Goal: Task Accomplishment & Management: Use online tool/utility

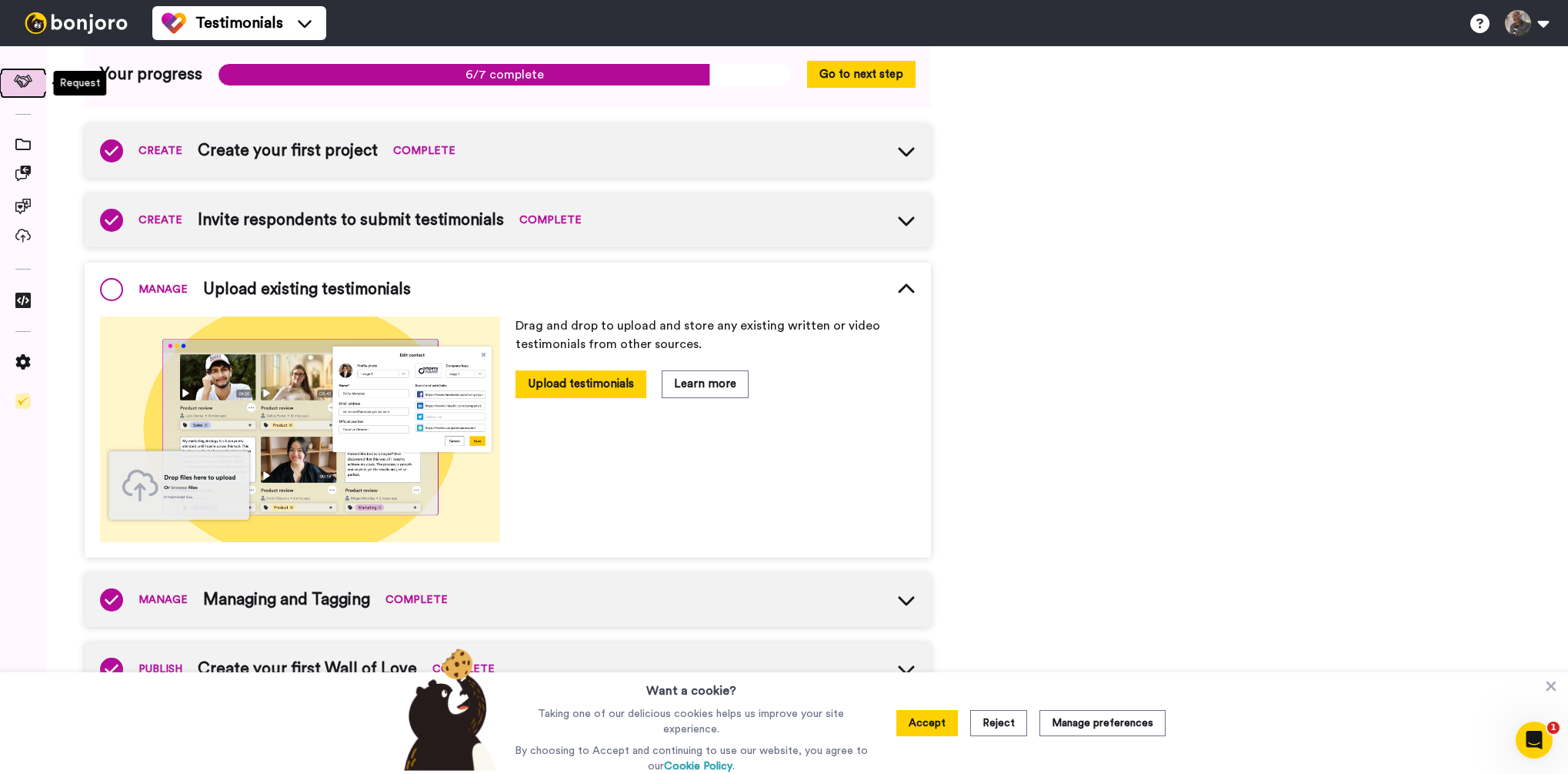
click at [22, 81] on icon at bounding box center [23, 81] width 19 height 13
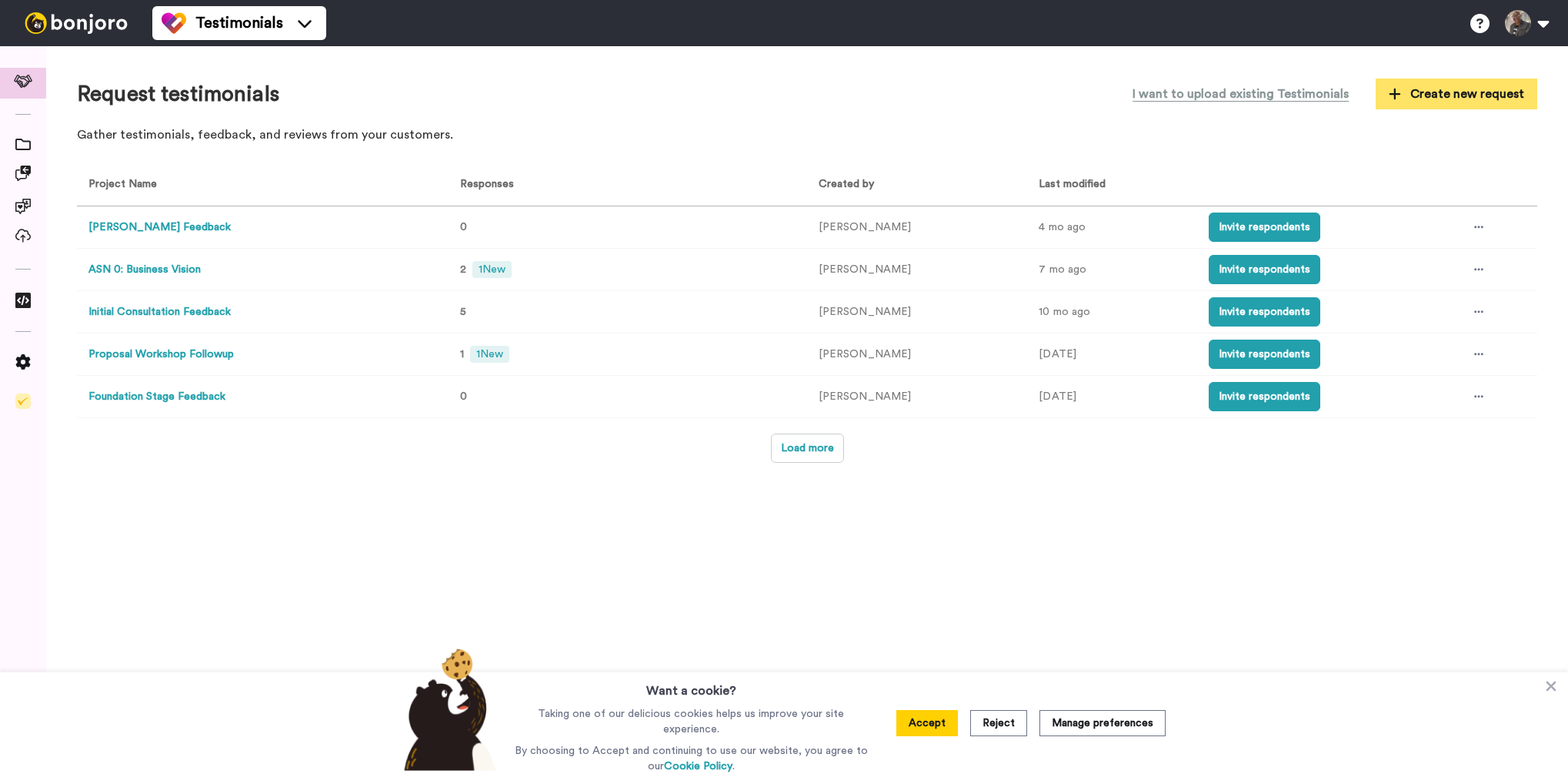
click at [1424, 98] on span "Create new request" at bounding box center [1456, 93] width 135 height 18
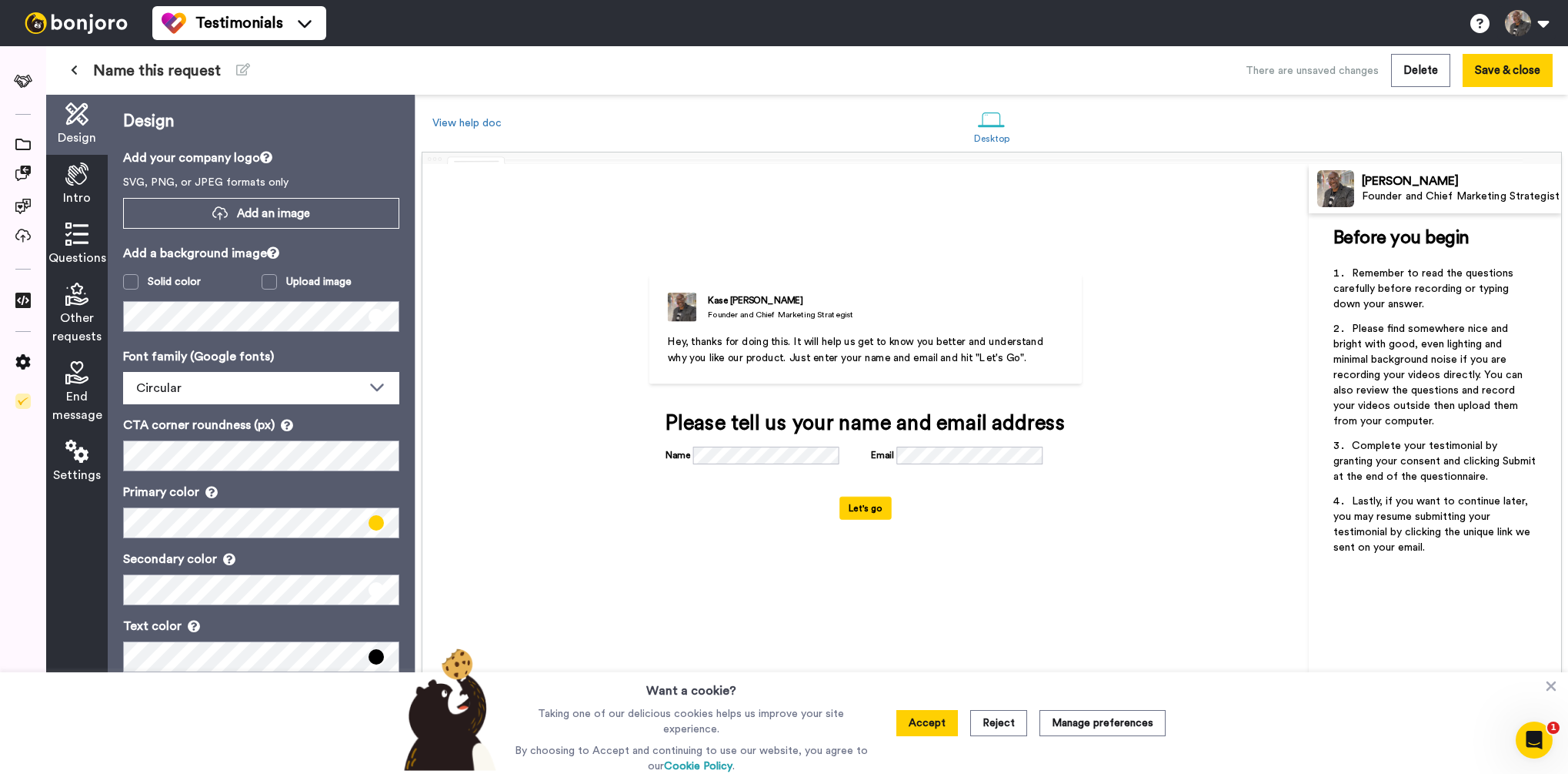
click at [112, 75] on span "Name this request" at bounding box center [157, 71] width 128 height 22
click at [240, 73] on icon at bounding box center [243, 69] width 14 height 12
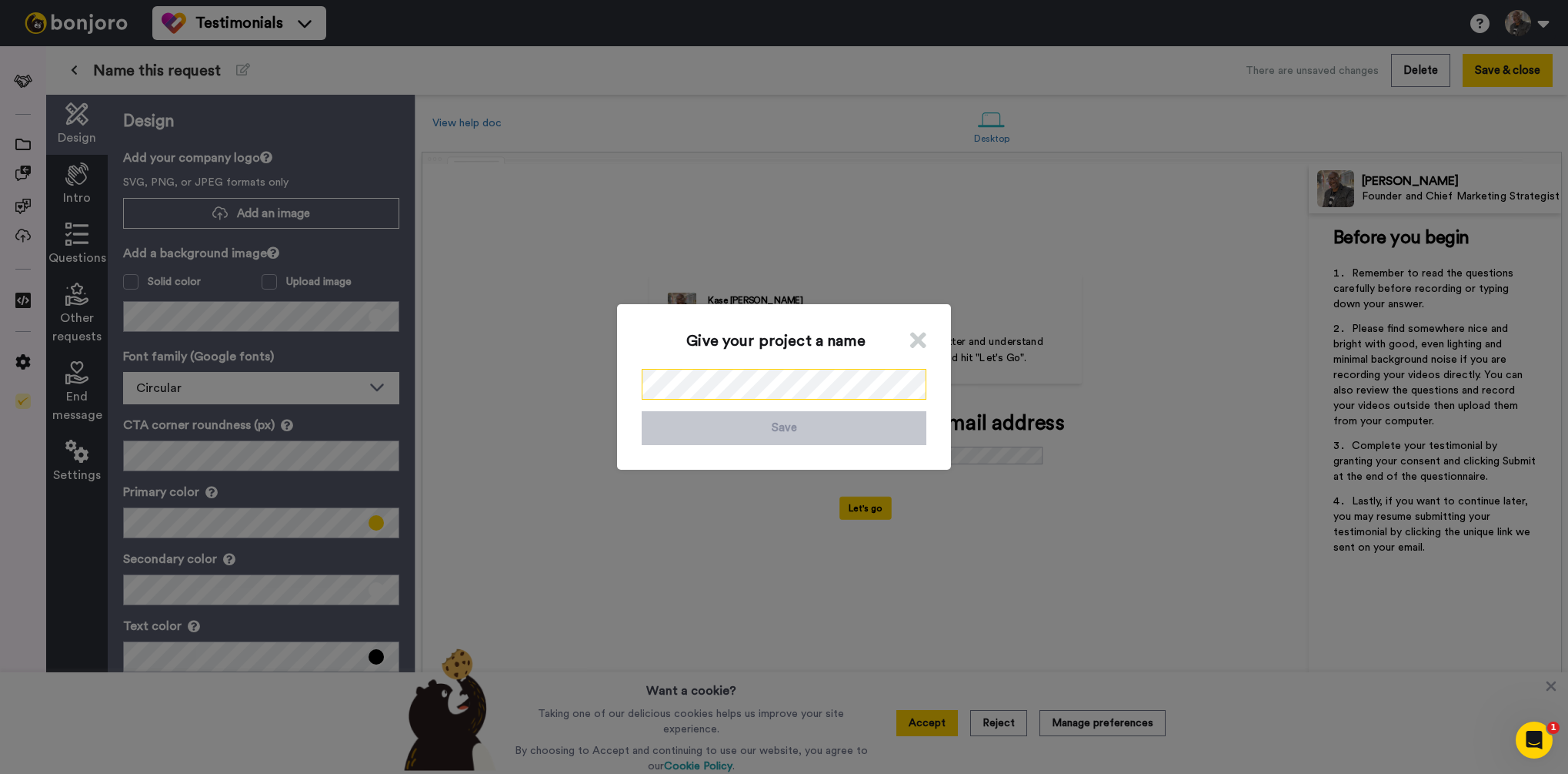
click at [626, 376] on div "Give your project a name Save" at bounding box center [783, 386] width 334 height 165
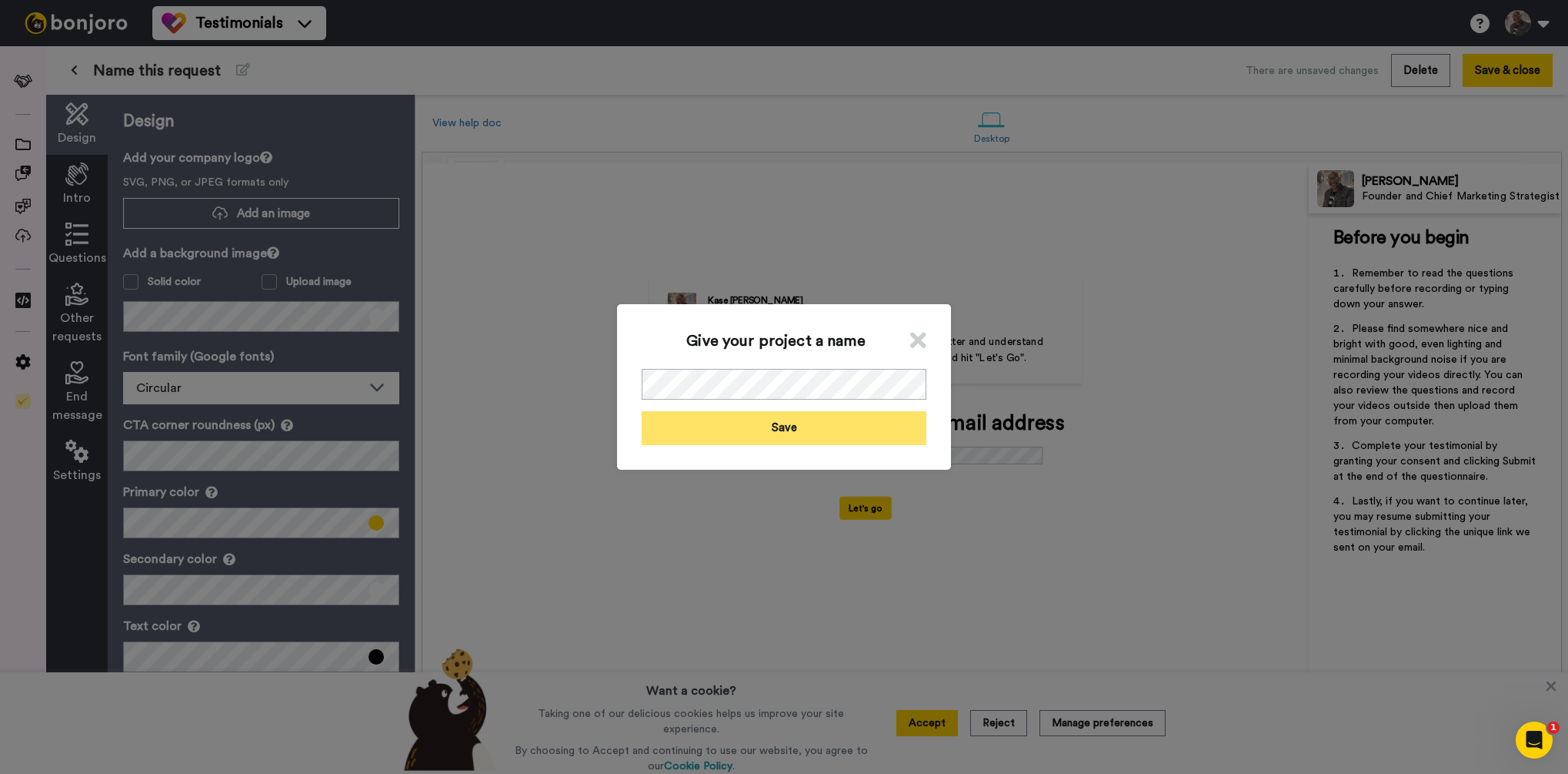
click at [752, 431] on button "Save" at bounding box center [784, 427] width 285 height 33
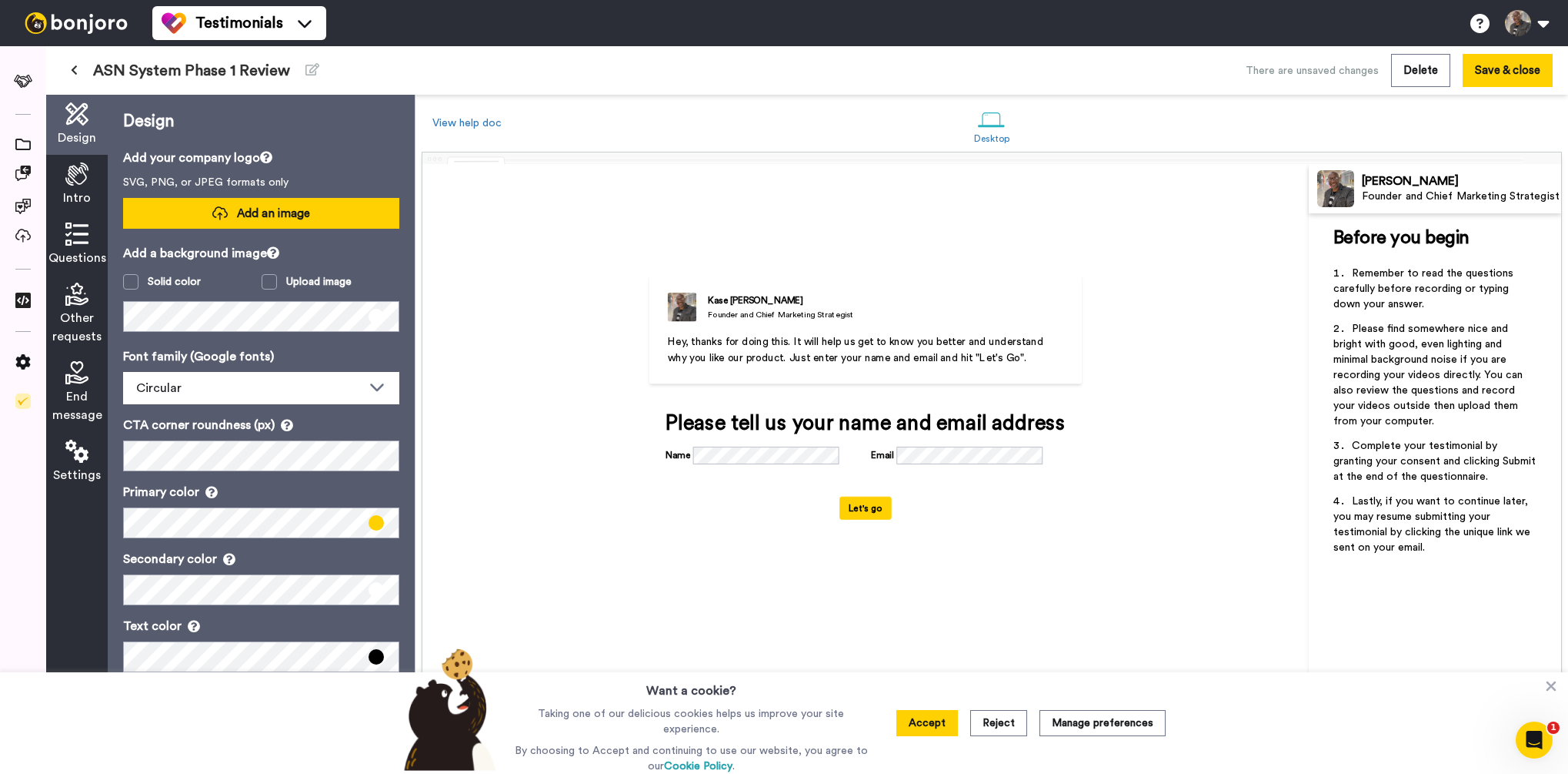
click at [227, 217] on icon at bounding box center [220, 213] width 16 height 16
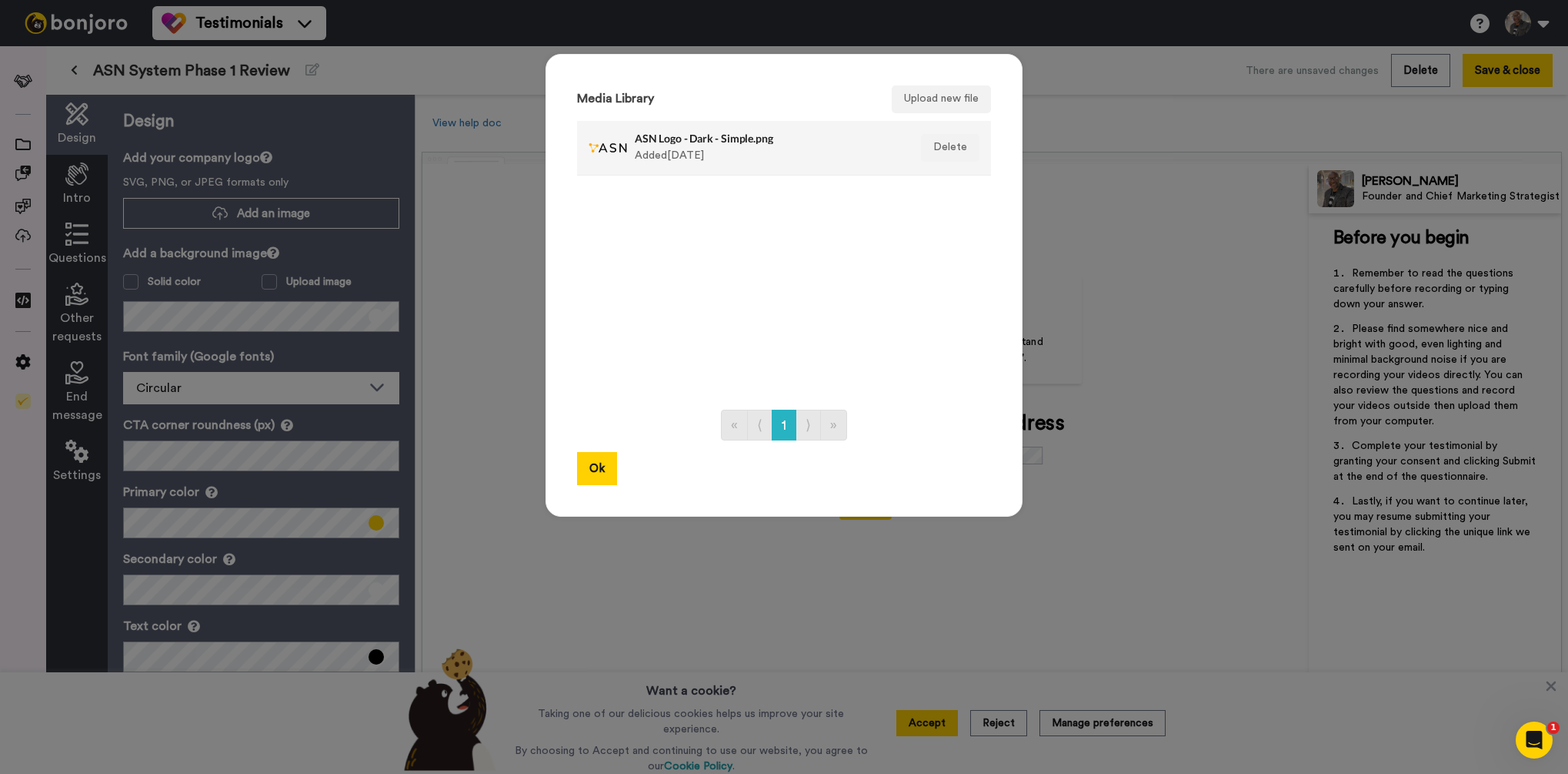
click at [624, 159] on div at bounding box center [607, 148] width 39 height 39
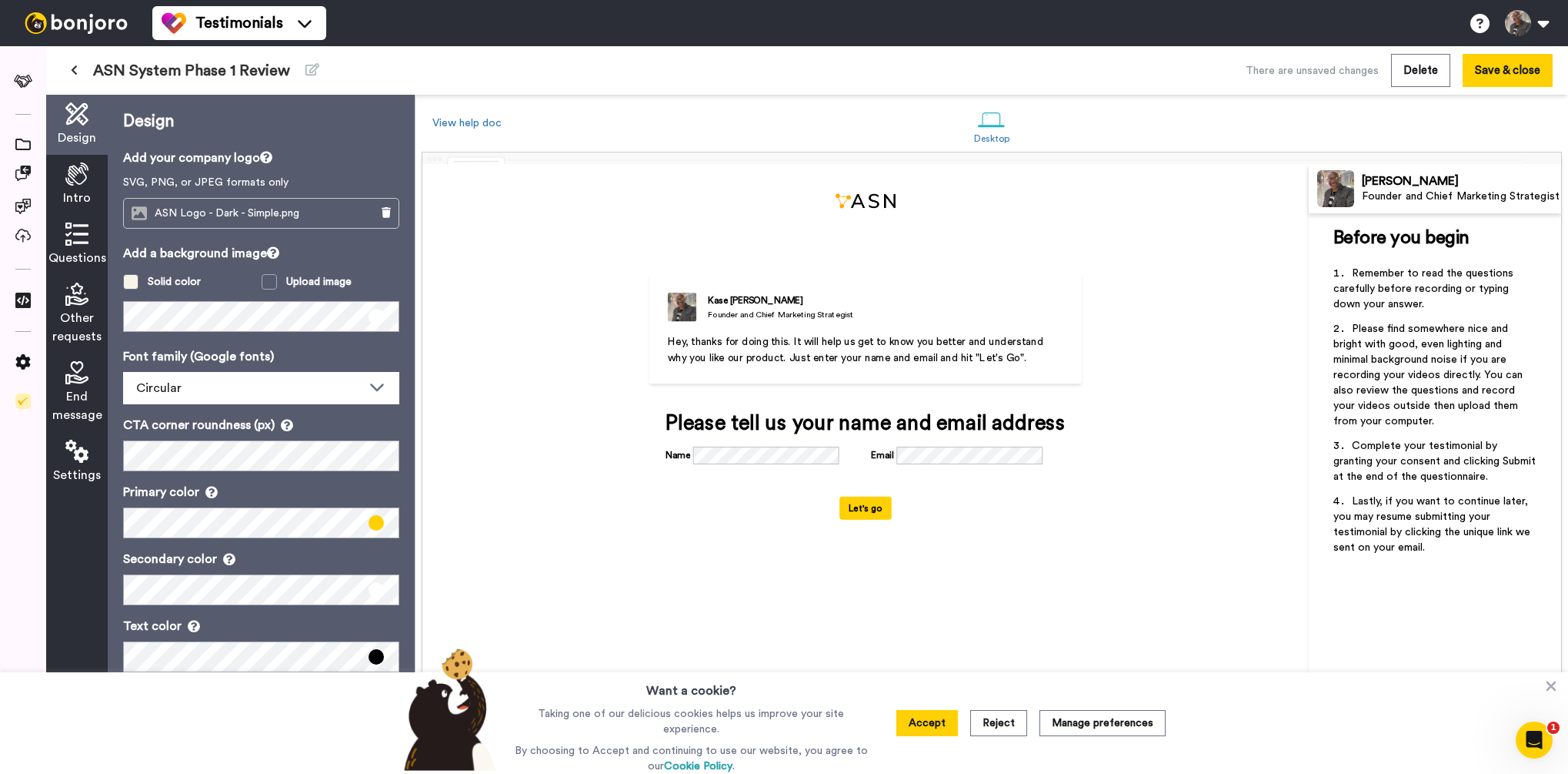
click at [131, 282] on span at bounding box center [131, 282] width 16 height 16
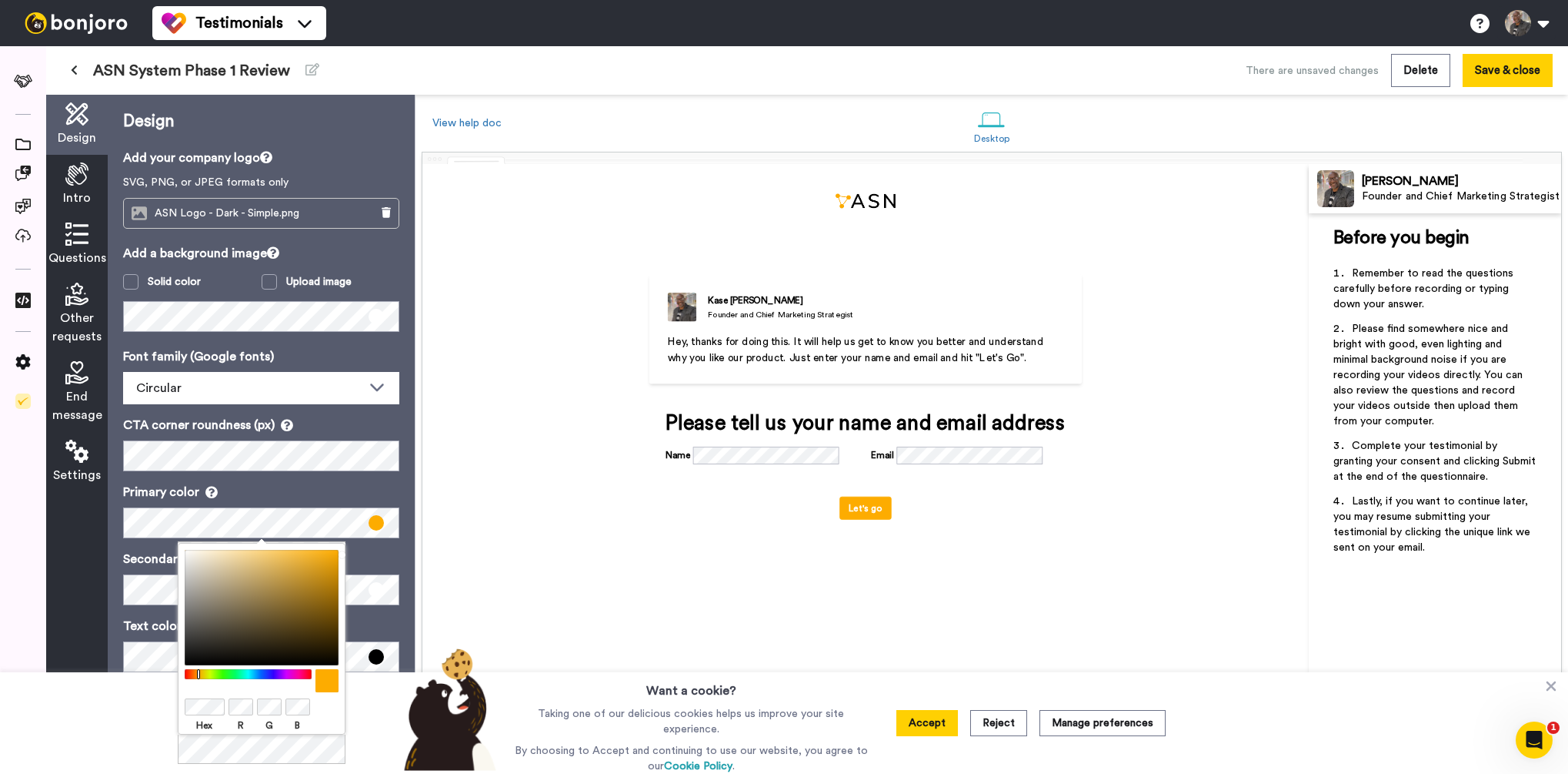
click at [256, 493] on p "Primary color" at bounding box center [261, 491] width 276 height 18
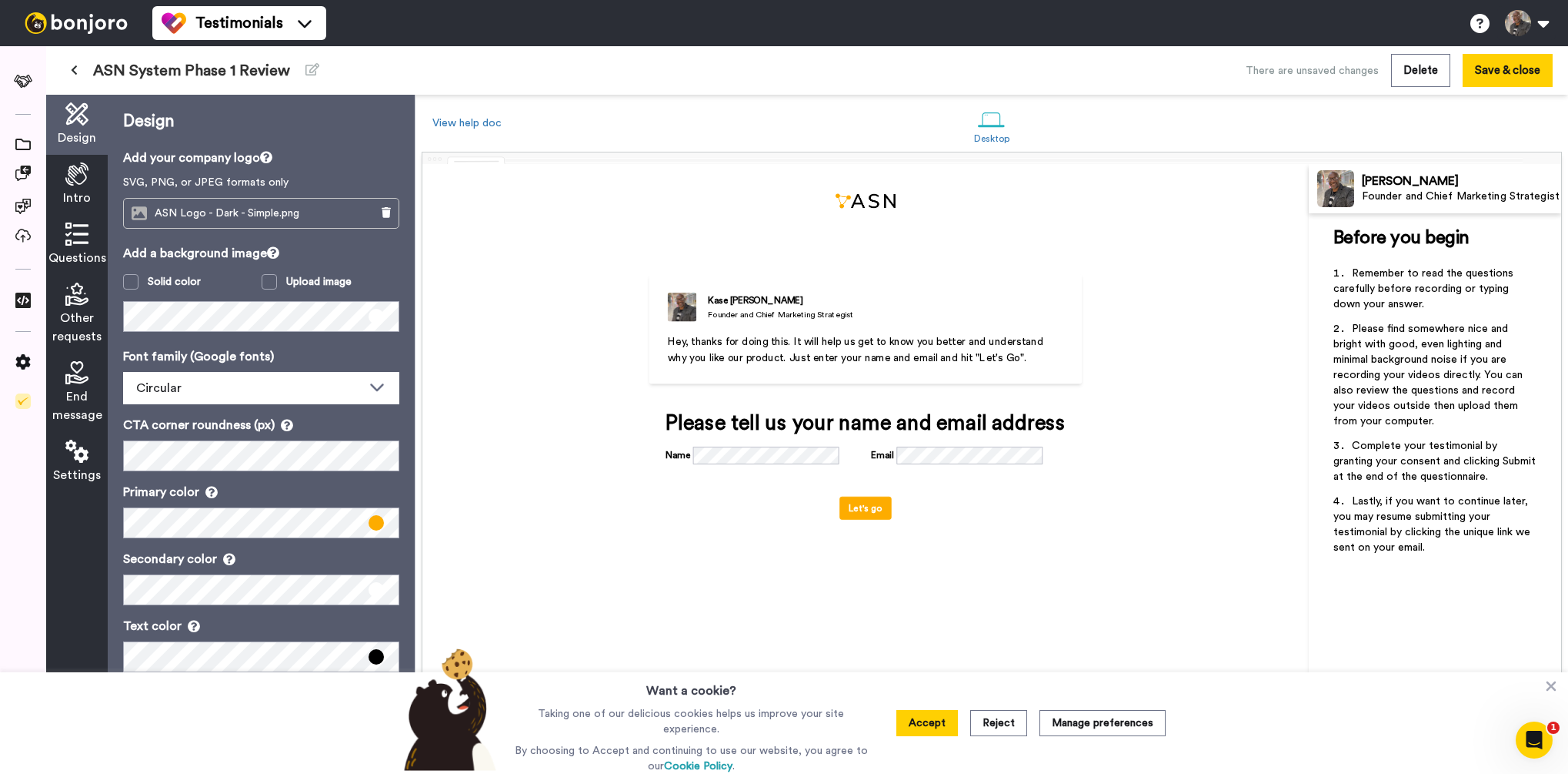
click at [72, 183] on icon at bounding box center [77, 173] width 23 height 23
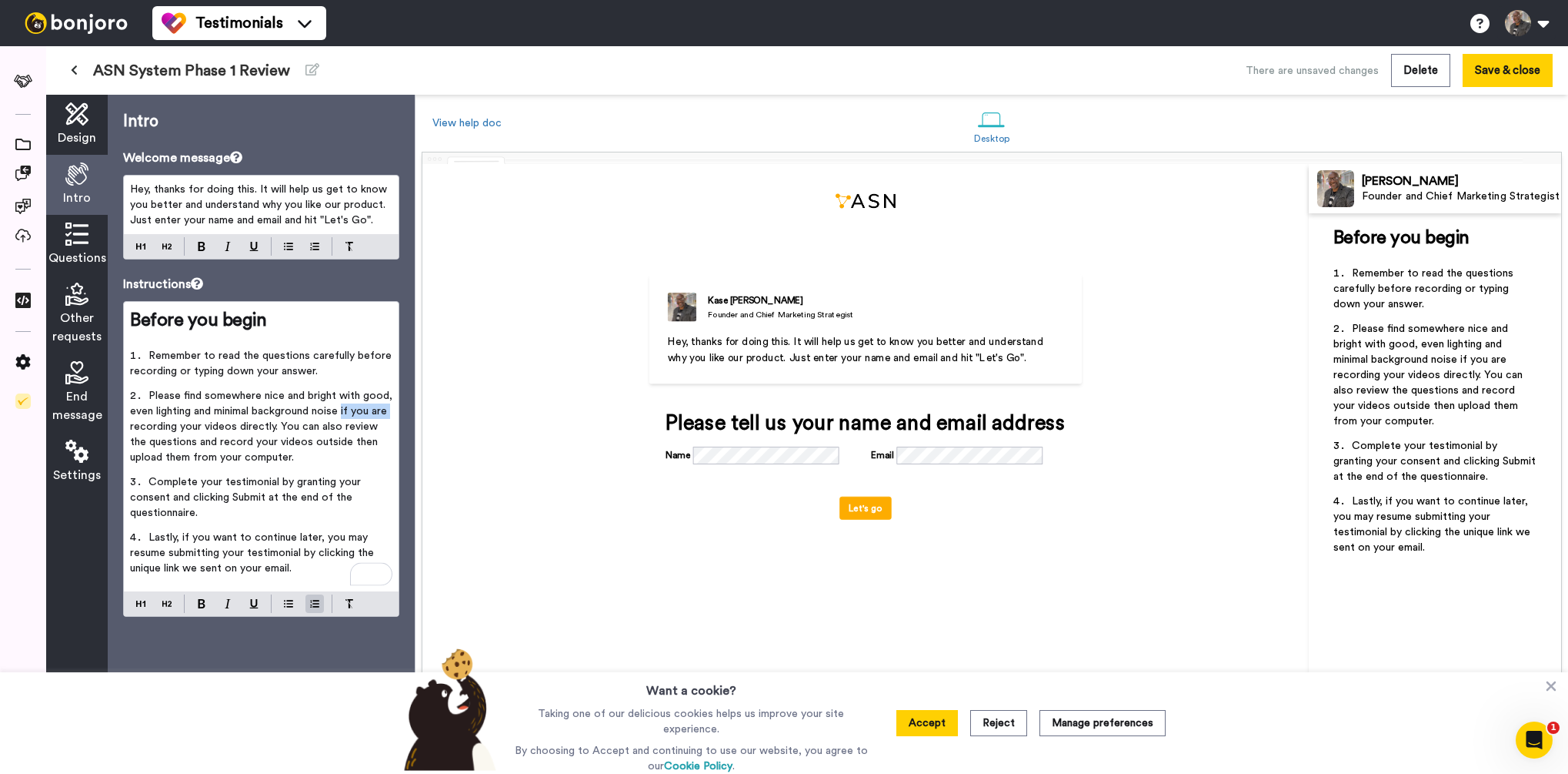
drag, startPoint x: 130, startPoint y: 429, endPoint x: 345, endPoint y: 412, distance: 215.7
click at [345, 412] on span "Please find somewhere nice and bright with good, even lighting and minimal back…" at bounding box center [263, 426] width 266 height 72
drag, startPoint x: 195, startPoint y: 429, endPoint x: 223, endPoint y: 425, distance: 28.3
click at [223, 425] on span "Please find somewhere nice and bright with good, even lighting and minimal back…" at bounding box center [263, 426] width 266 height 72
click at [209, 193] on span "Hey, thanks for doing this. It will help us get to know you better and understa…" at bounding box center [260, 205] width 260 height 41
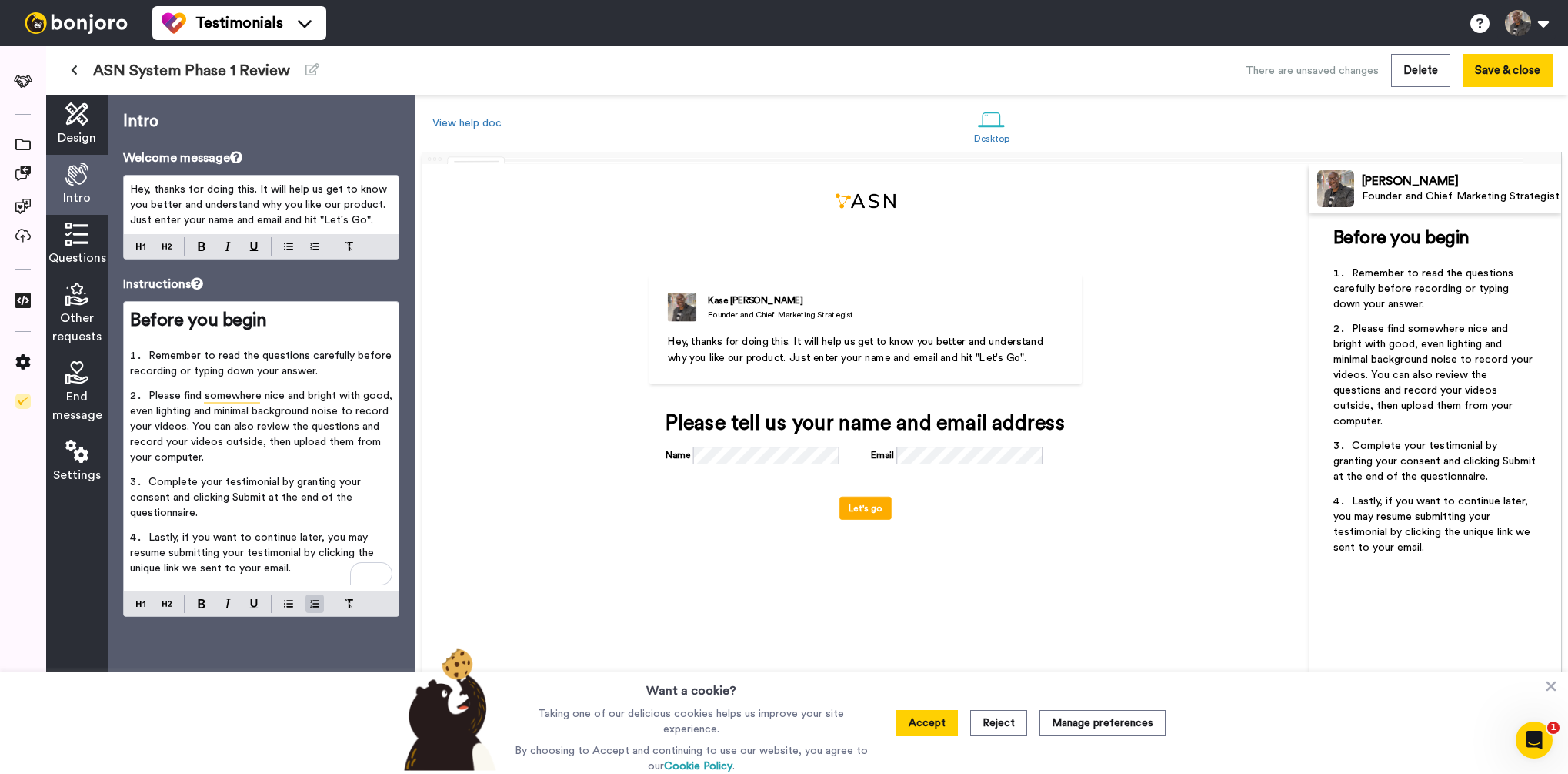
click at [209, 193] on span "Hey, thanks for doing this. It will help us get to know you better and understa…" at bounding box center [260, 205] width 260 height 41
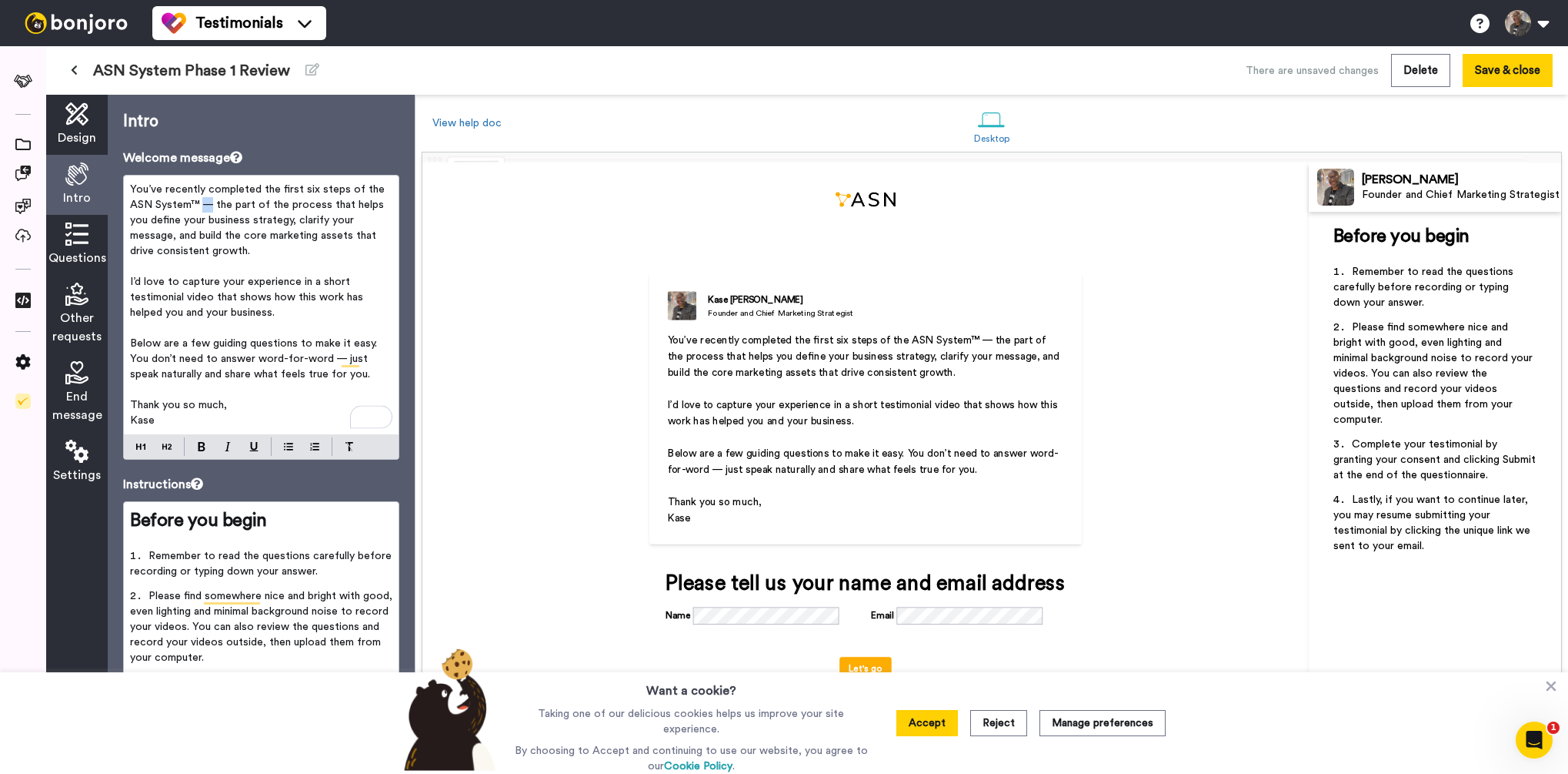
click at [204, 205] on span "You’ve recently completed the first six steps of the ASN System™ — the part of …" at bounding box center [259, 220] width 258 height 72
click at [329, 358] on span "Below are a few guiding questions to make it easy. You don’t need to answer wor…" at bounding box center [255, 359] width 250 height 41
click at [129, 187] on div "You’ve recently completed the first six steps of the ASN System™ - the part of …" at bounding box center [261, 305] width 274 height 259
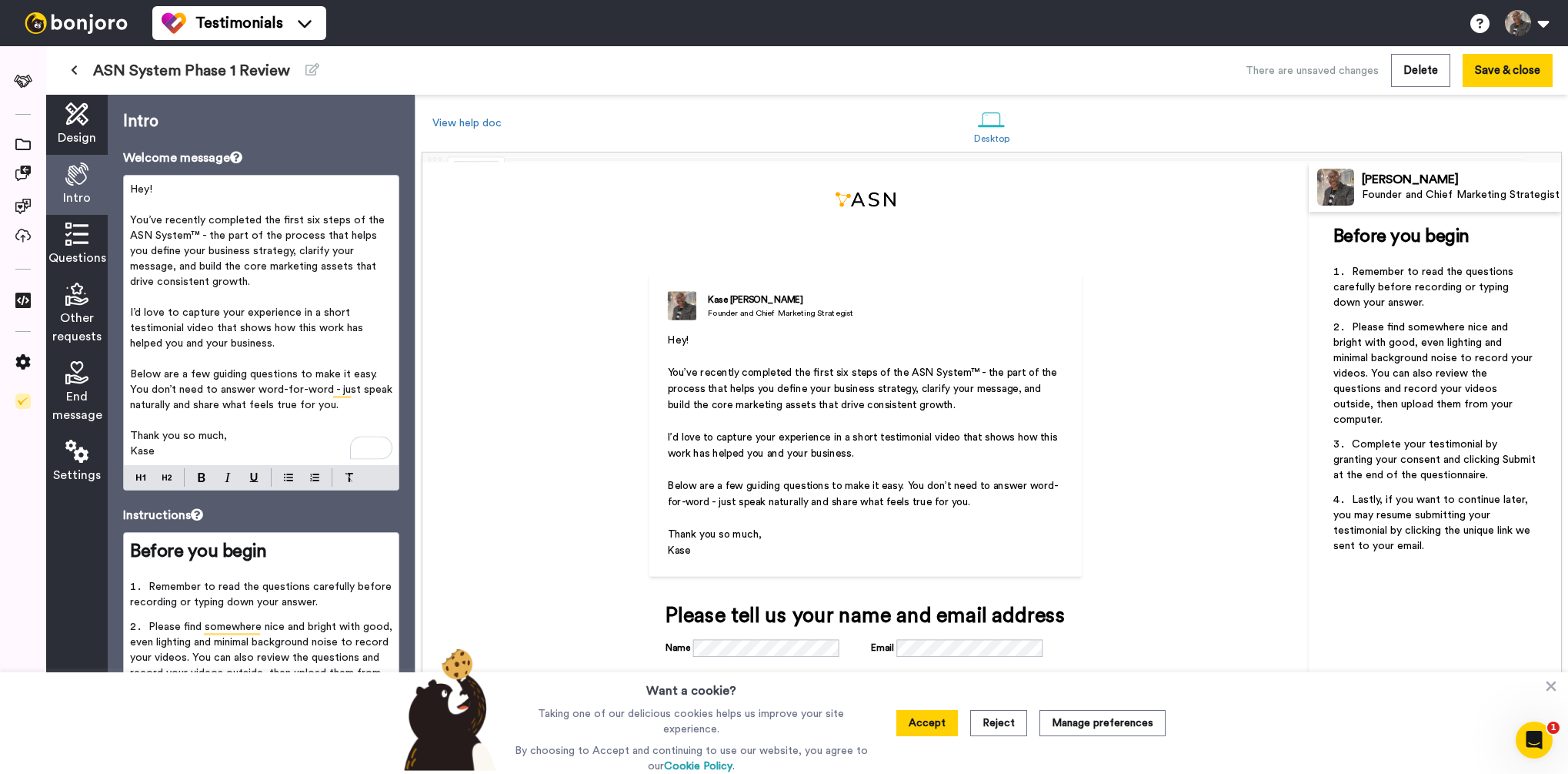
click at [231, 437] on p "Thank you so much," at bounding box center [261, 436] width 262 height 16
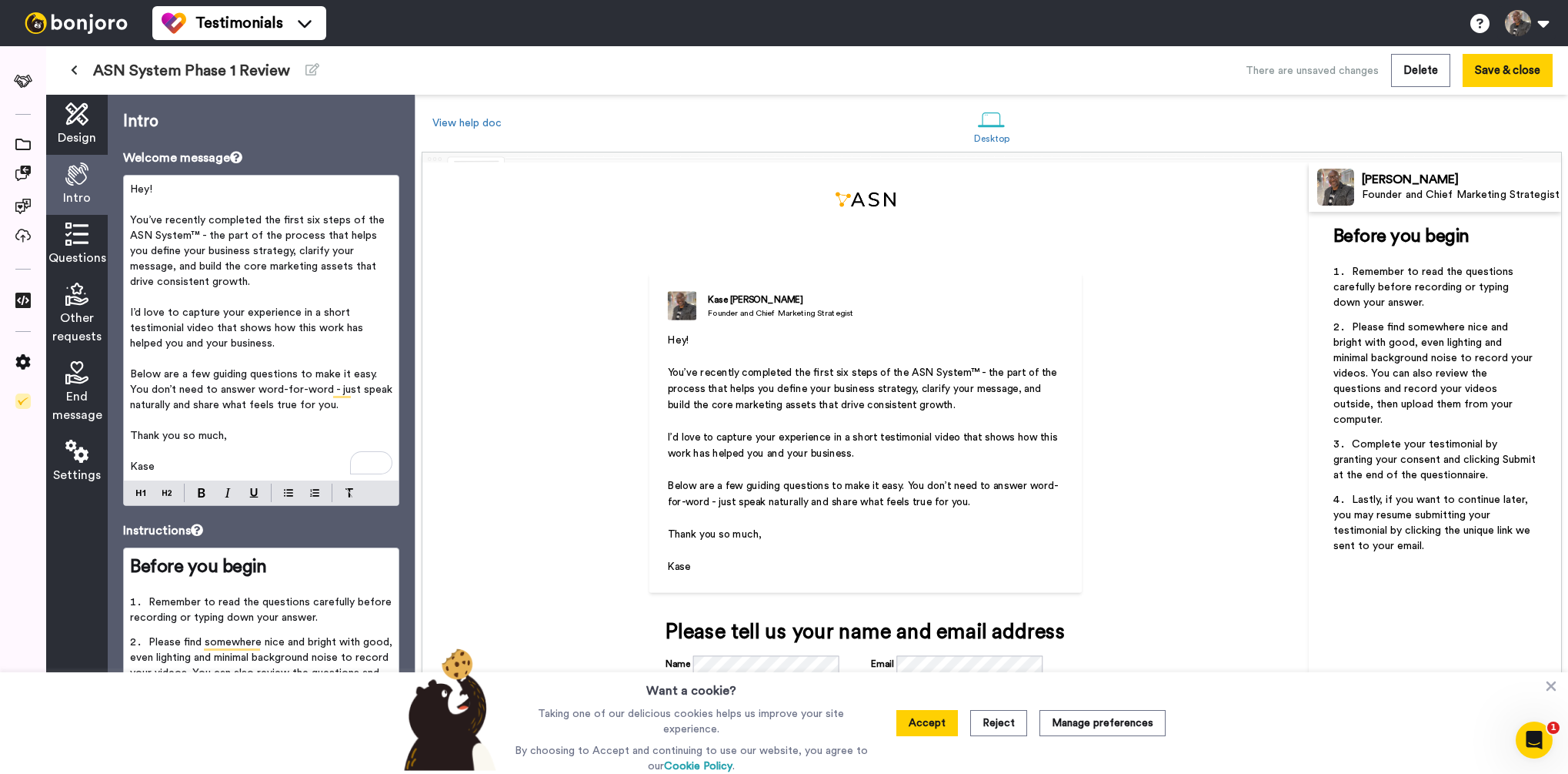
scroll to position [58, 0]
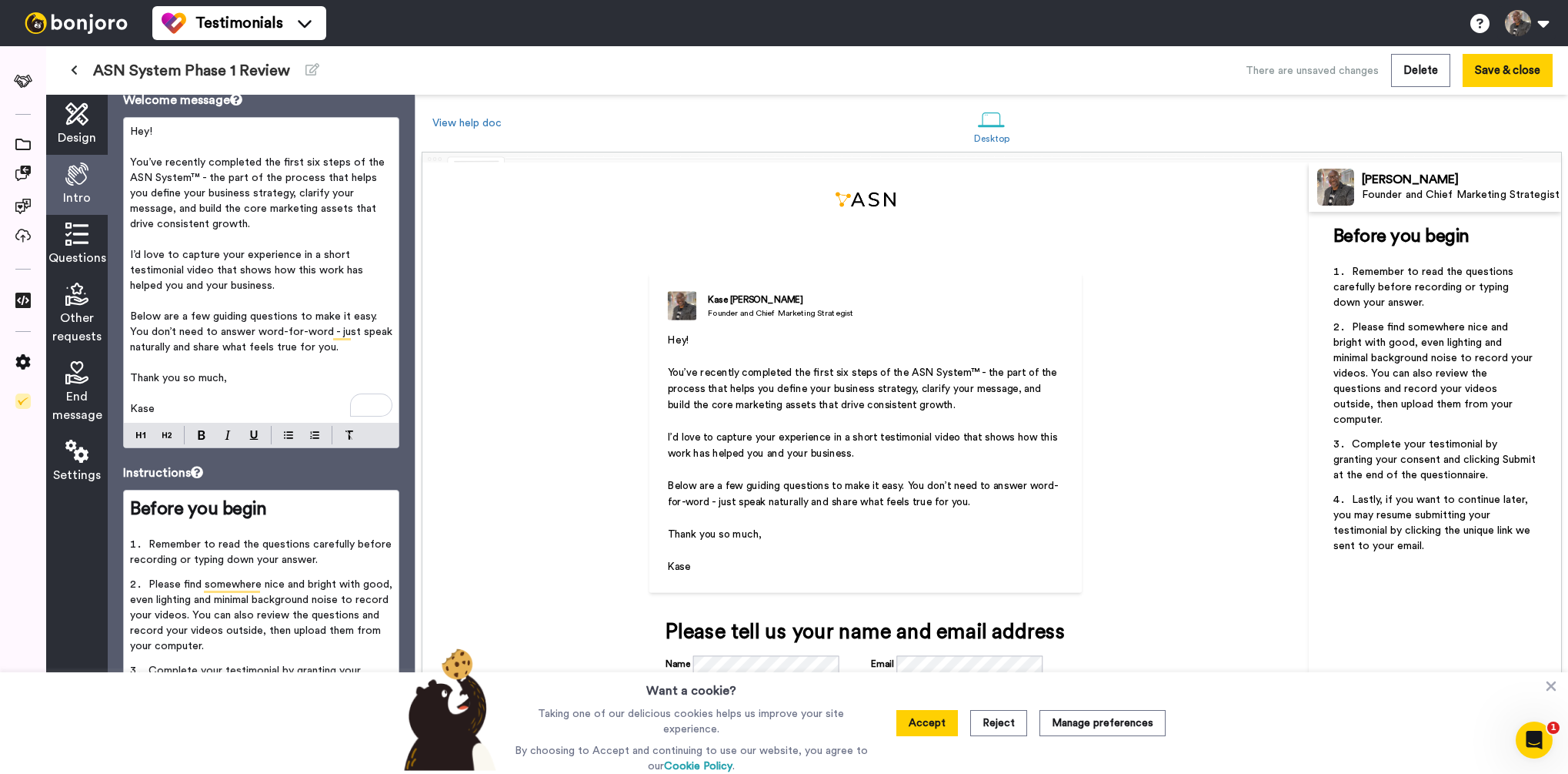
click at [72, 242] on icon at bounding box center [77, 234] width 23 height 23
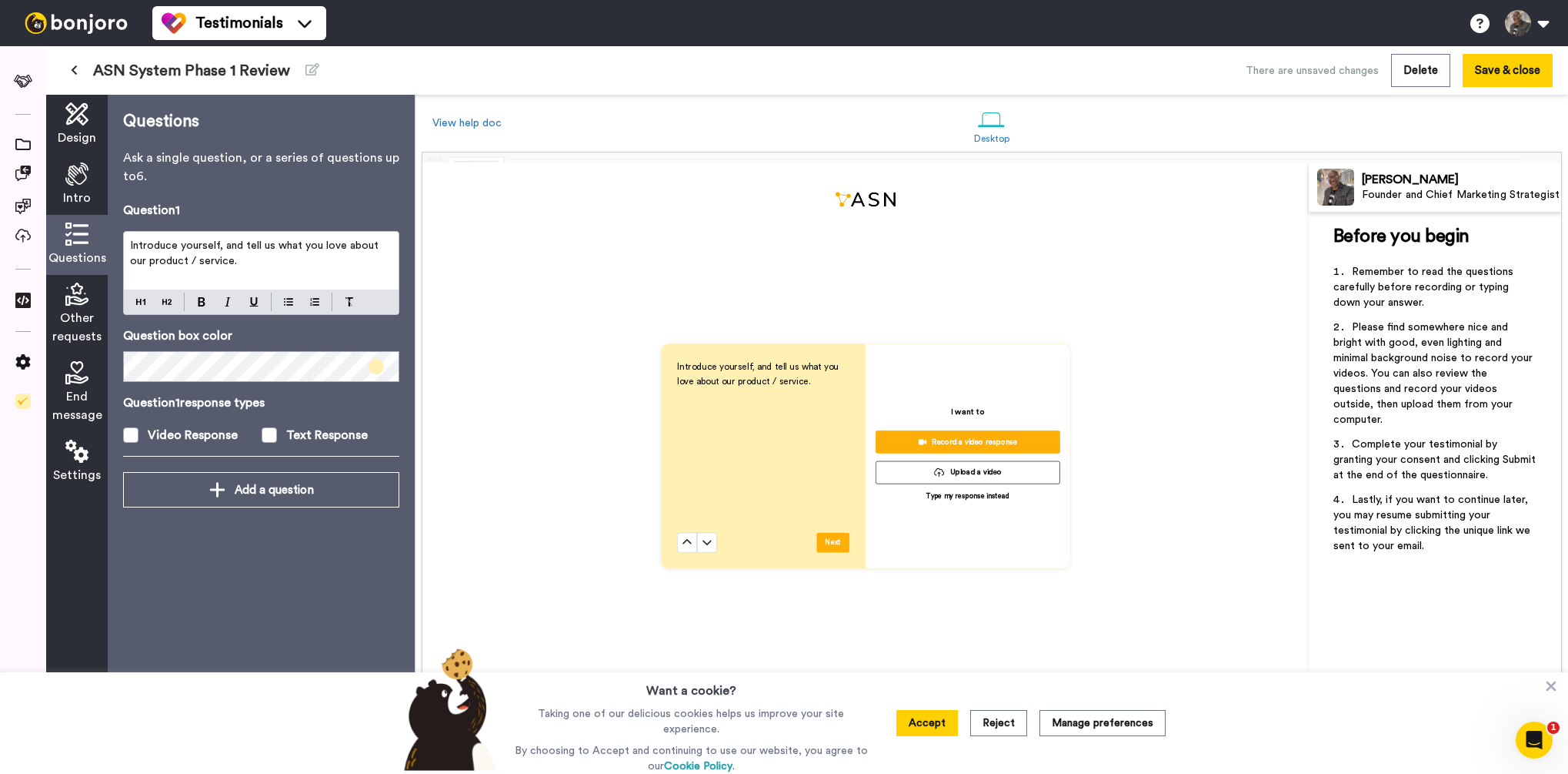
scroll to position [587, 0]
click at [270, 437] on span at bounding box center [269, 435] width 16 height 16
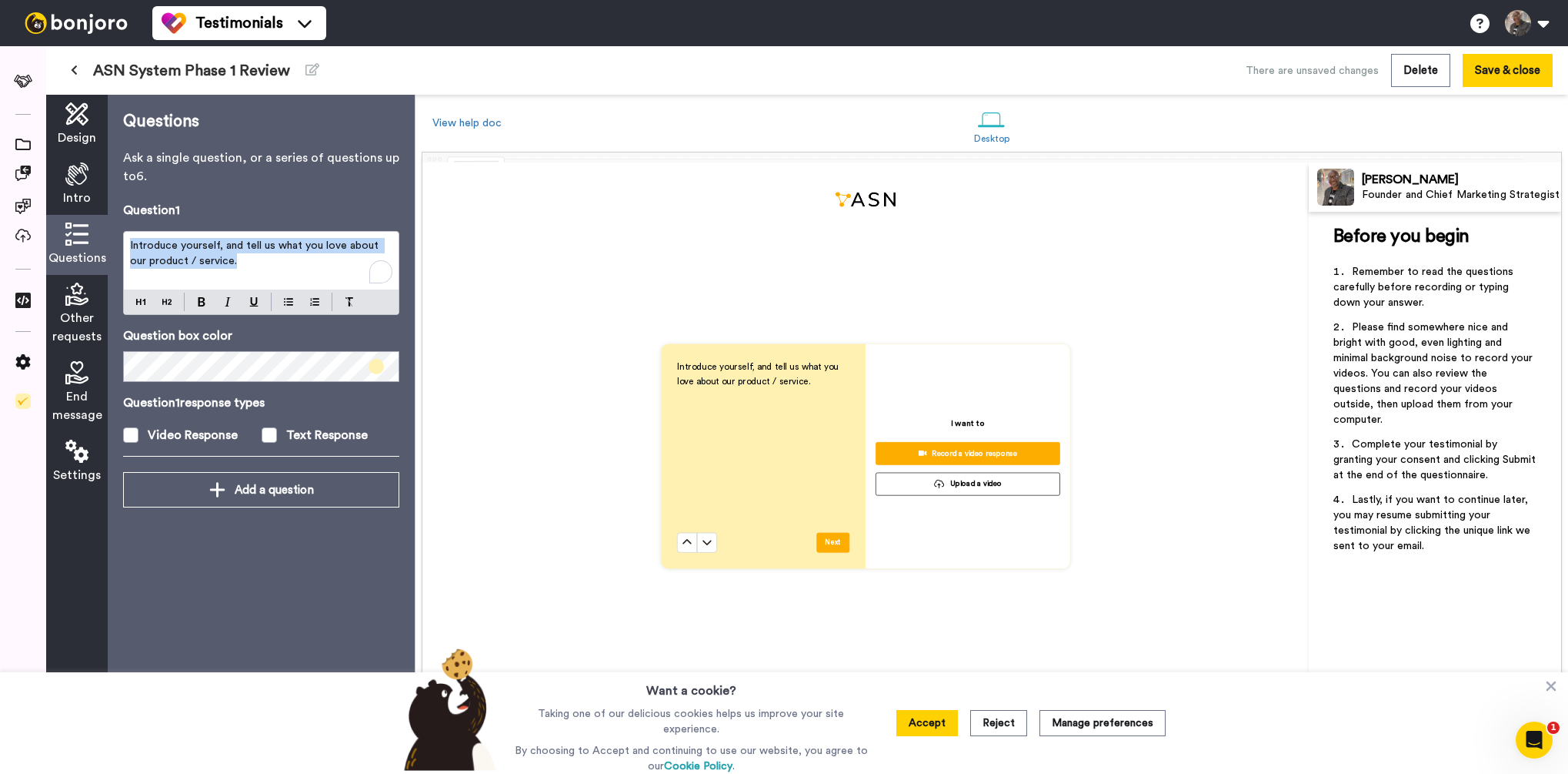
drag, startPoint x: 224, startPoint y: 266, endPoint x: 127, endPoint y: 243, distance: 99.7
click at [127, 243] on div "Introduce yourself, and tell us what you love about our product / service." at bounding box center [261, 261] width 274 height 58
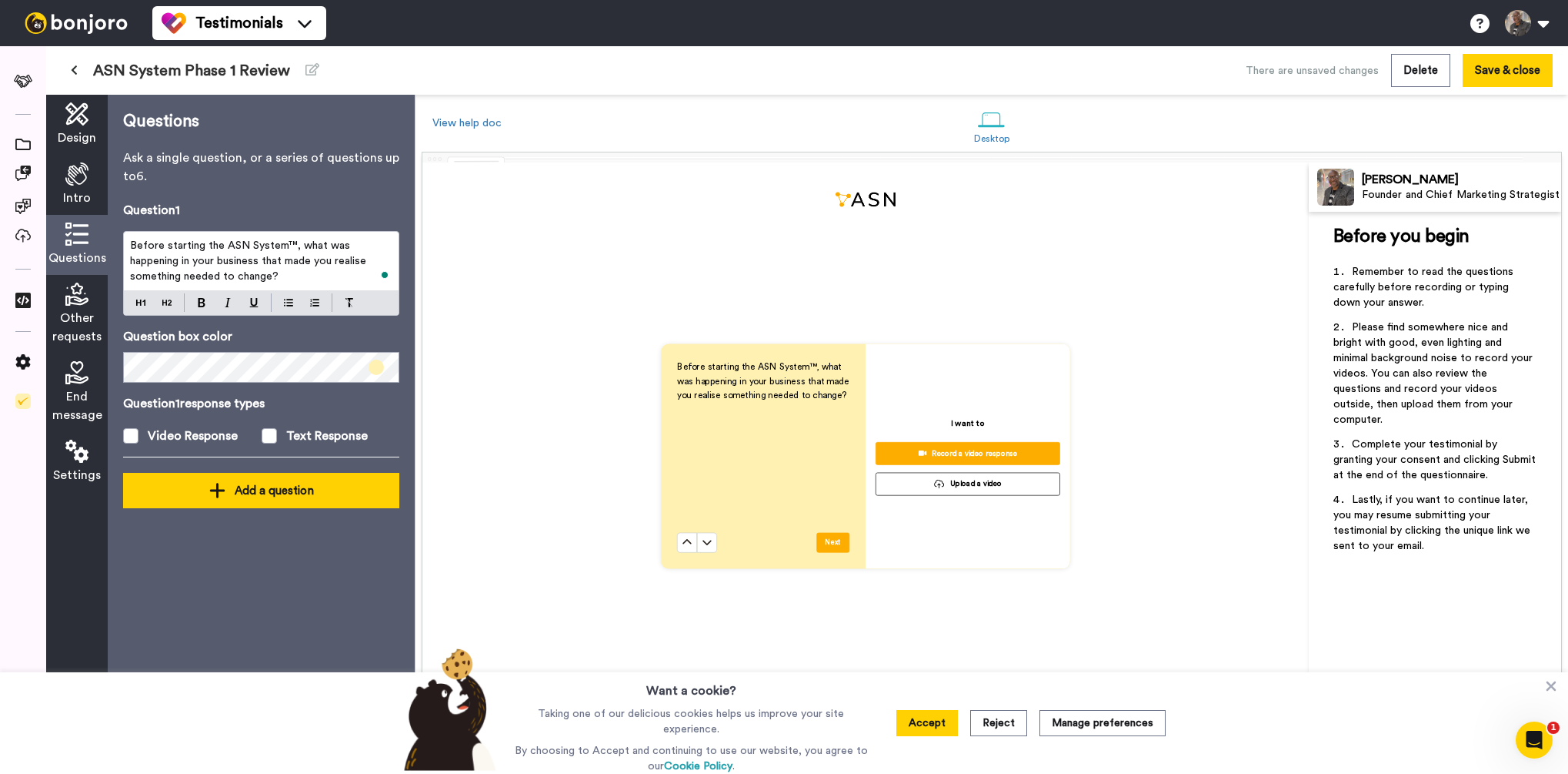
click at [249, 488] on div "Add a question" at bounding box center [261, 490] width 252 height 18
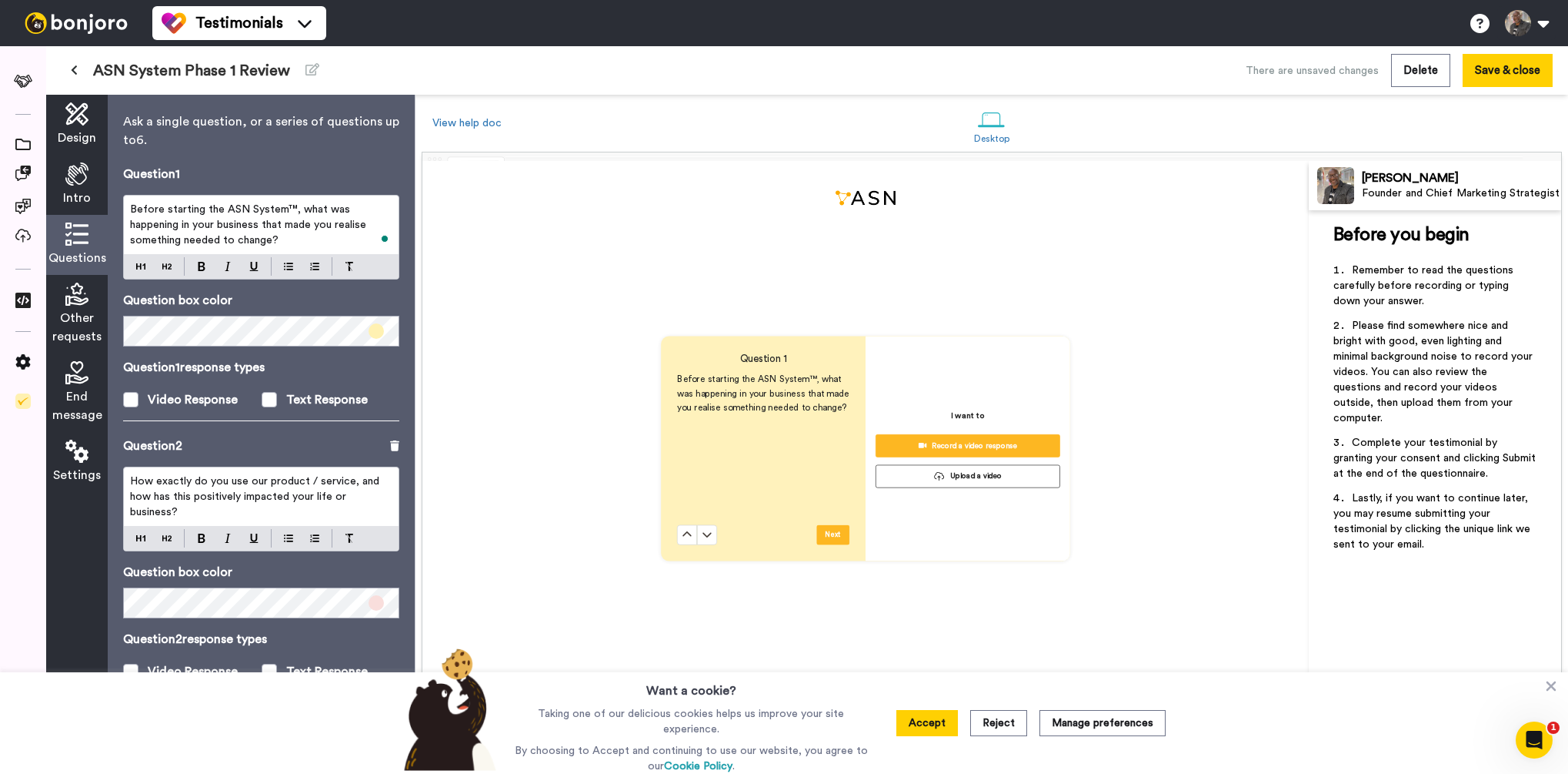
scroll to position [588, 0]
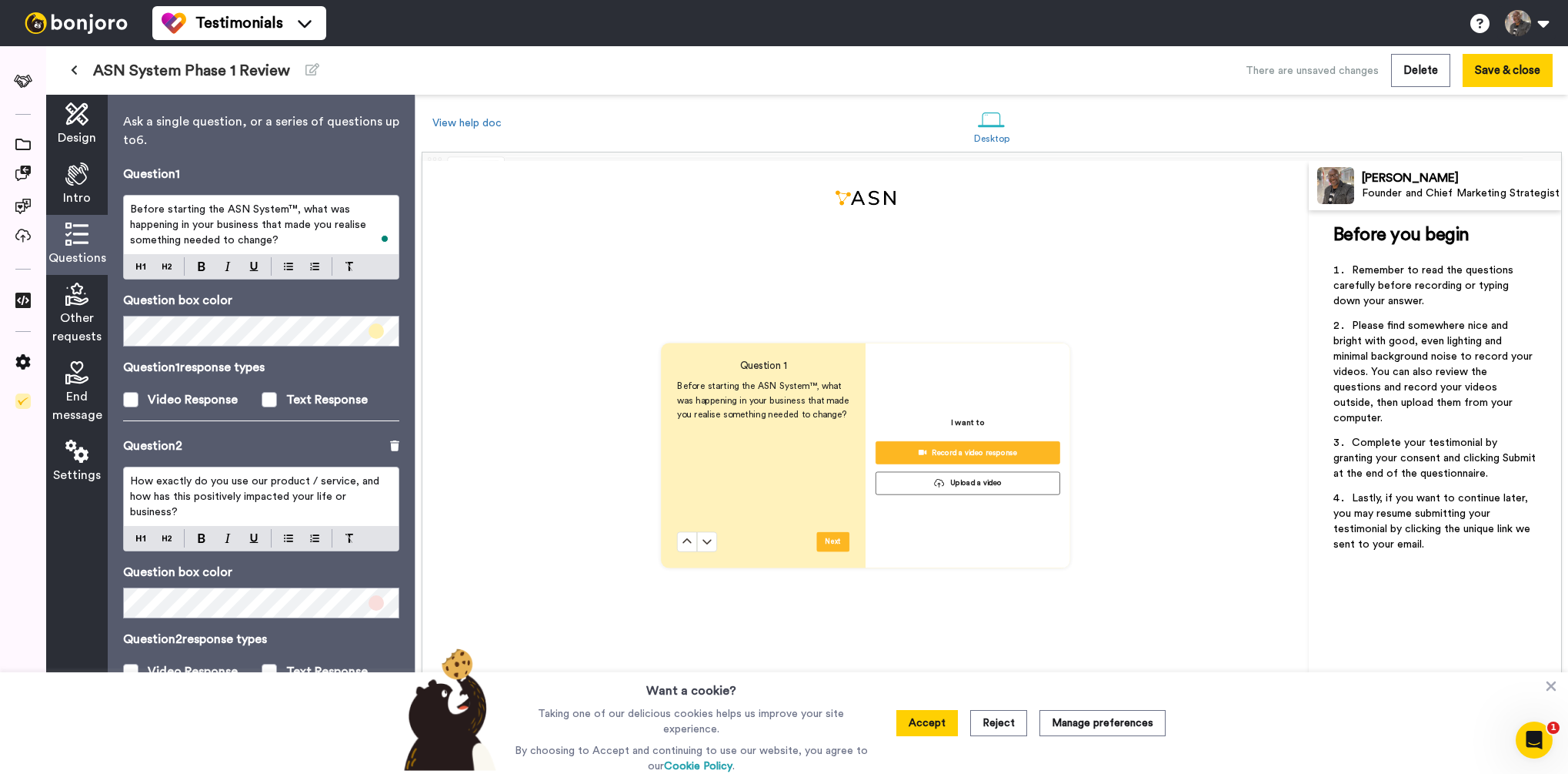
click at [118, 330] on div "Questions Ask a single question, or a series of questions up to 6 . Question 1 …" at bounding box center [261, 434] width 307 height 679
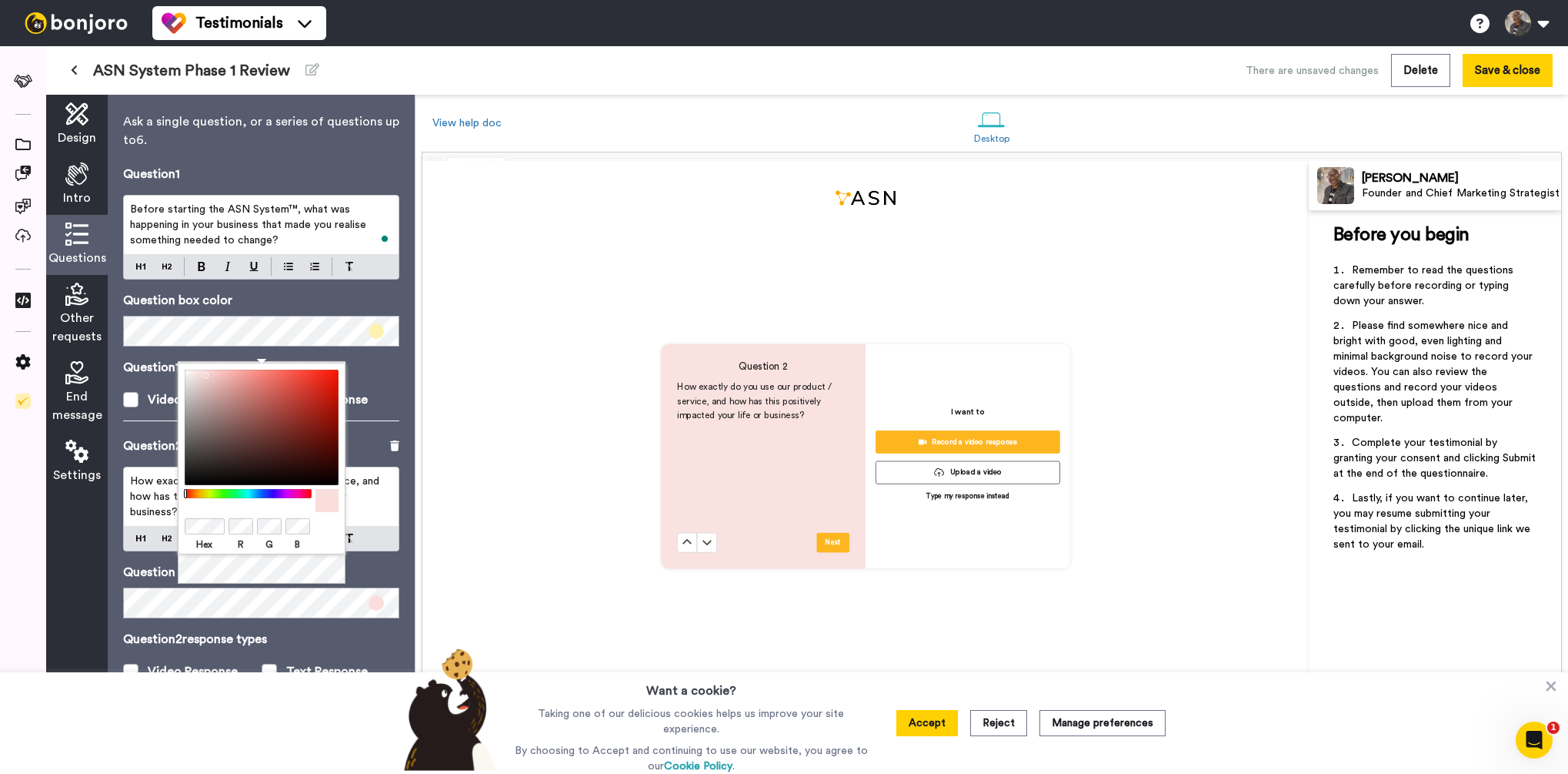
scroll to position [1176, 0]
click at [179, 525] on div "Hex R G B" at bounding box center [261, 458] width 167 height 192
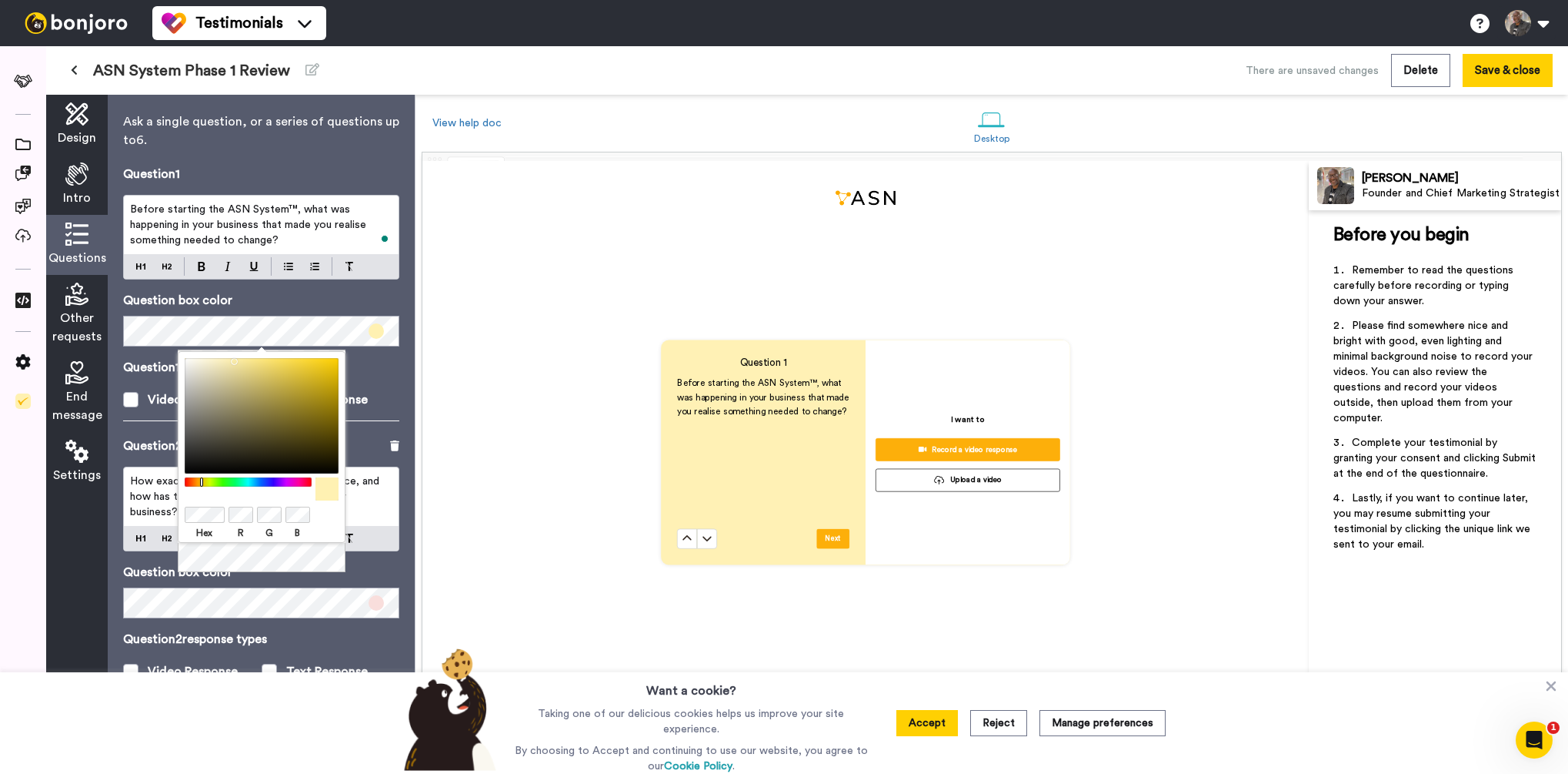
scroll to position [588, 0]
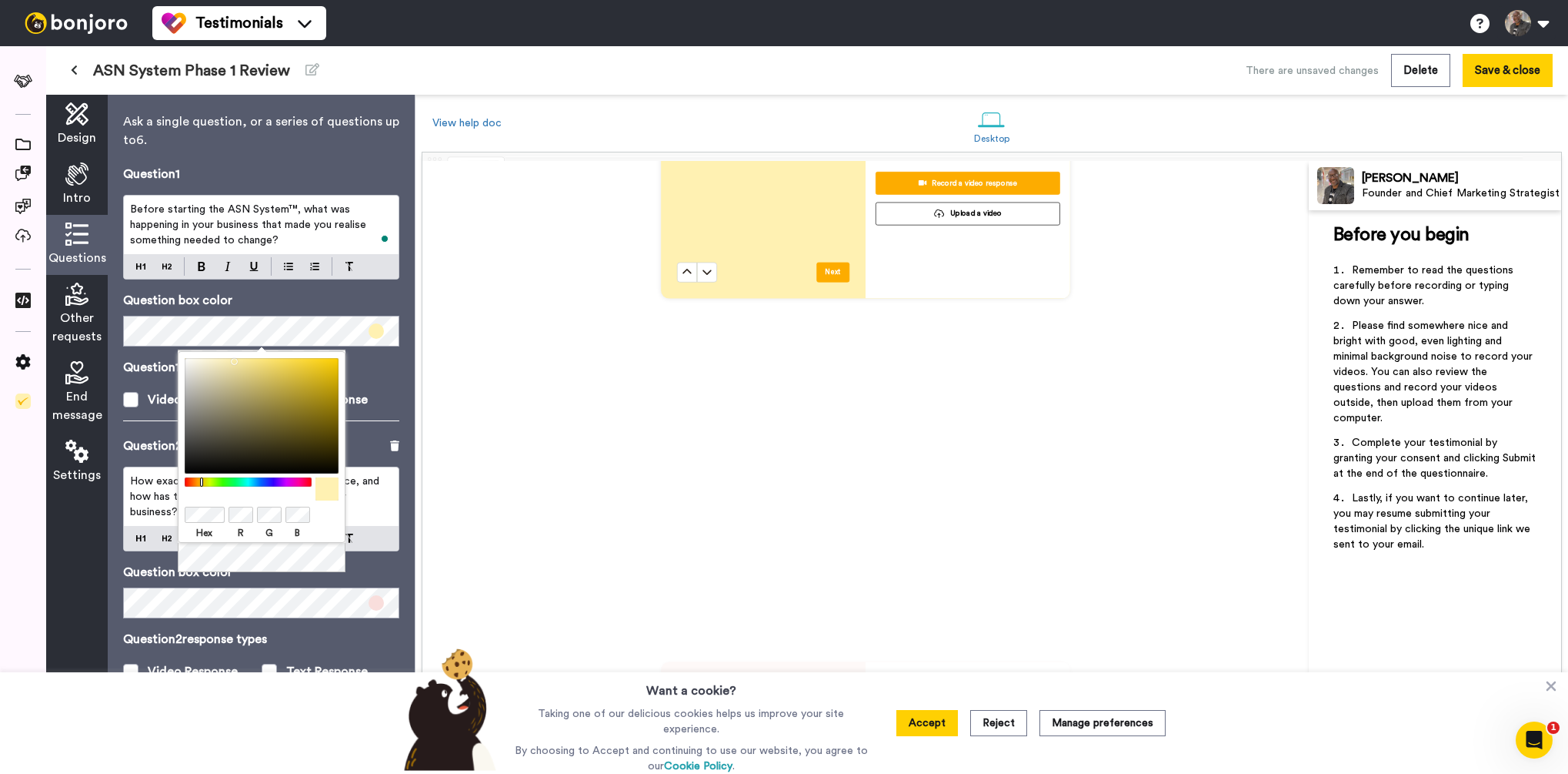
click at [151, 511] on div "How exactly do you use our product / service, and how has this positively impac…" at bounding box center [261, 497] width 274 height 59
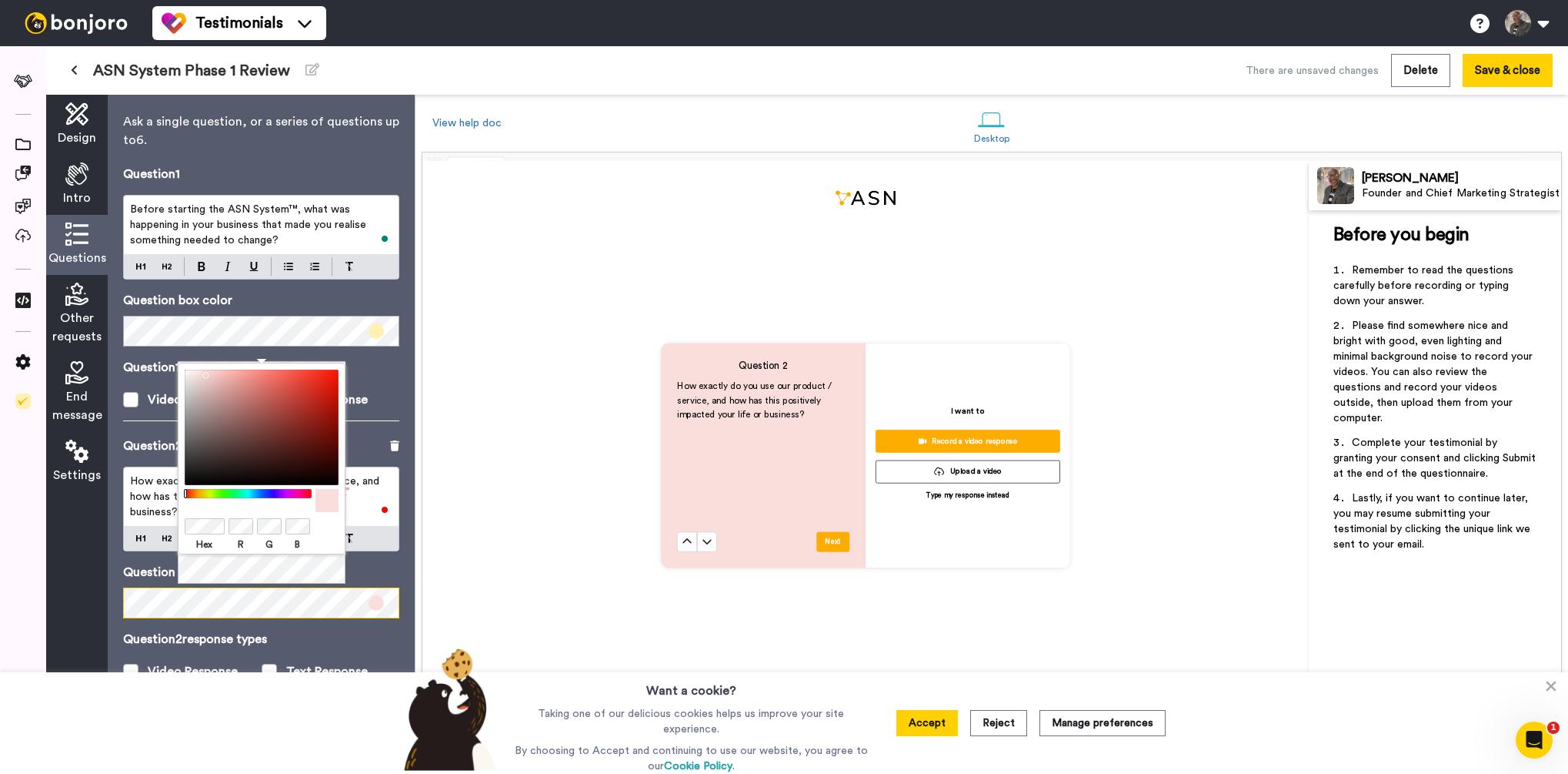
scroll to position [36, 0]
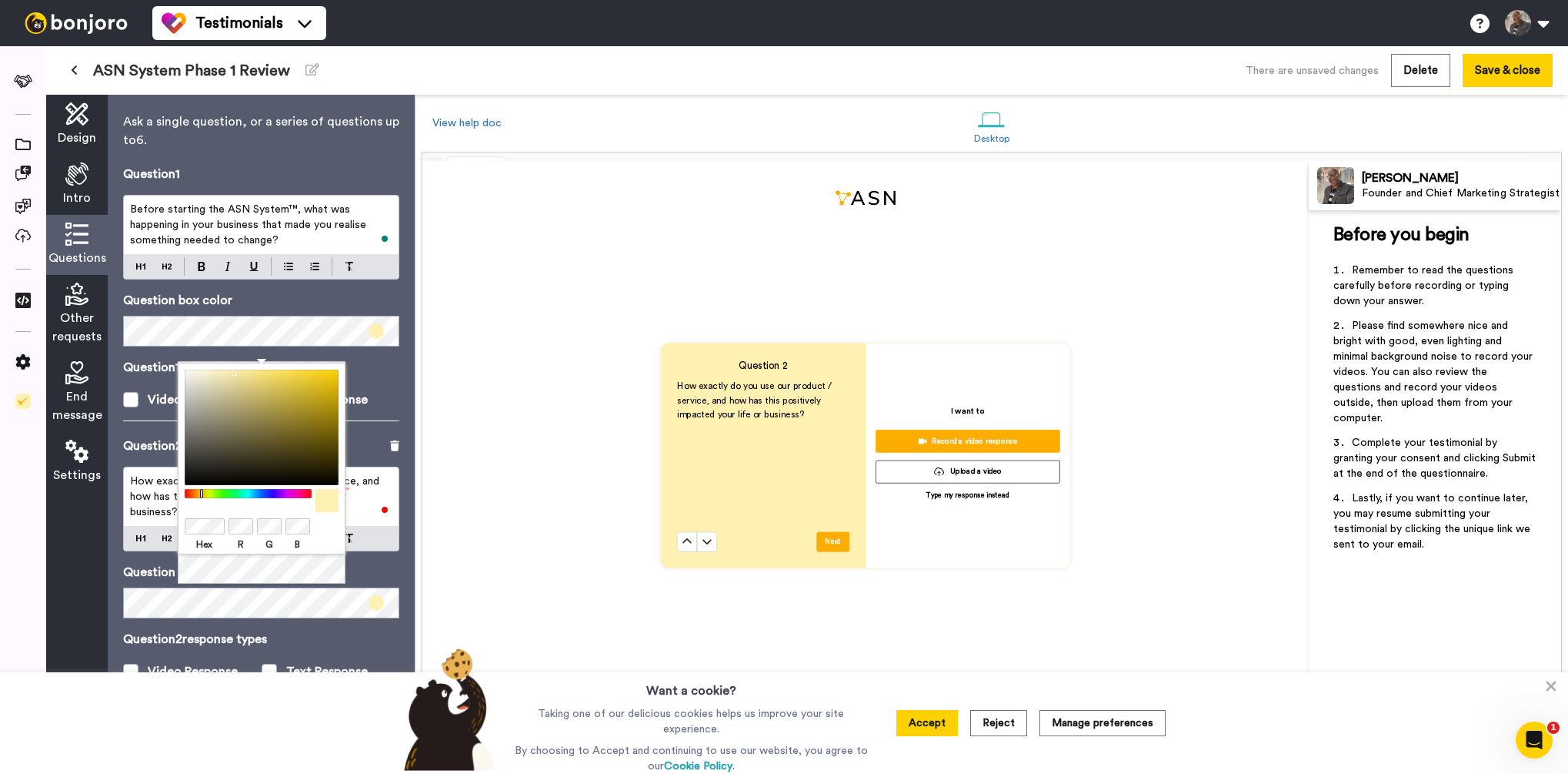
click at [123, 434] on div "Question 1 Before starting the ASN System™, what was happening in your business…" at bounding box center [261, 300] width 276 height 272
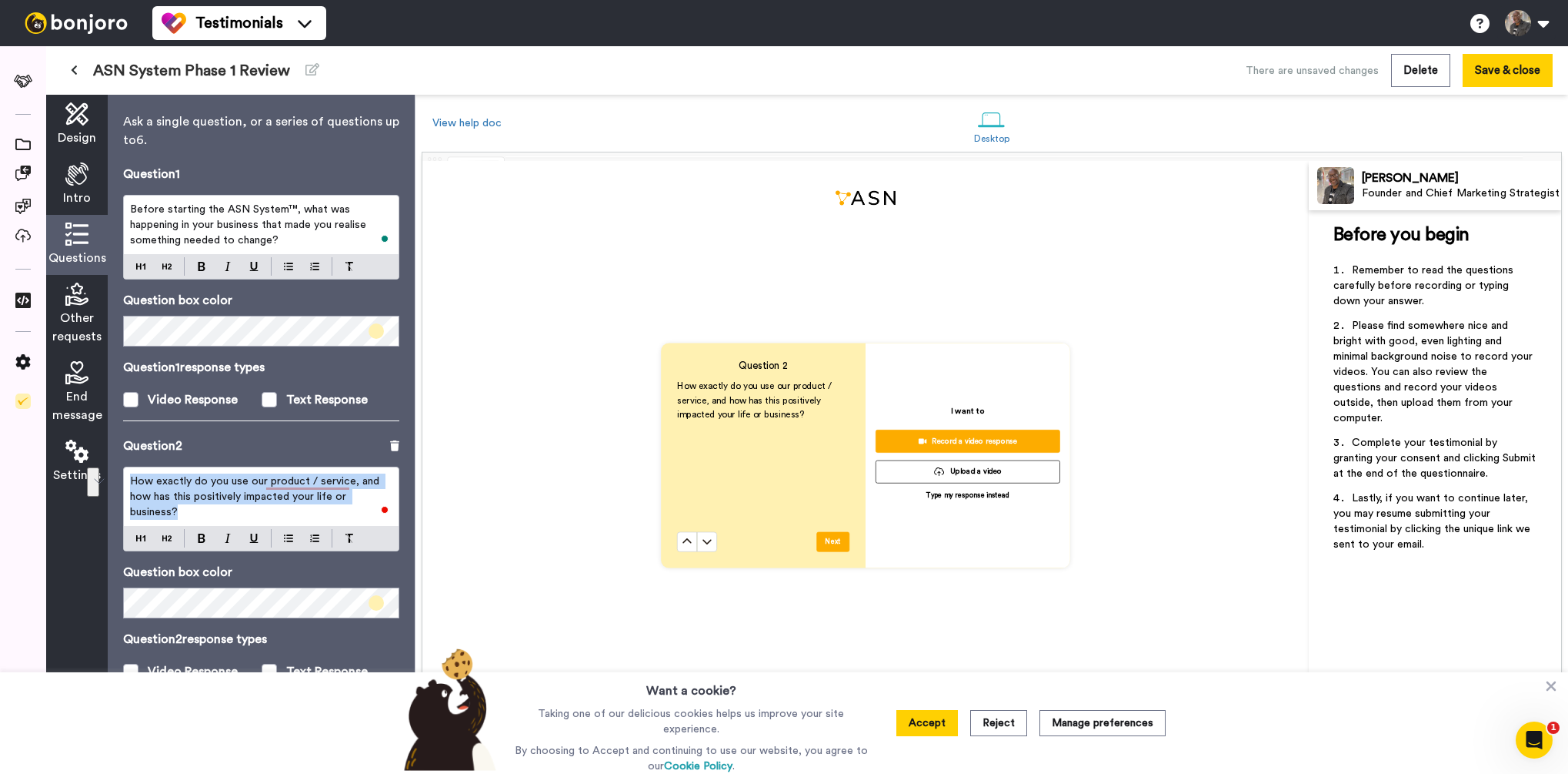
drag, startPoint x: 145, startPoint y: 481, endPoint x: 467, endPoint y: 502, distance: 322.7
click at [467, 502] on div "Design Intro Questions Other requests End message Settings Questions Ask a sing…" at bounding box center [807, 434] width 1522 height 679
click at [404, 370] on div "Questions Ask a single question, or a series of questions up to 6 . Question 1 …" at bounding box center [261, 434] width 307 height 679
drag, startPoint x: 934, startPoint y: 729, endPoint x: 756, endPoint y: 702, distance: 180.0
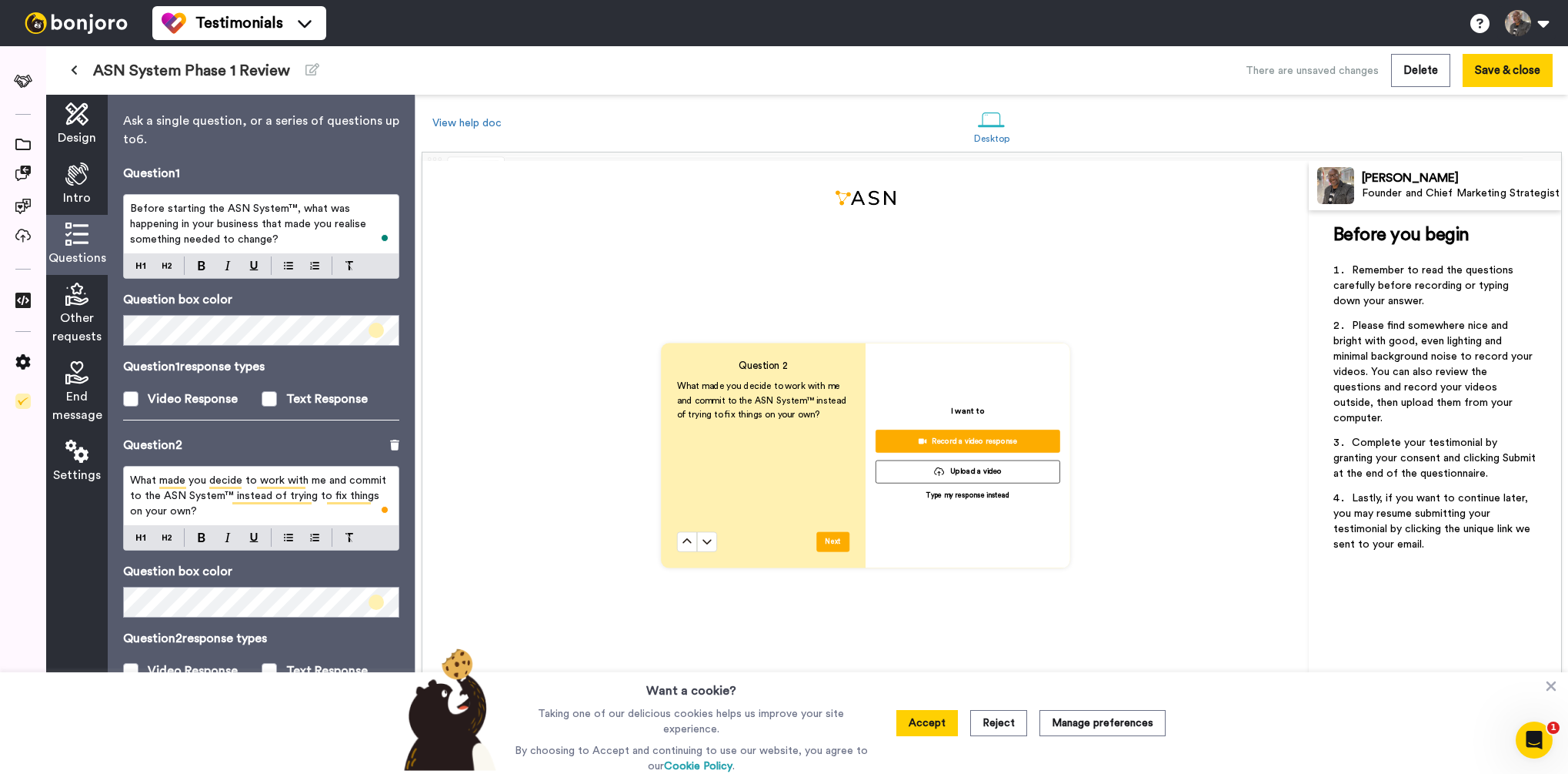
click at [932, 729] on button "Accept" at bounding box center [926, 723] width 61 height 26
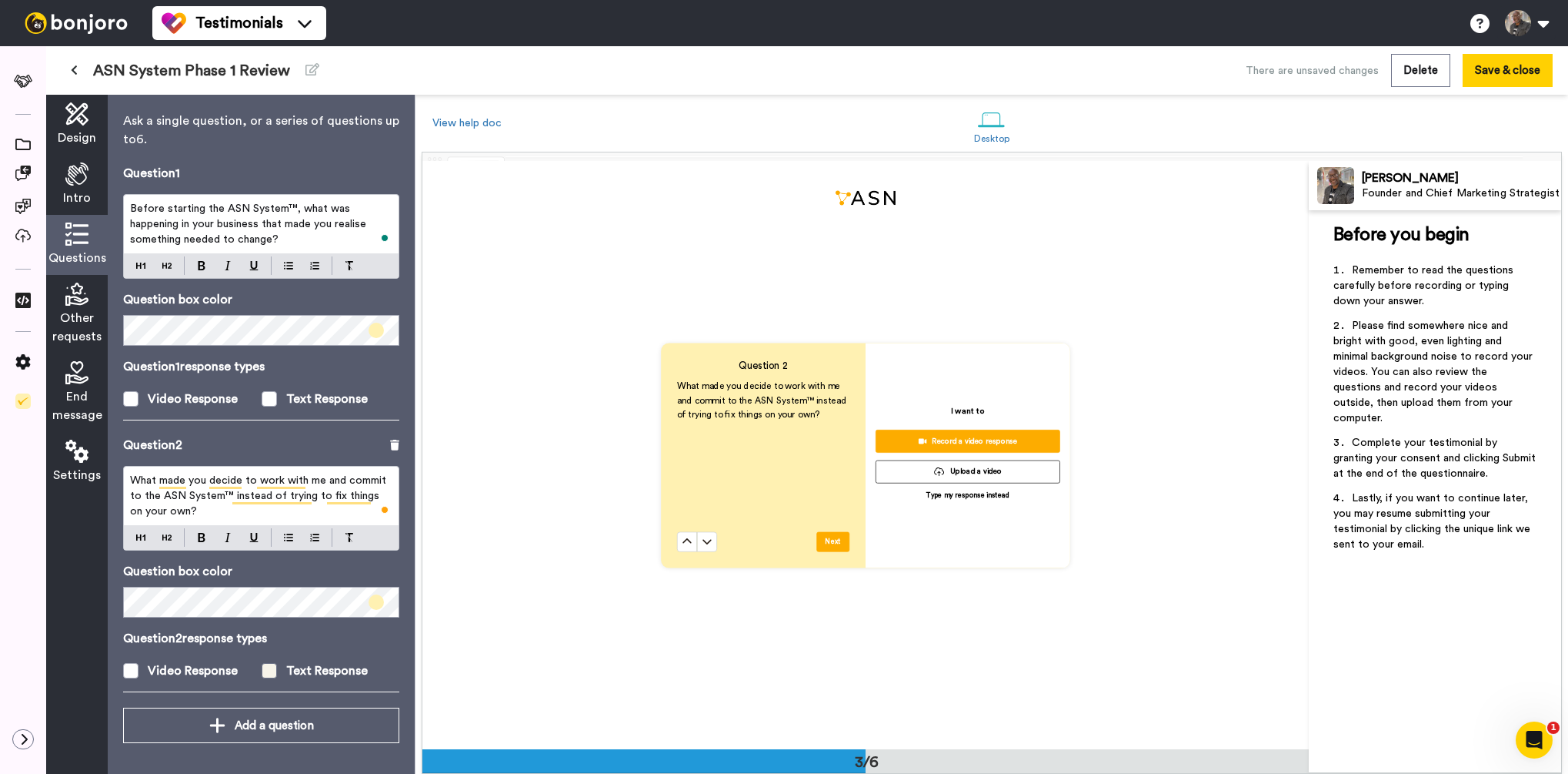
click at [268, 667] on span at bounding box center [269, 670] width 16 height 16
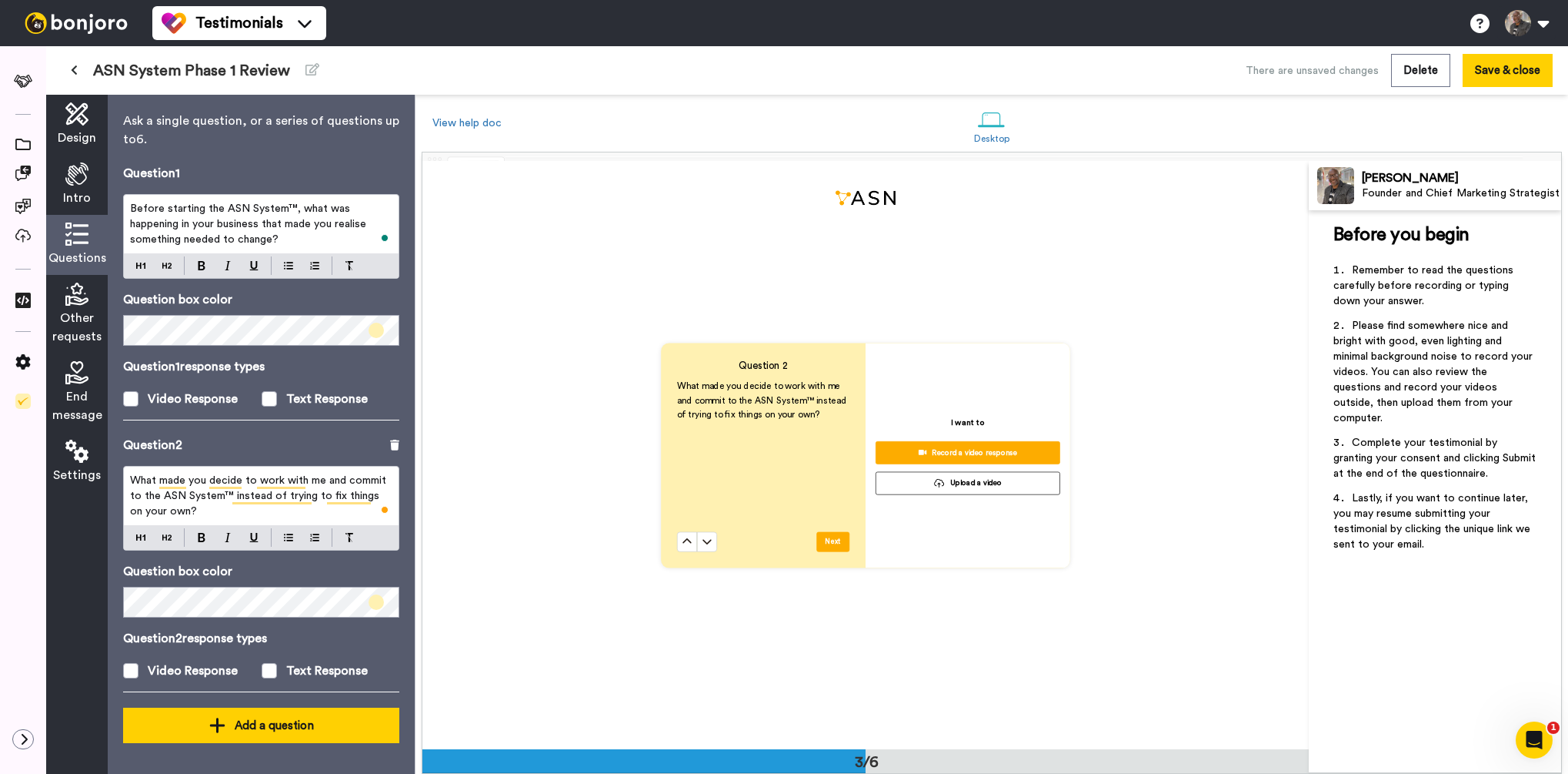
click at [278, 732] on div "Add a question" at bounding box center [261, 725] width 252 height 18
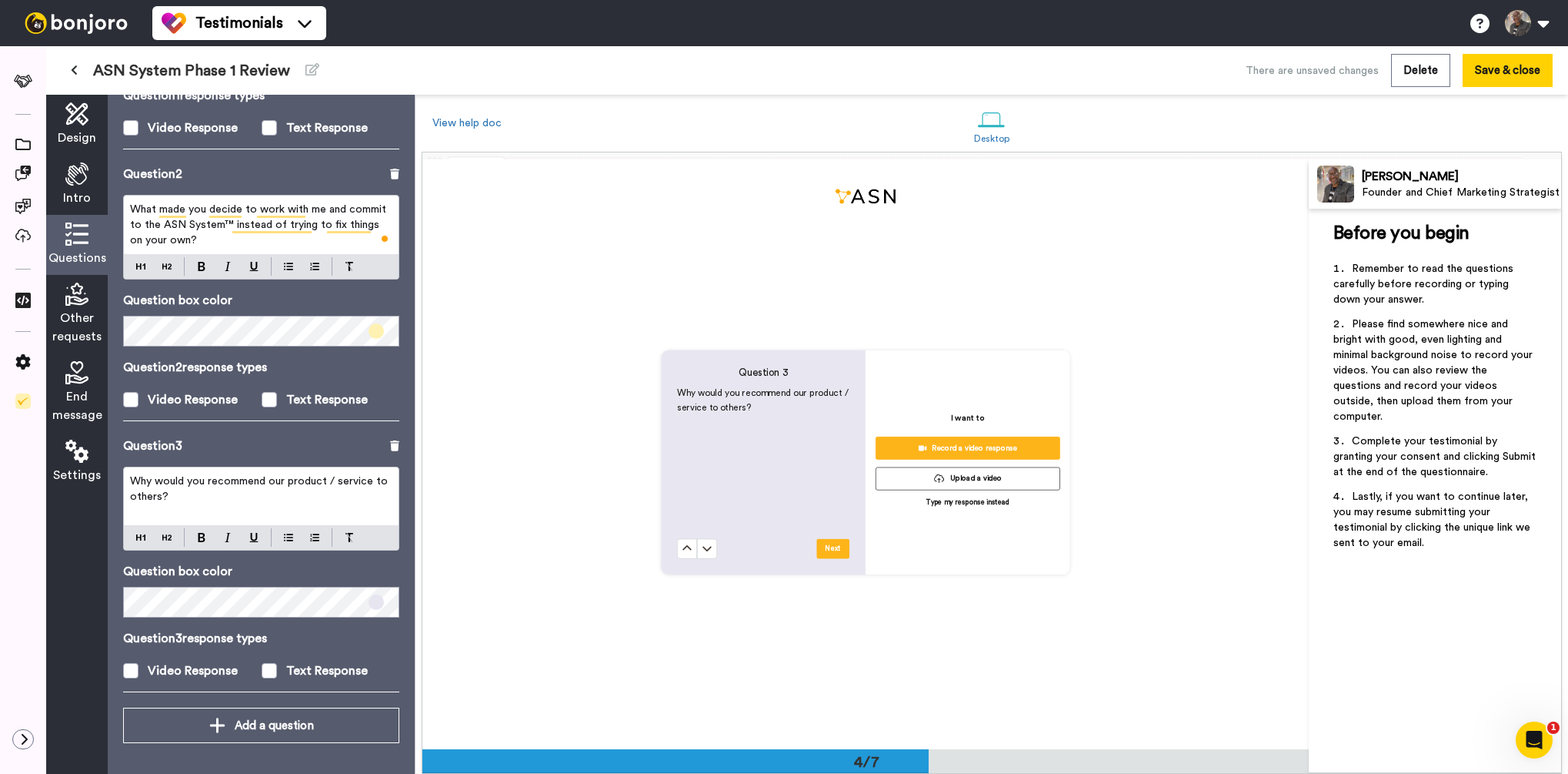
scroll to position [1764, 0]
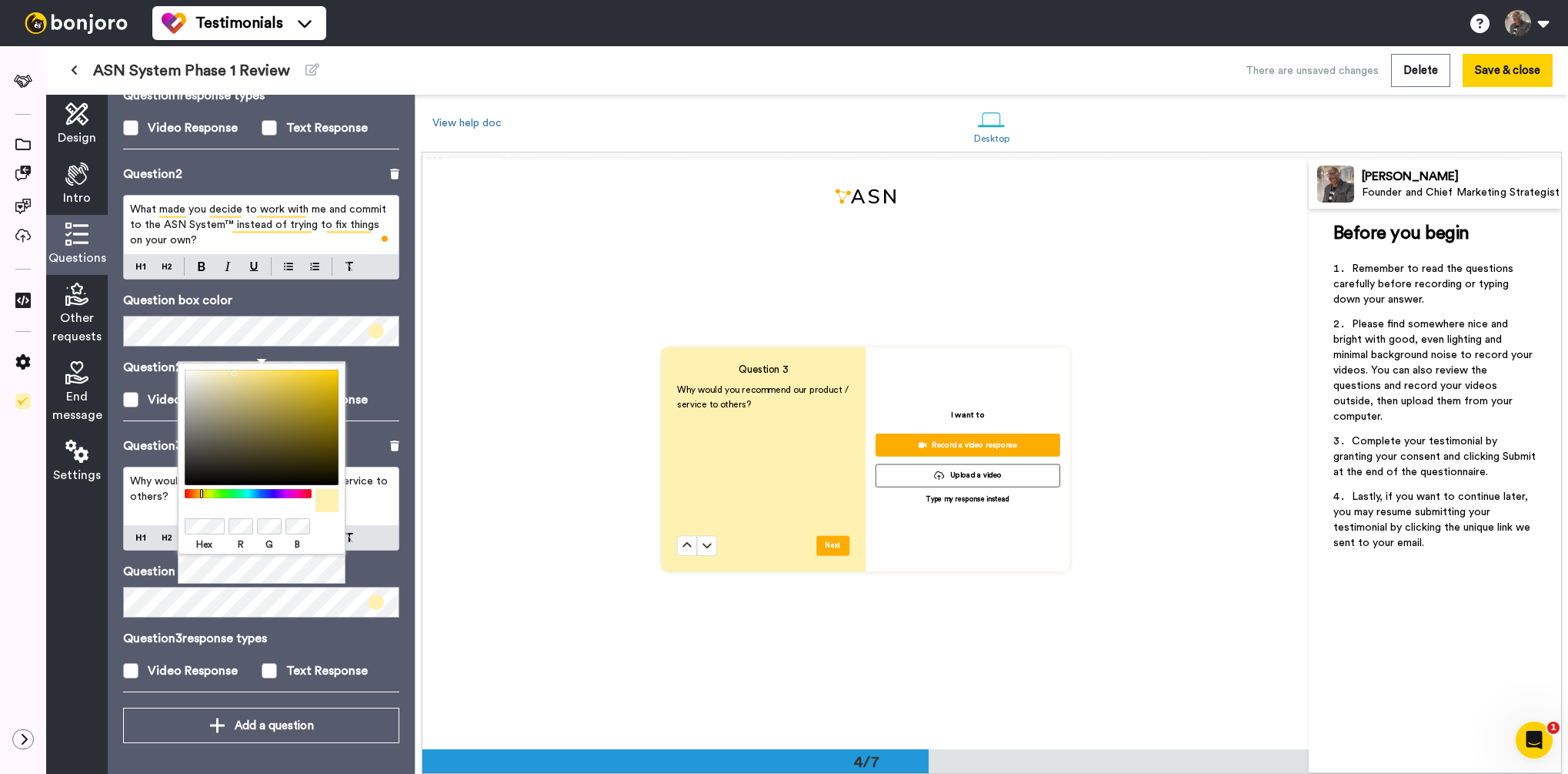
drag, startPoint x: 129, startPoint y: 514, endPoint x: 136, endPoint y: 510, distance: 8.1
click at [129, 514] on div "Why would you recommend our product / service to others?" at bounding box center [261, 496] width 274 height 58
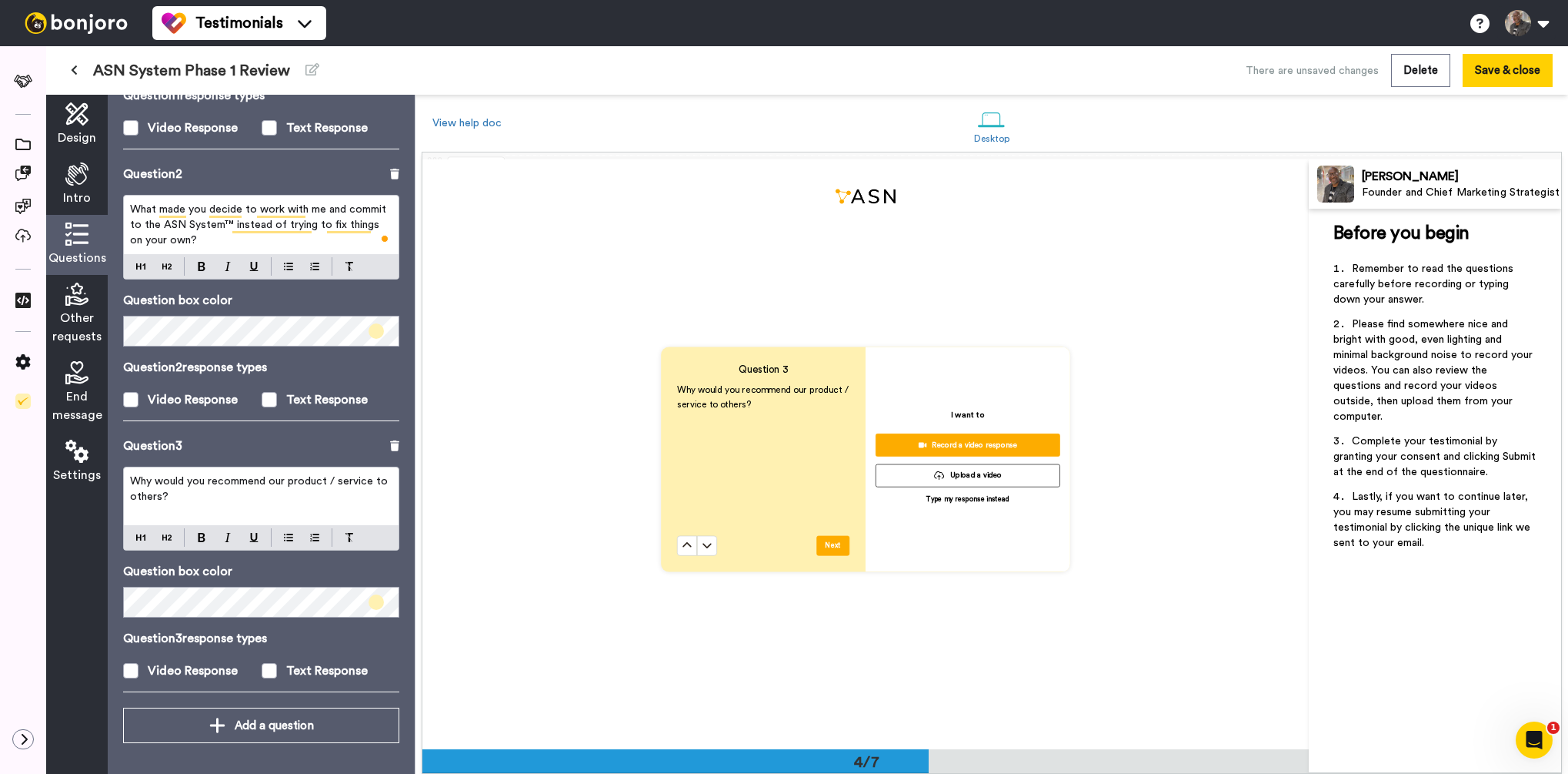
scroll to position [308, 0]
drag, startPoint x: 167, startPoint y: 496, endPoint x: 125, endPoint y: 481, distance: 44.6
click at [125, 481] on div "Why would you recommend our product / service to others?" at bounding box center [261, 496] width 274 height 58
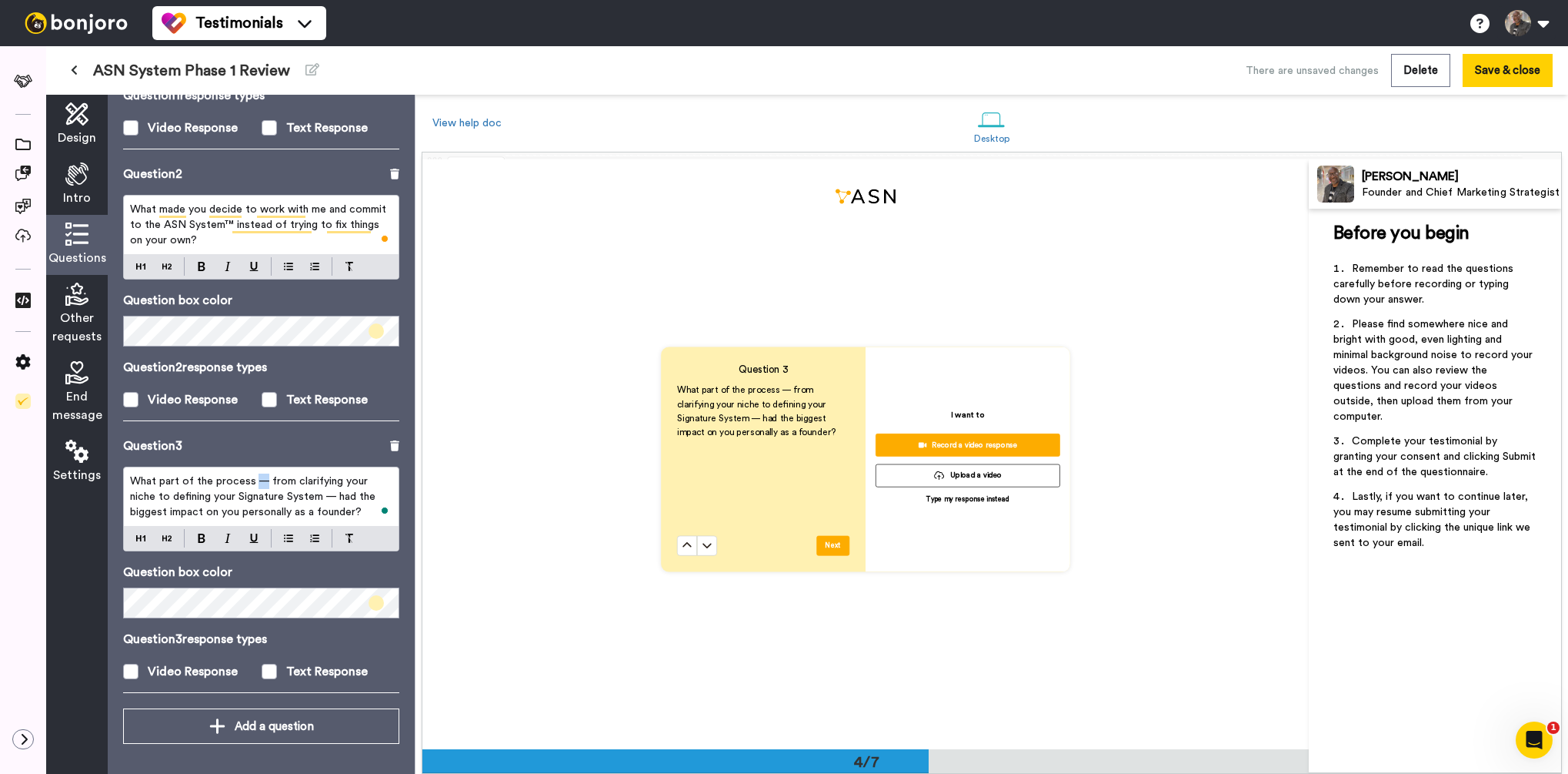
drag, startPoint x: 262, startPoint y: 481, endPoint x: 254, endPoint y: 481, distance: 8.0
click at [254, 481] on span "What part of the process — from clarifying your niche to defining your Signatur…" at bounding box center [254, 496] width 248 height 41
click at [298, 498] on span "What part of the process - from clarifying your niche to defining your Signatur…" at bounding box center [261, 496] width 262 height 41
click at [269, 674] on span at bounding box center [269, 671] width 16 height 16
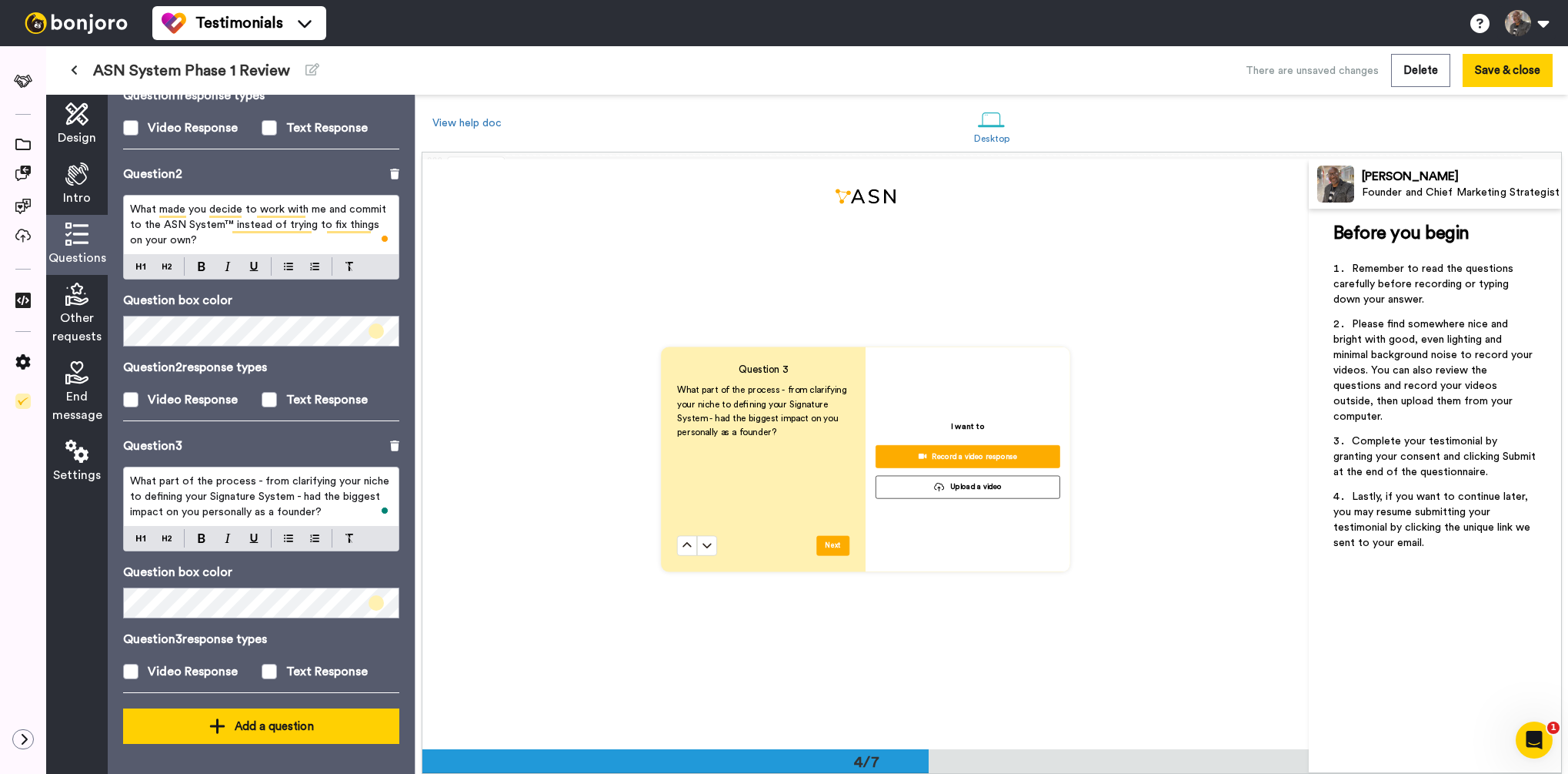
click at [244, 718] on div "Add a question" at bounding box center [261, 726] width 252 height 18
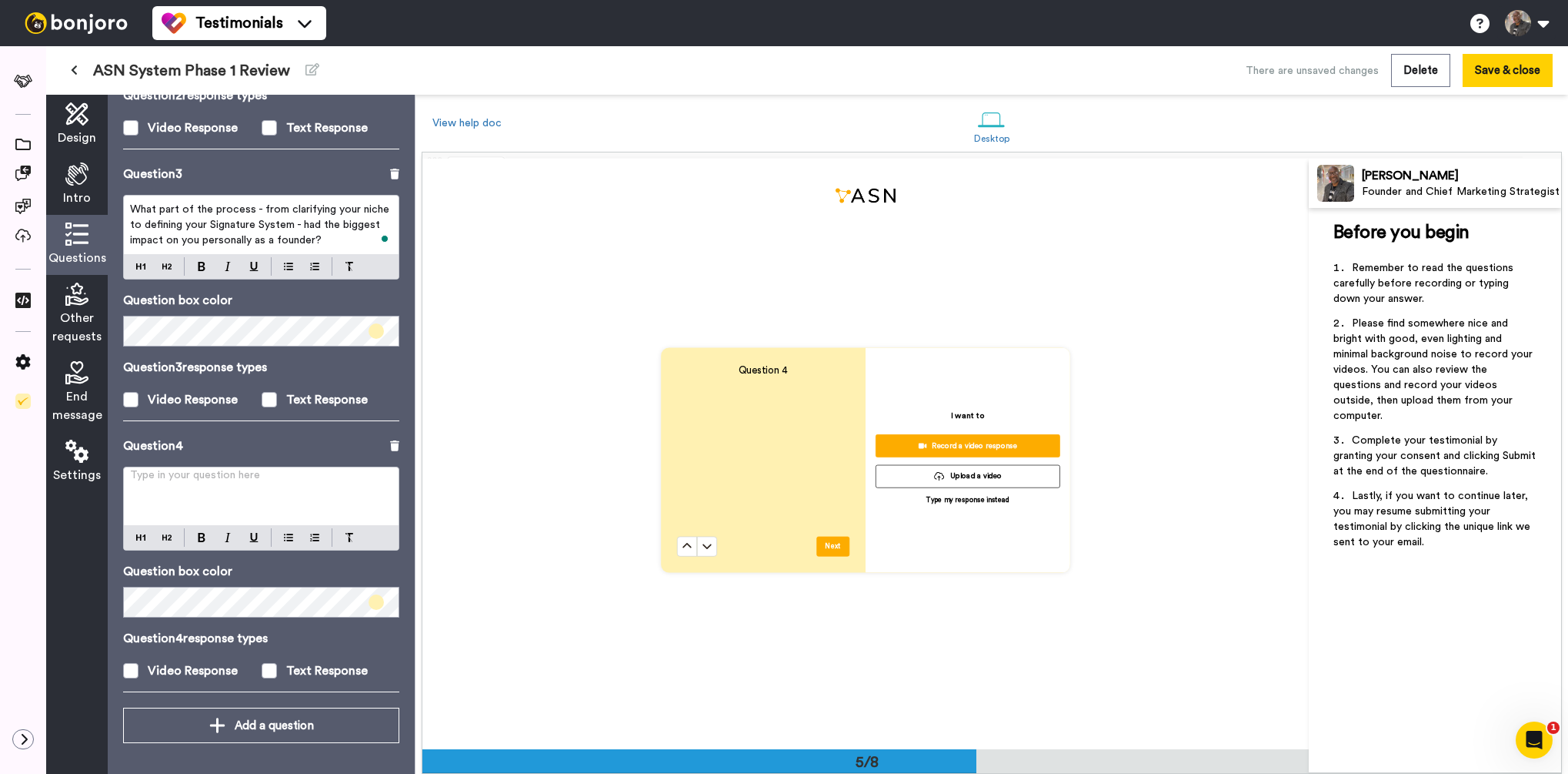
click at [144, 494] on div "Type in your question here ﻿" at bounding box center [261, 496] width 274 height 58
drag, startPoint x: 269, startPoint y: 667, endPoint x: 267, endPoint y: 692, distance: 25.1
click at [269, 667] on span at bounding box center [269, 670] width 16 height 16
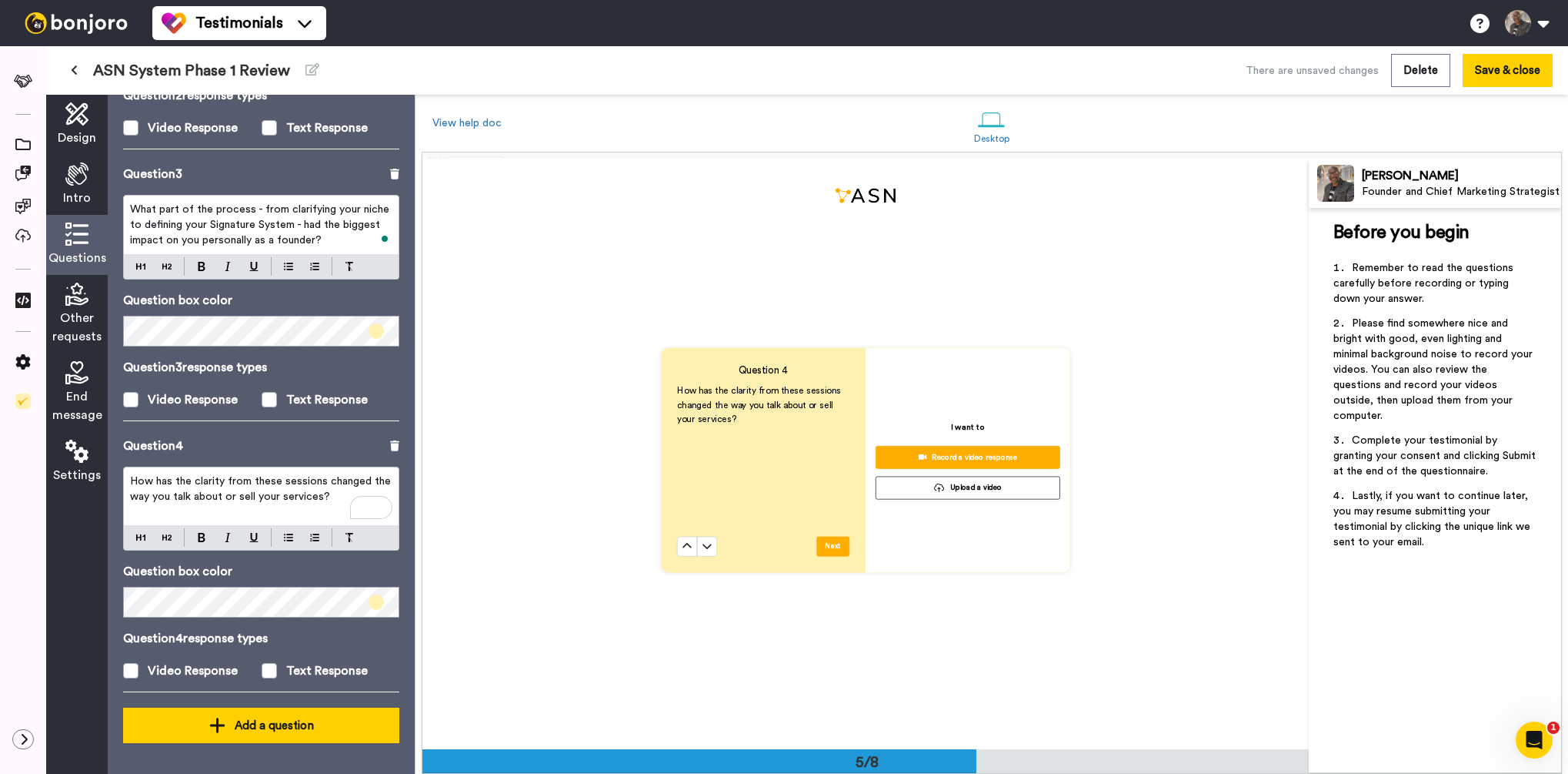
click at [241, 722] on div "Add a question" at bounding box center [261, 725] width 252 height 18
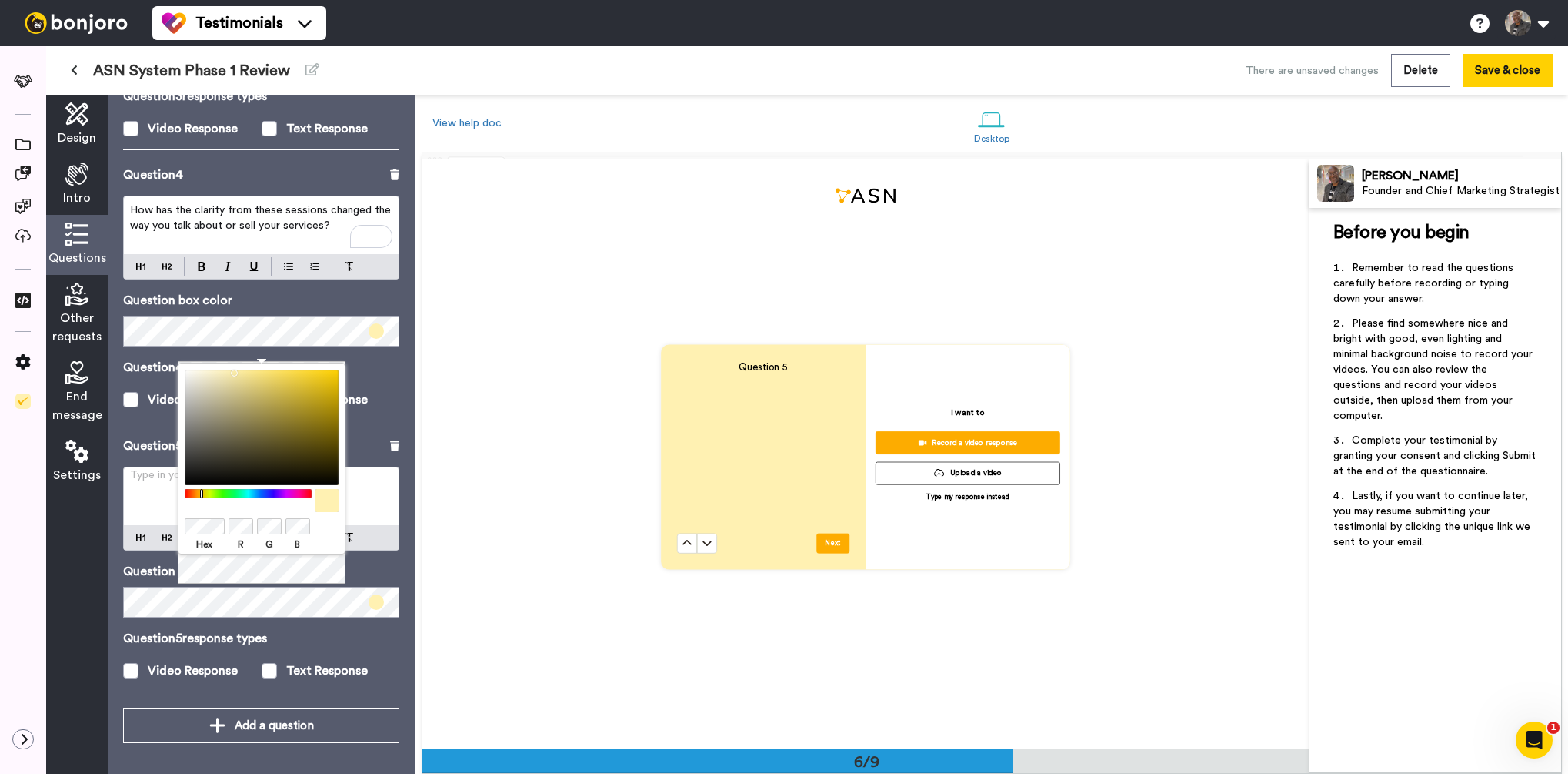
click at [140, 484] on p "Type in your question here ﻿" at bounding box center [261, 481] width 262 height 16
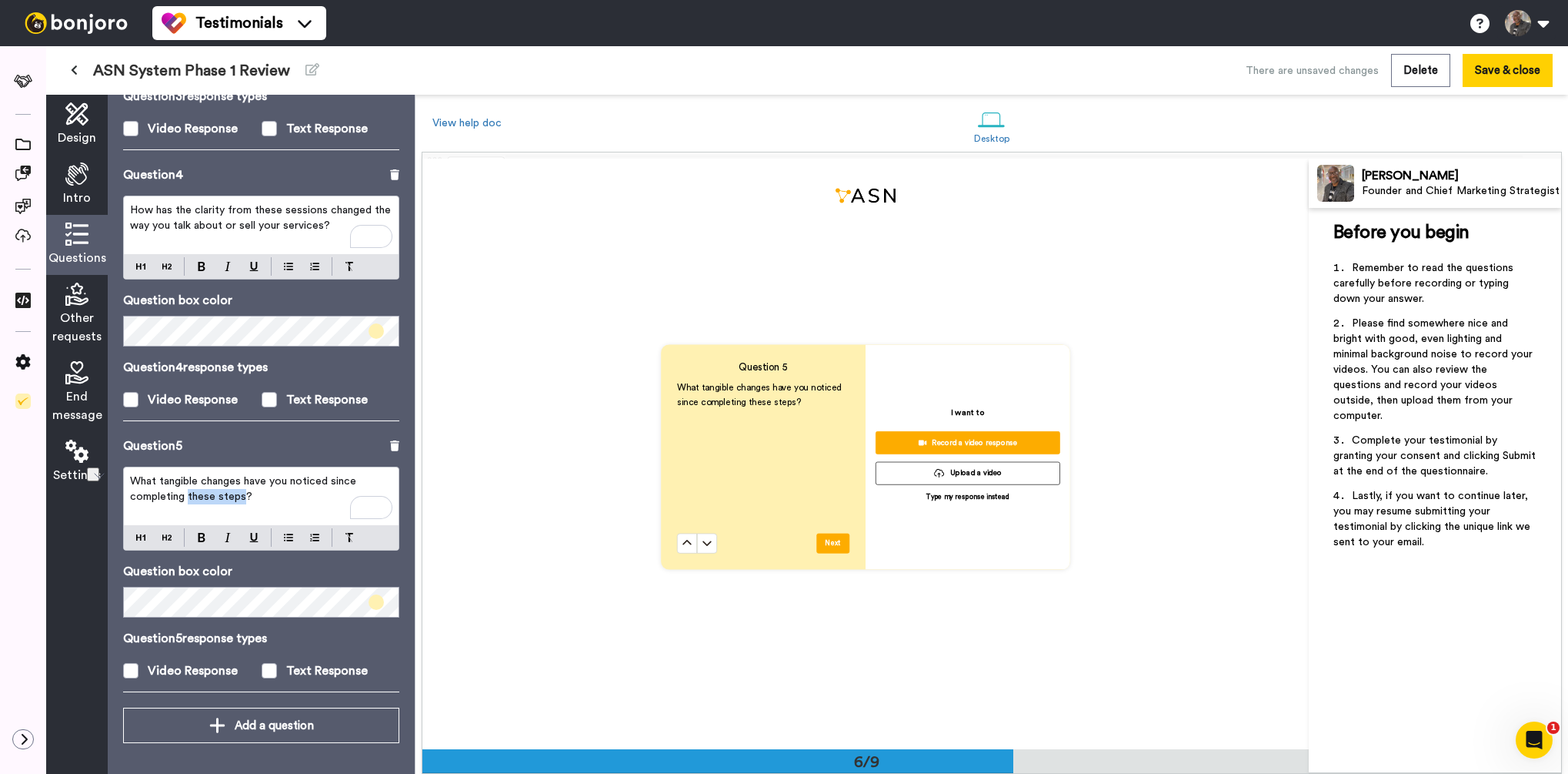
drag, startPoint x: 191, startPoint y: 498, endPoint x: 242, endPoint y: 497, distance: 51.0
click at [242, 498] on span "What tangible changes have you noticed since completing these steps?" at bounding box center [245, 488] width 229 height 26
click at [266, 670] on span at bounding box center [269, 670] width 16 height 16
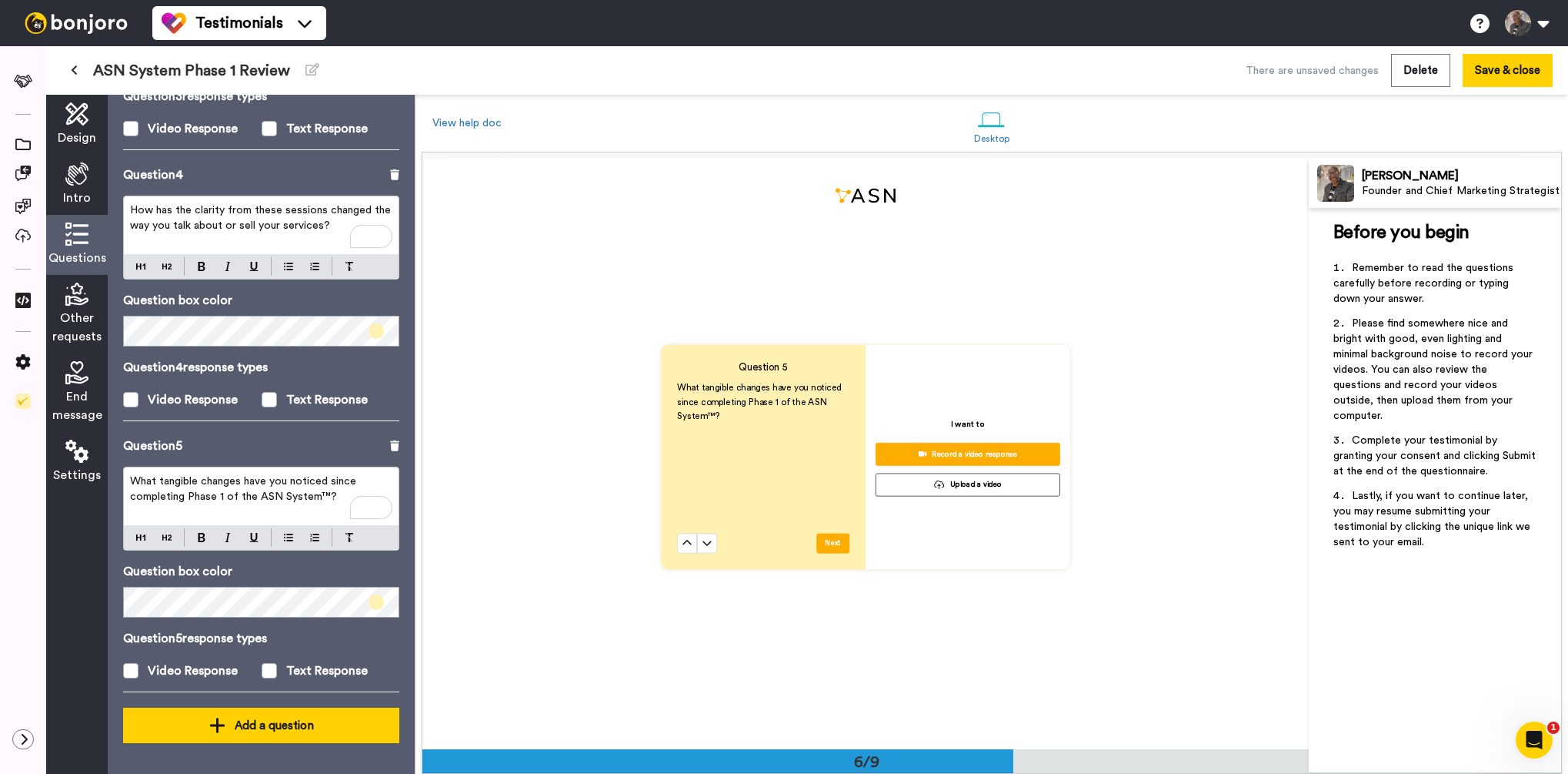
click at [265, 730] on div "Add a question" at bounding box center [261, 725] width 252 height 18
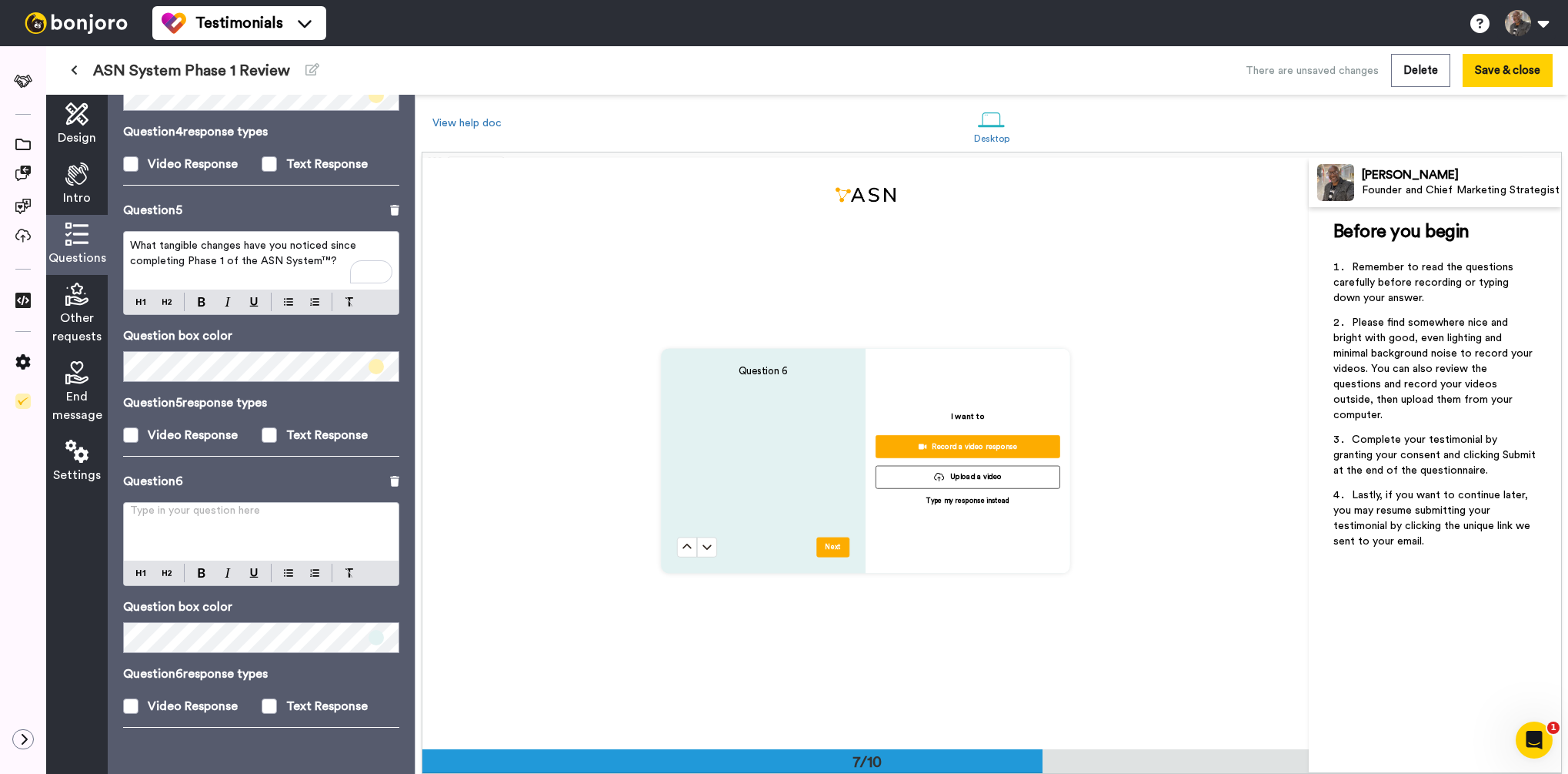
click at [159, 512] on p "Type in your question here ﻿" at bounding box center [261, 517] width 262 height 16
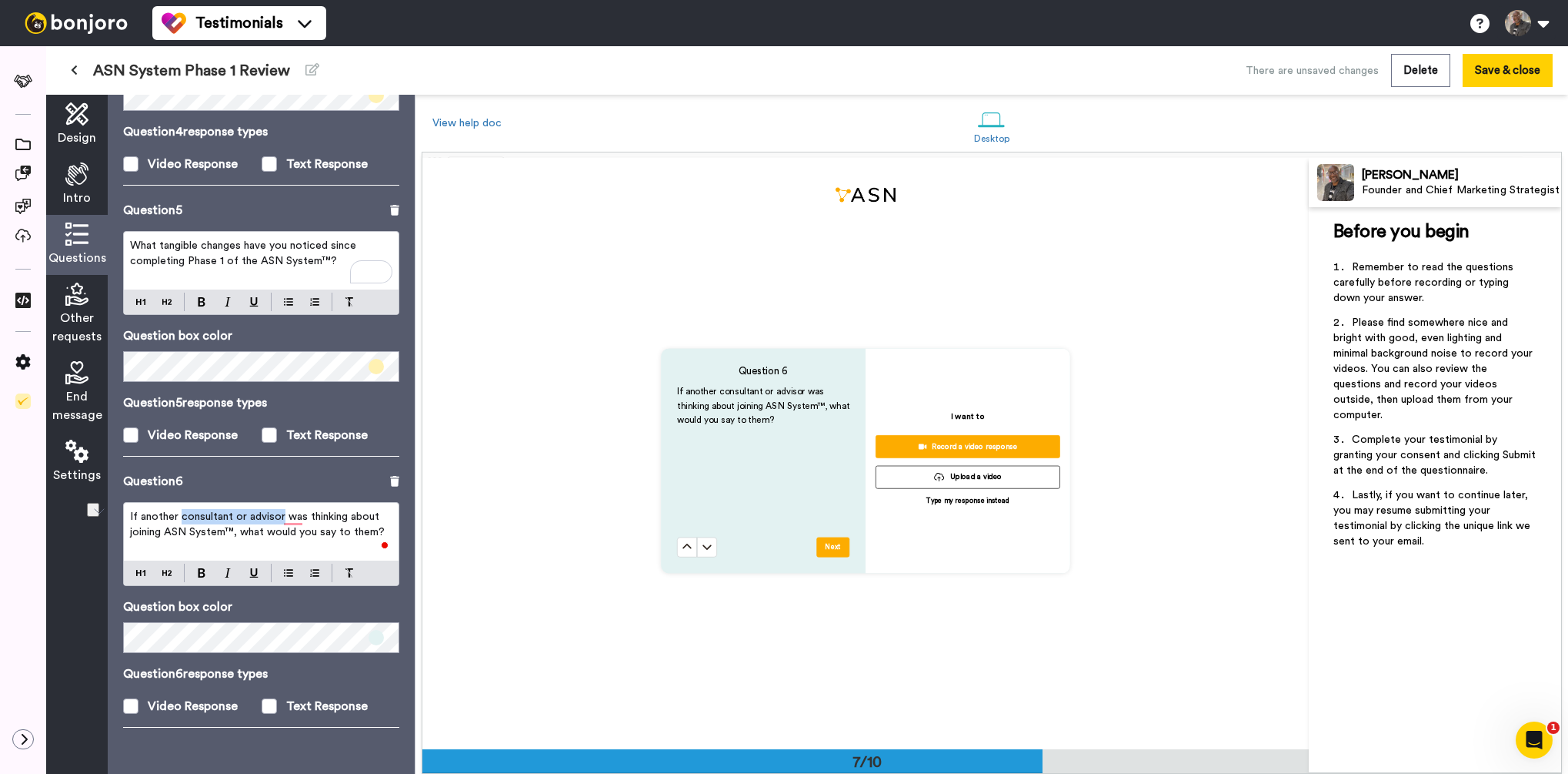
drag, startPoint x: 180, startPoint y: 514, endPoint x: 280, endPoint y: 513, distance: 100.0
click at [280, 513] on span "If another consultant or advisor was thinking about joining ASN System™, what w…" at bounding box center [257, 524] width 254 height 26
click at [269, 520] on span "If another business owner was thinking about joining ASN System™, what would yo…" at bounding box center [259, 524] width 258 height 26
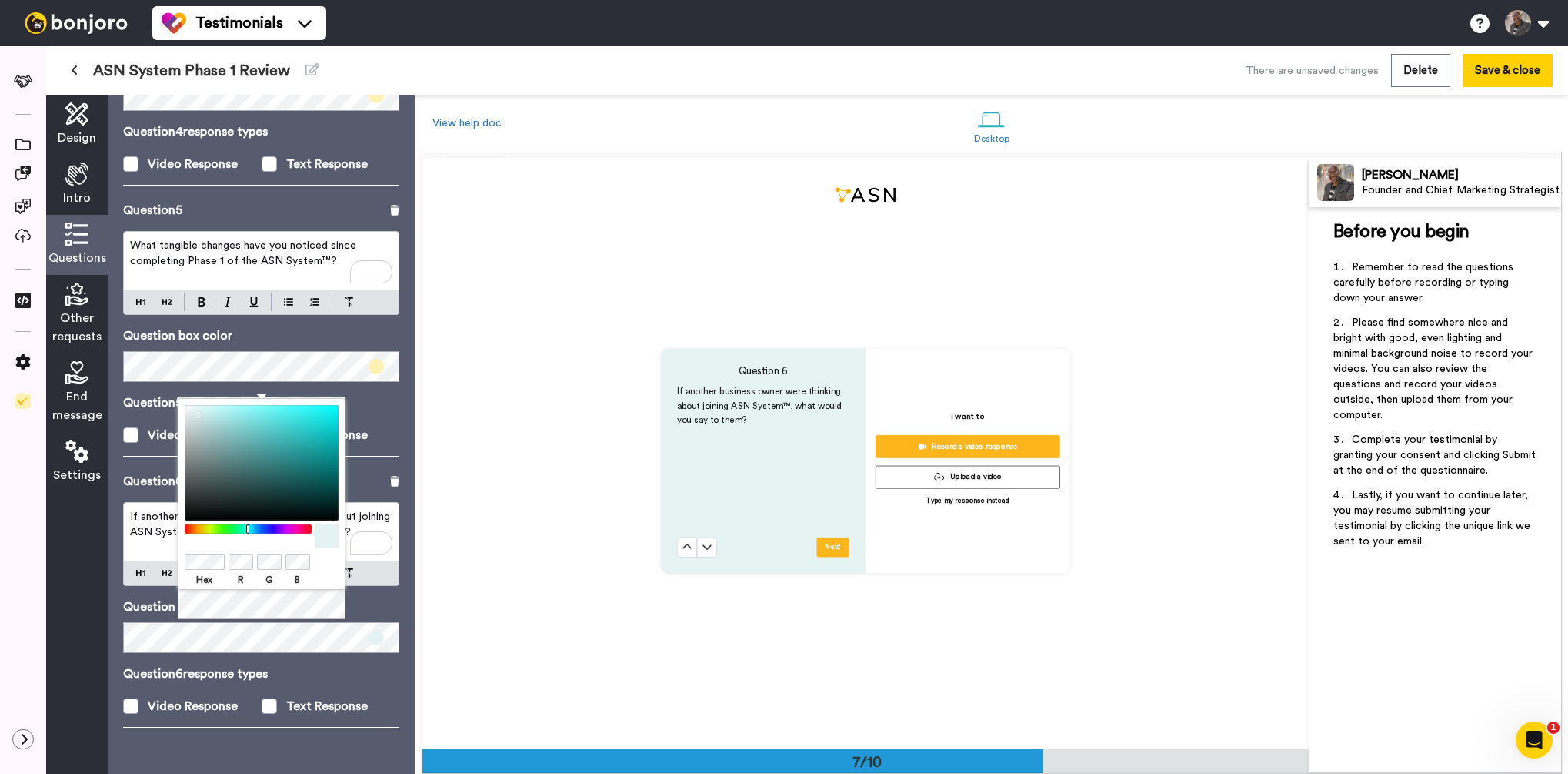
scroll to position [3545, 0]
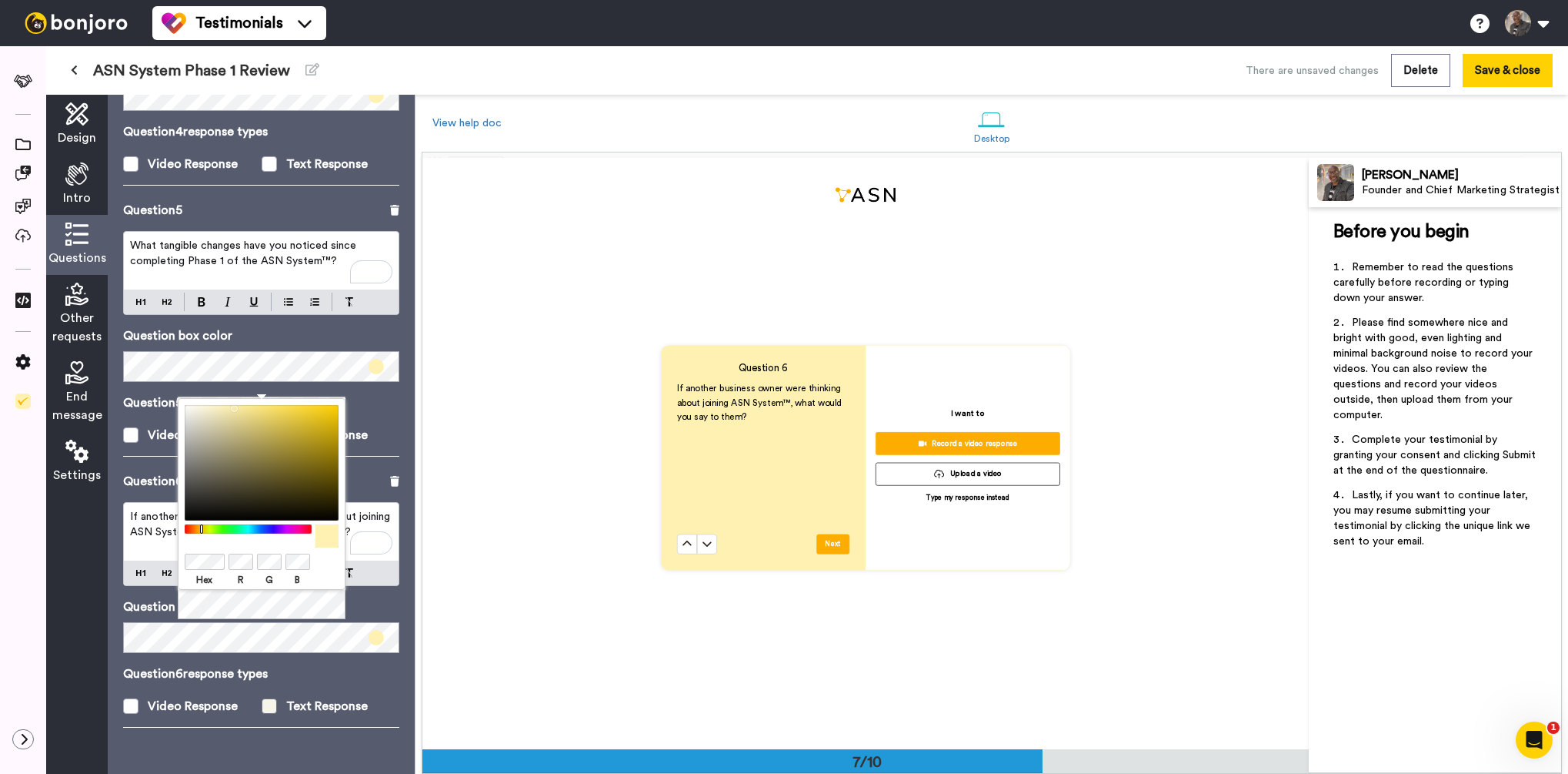
click at [263, 706] on span at bounding box center [269, 706] width 16 height 16
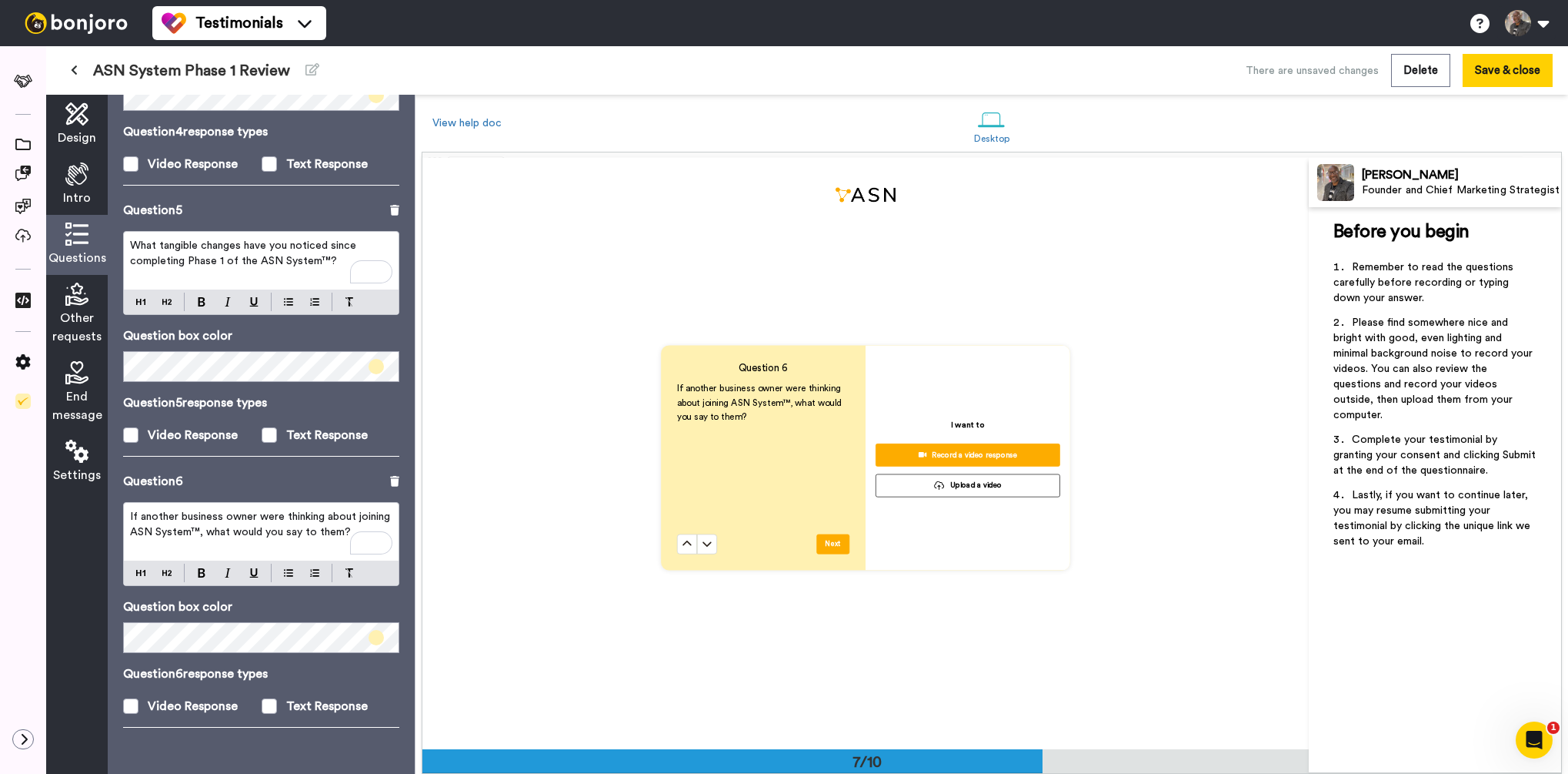
scroll to position [1085, 0]
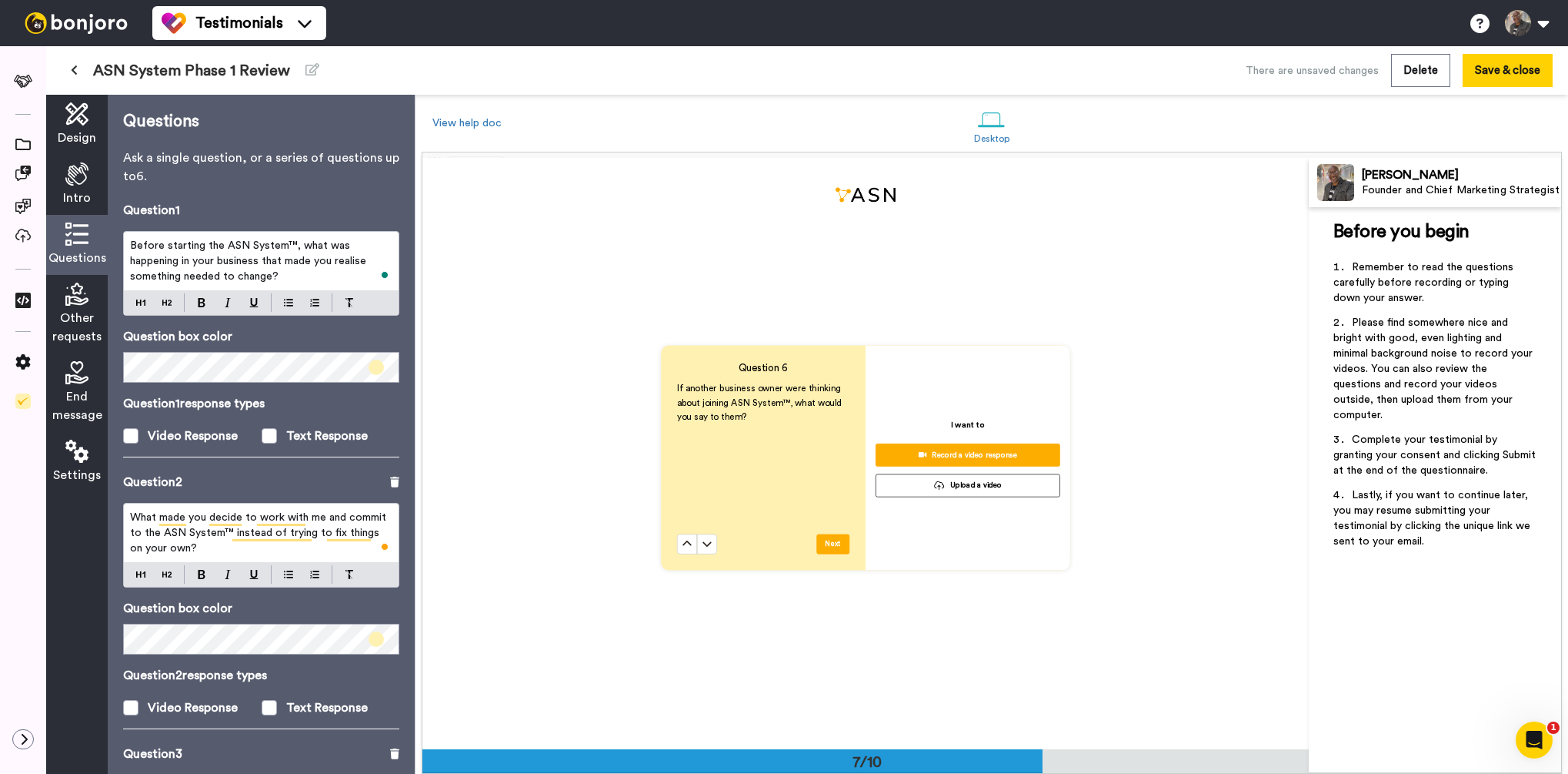
click at [81, 306] on div "Other requests" at bounding box center [77, 313] width 61 height 79
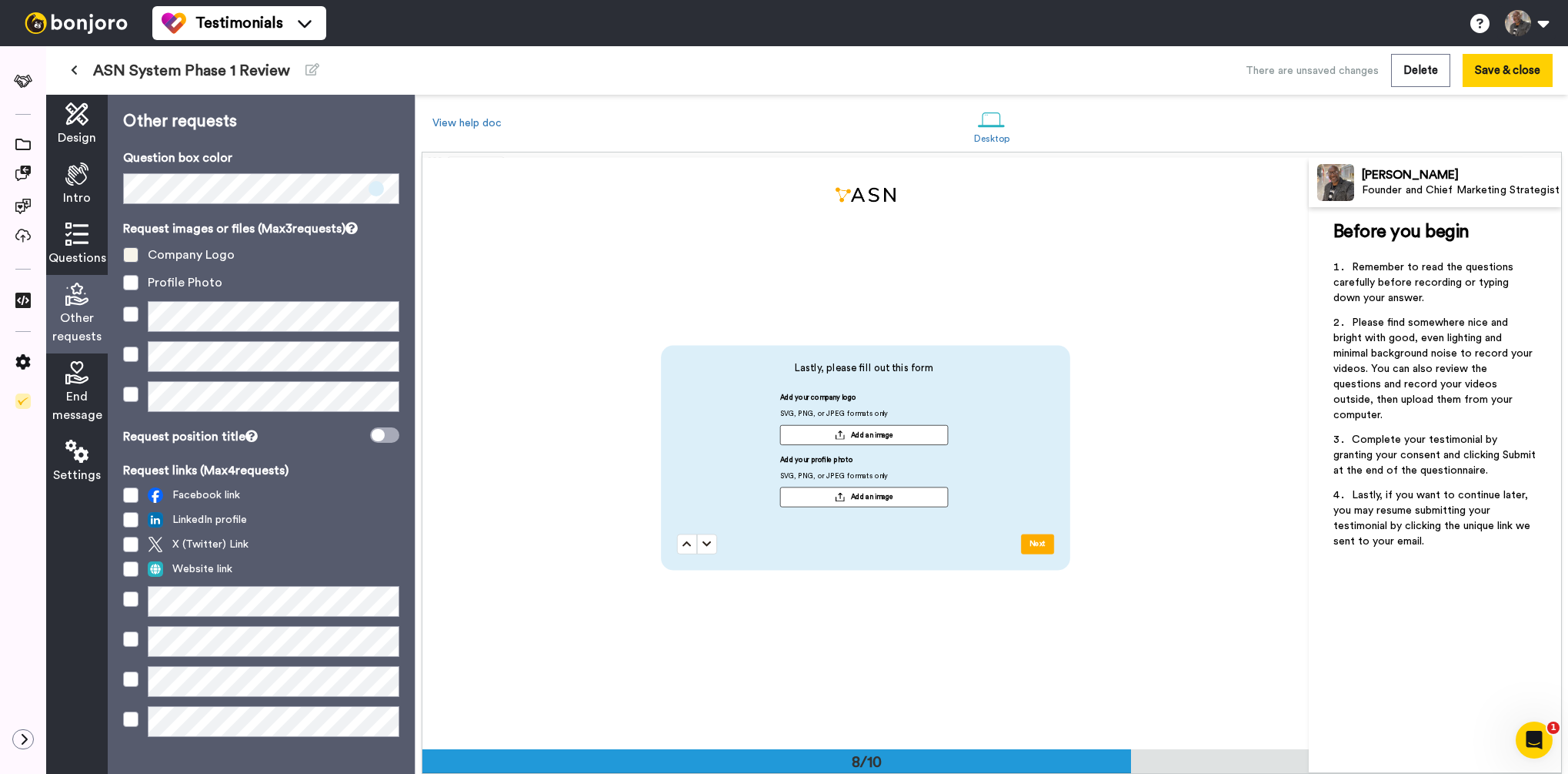
click at [133, 254] on span at bounding box center [131, 255] width 16 height 16
click at [127, 279] on span at bounding box center [131, 282] width 16 height 16
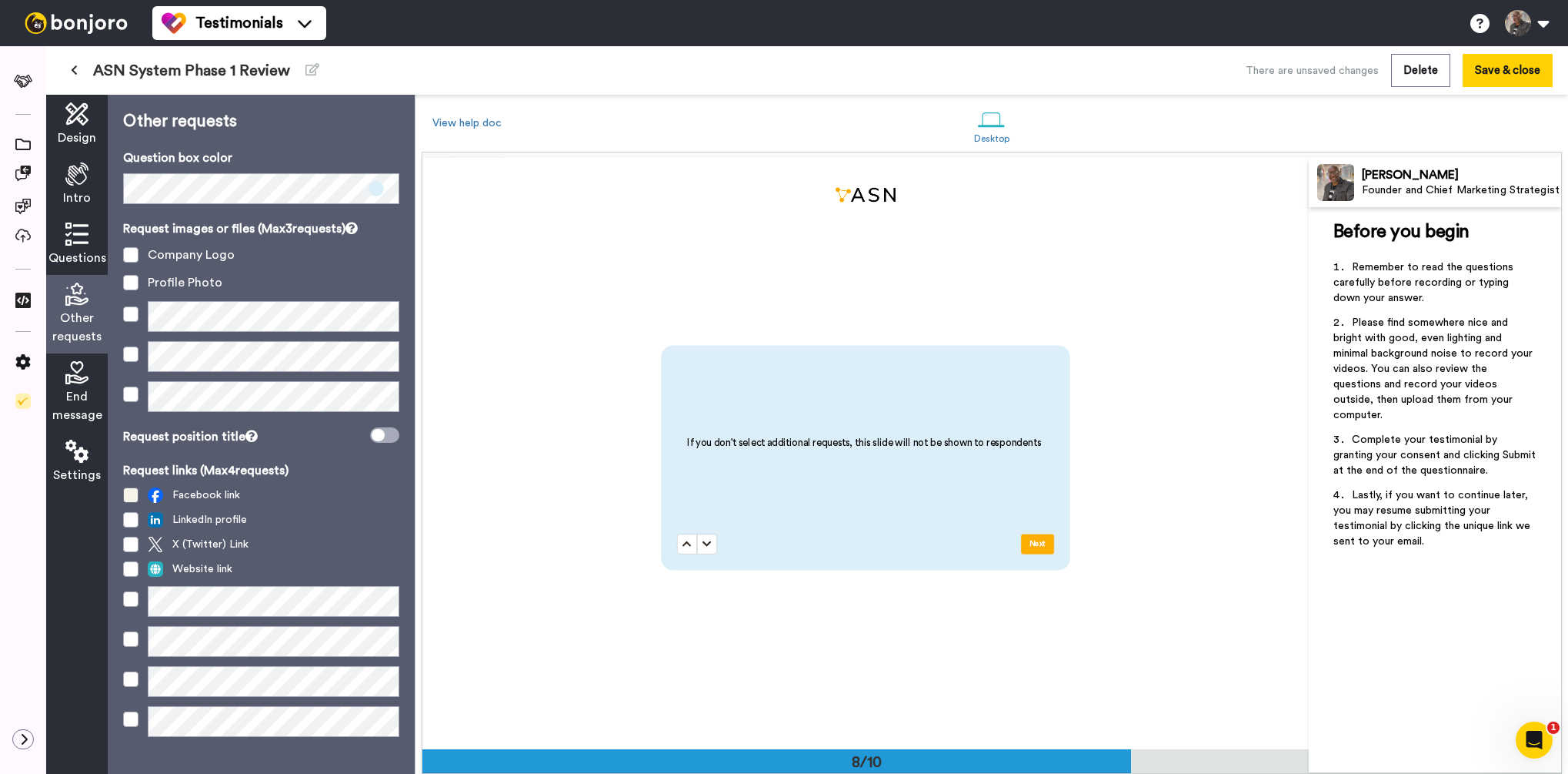
click at [132, 499] on span at bounding box center [131, 495] width 16 height 16
click at [65, 388] on span "End message" at bounding box center [78, 406] width 50 height 37
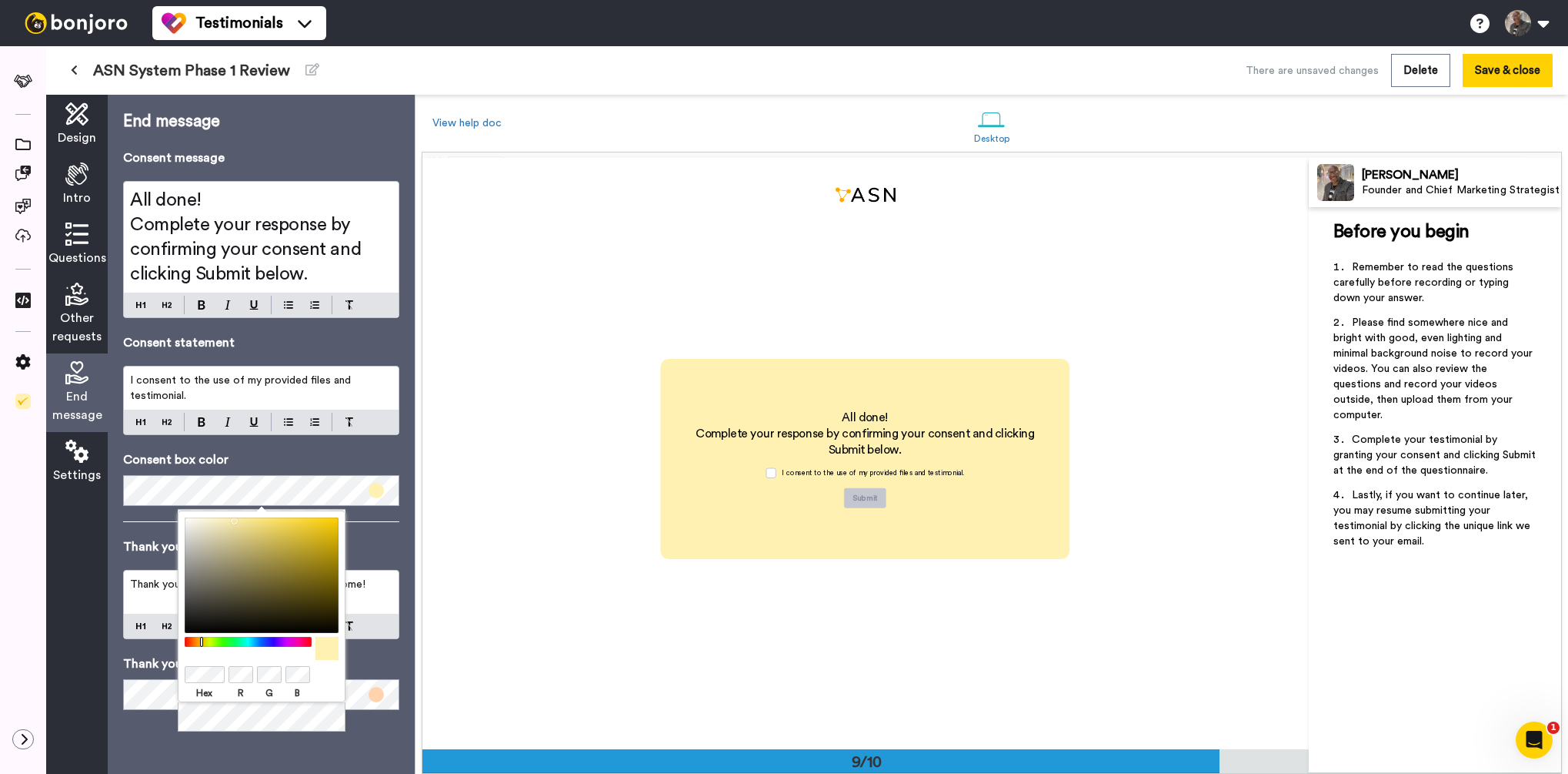
click at [111, 538] on div "End message Consent message All done! Complete your response by confirming your…" at bounding box center [261, 434] width 307 height 679
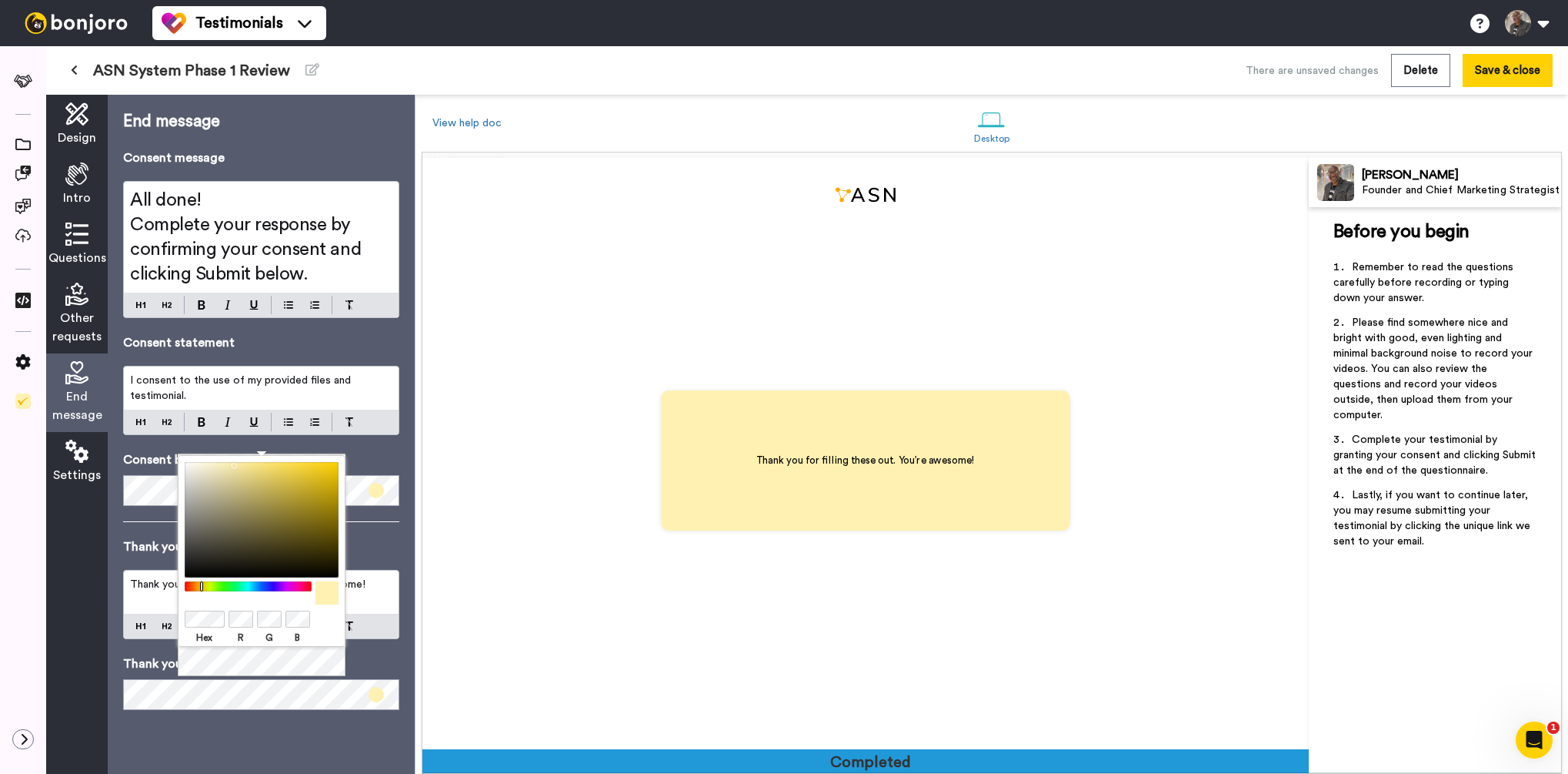
click at [130, 661] on p "Thank you message box color" at bounding box center [261, 663] width 276 height 18
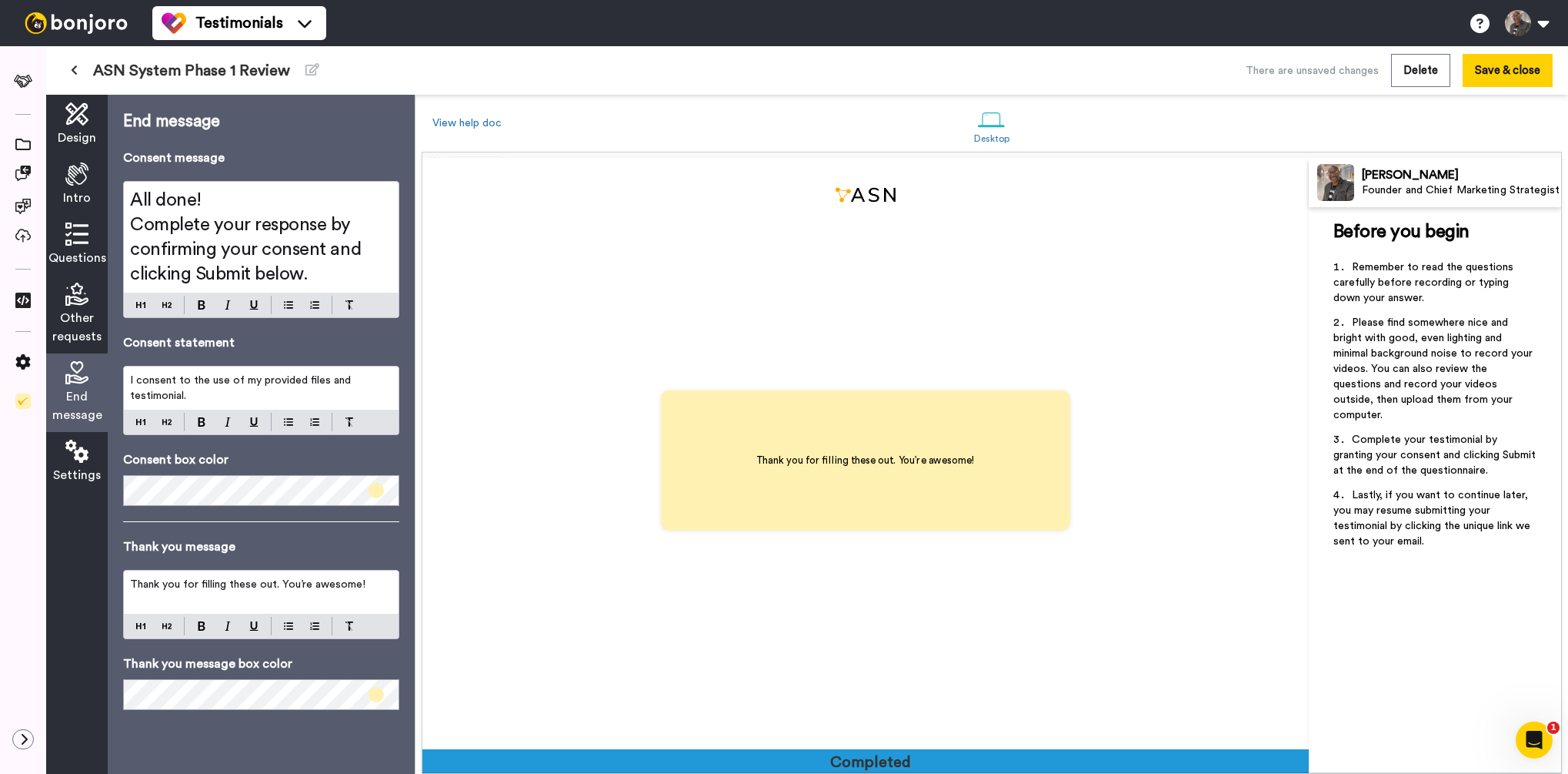
click at [72, 123] on icon at bounding box center [77, 114] width 23 height 23
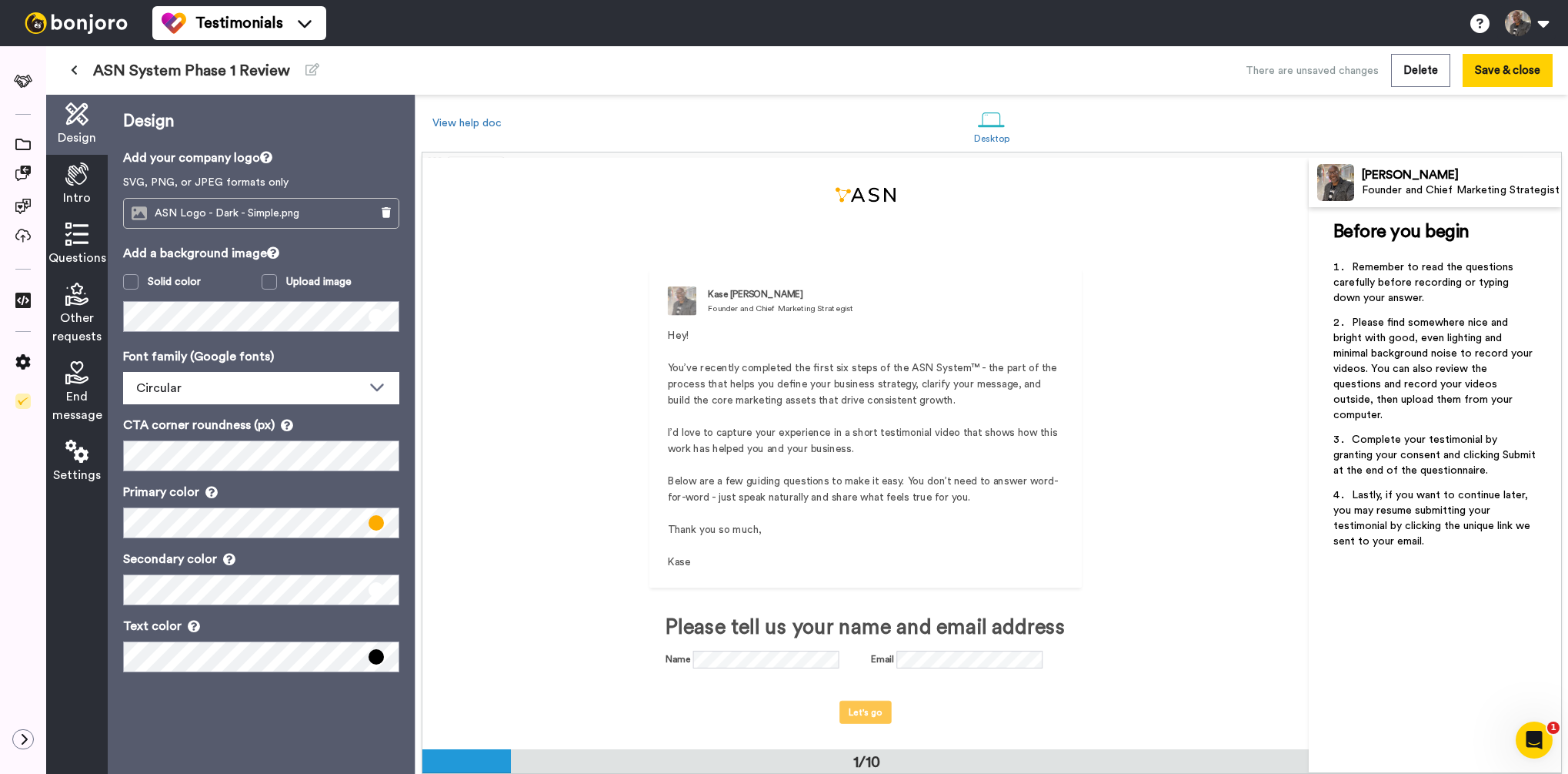
scroll to position [0, 0]
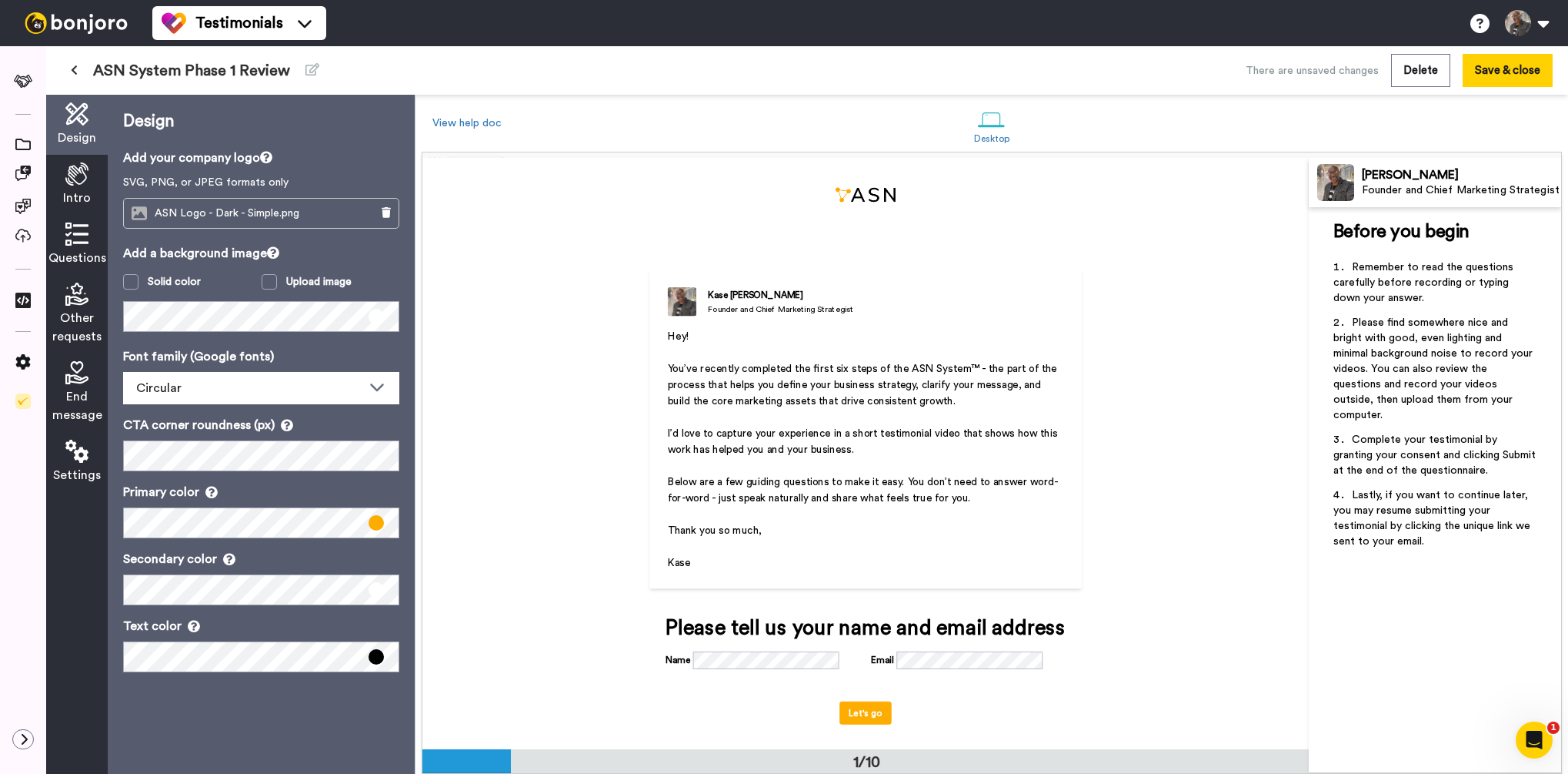
click at [60, 175] on div "Intro" at bounding box center [77, 185] width 61 height 60
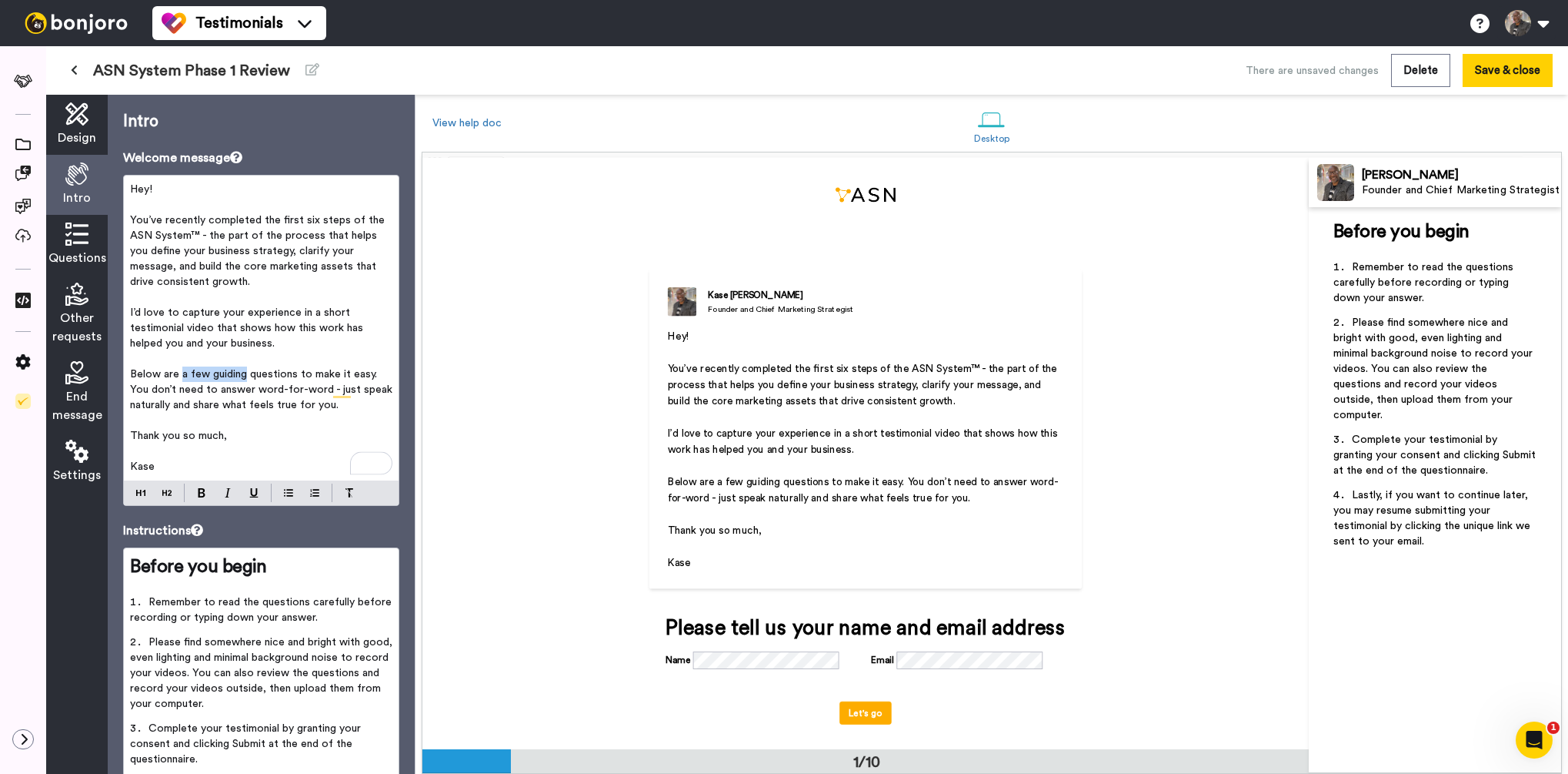
drag, startPoint x: 182, startPoint y: 377, endPoint x: 245, endPoint y: 375, distance: 63.0
click at [245, 376] on span "Below are a few guiding questions to make it easy. You don’t need to answer wor…" at bounding box center [263, 389] width 266 height 41
drag, startPoint x: 235, startPoint y: 376, endPoint x: 252, endPoint y: 389, distance: 21.4
click at [252, 389] on span "Below are 6 questions to make it easy. You don’t need to answer word-for-word -…" at bounding box center [260, 389] width 260 height 41
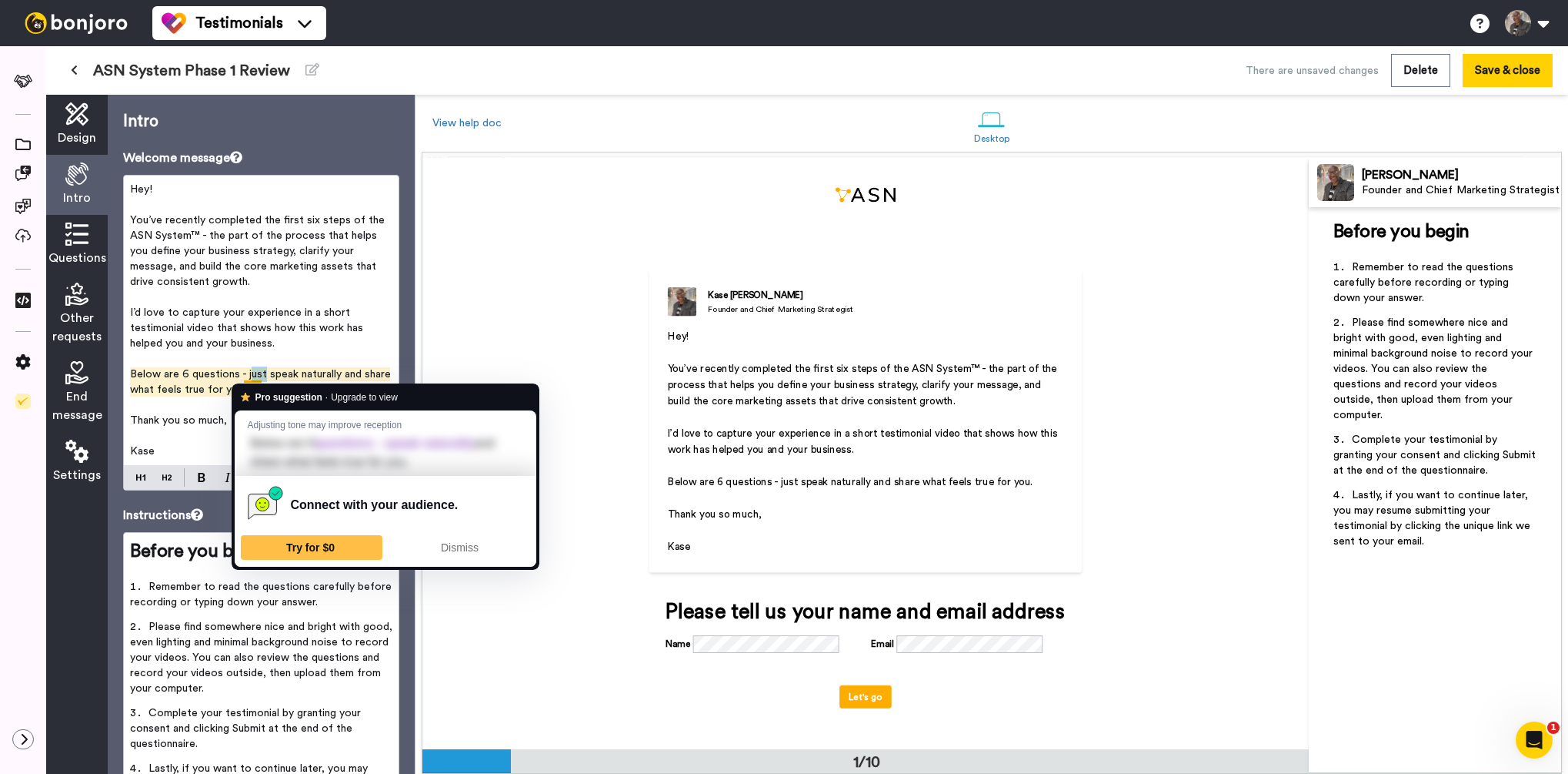
drag, startPoint x: 260, startPoint y: 375, endPoint x: 269, endPoint y: 374, distance: 9.1
click at [250, 375] on span "Below are 6 questions - just speak naturally and share what feels true for you." at bounding box center [262, 381] width 264 height 26
click at [268, 374] on span "Below are 6 questions - just speak naturally and share what feels true for you." at bounding box center [262, 381] width 264 height 26
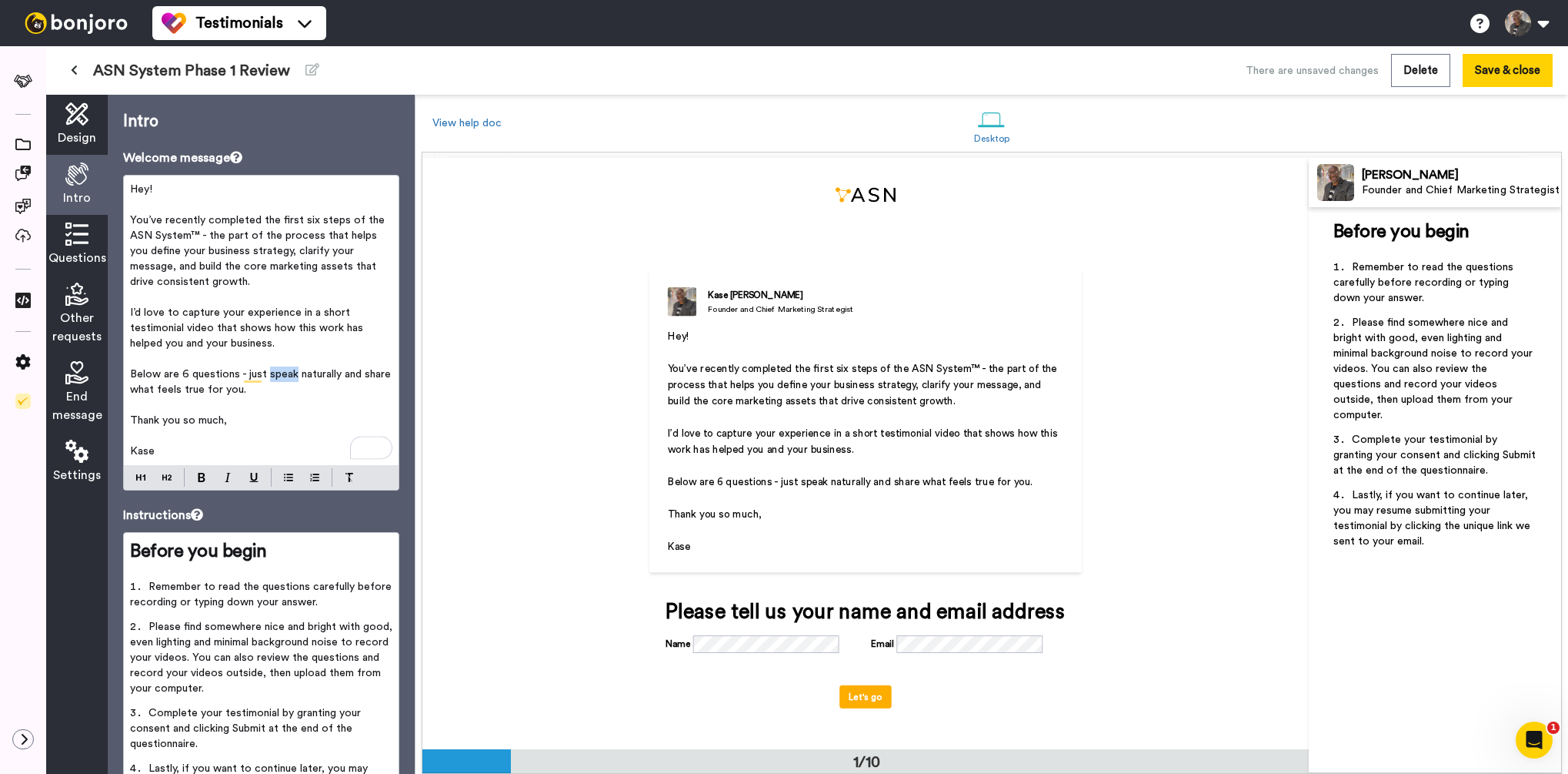
drag, startPoint x: 266, startPoint y: 375, endPoint x: 290, endPoint y: 374, distance: 24.0
click at [292, 374] on span "Below are 6 questions - just speak naturally and share what feels true for you." at bounding box center [262, 381] width 264 height 26
drag, startPoint x: 281, startPoint y: 390, endPoint x: 179, endPoint y: 449, distance: 117.8
click at [120, 378] on div "Intro Welcome message Hey! ﻿ You’ve recently completed the first six steps of t…" at bounding box center [261, 434] width 307 height 679
click at [198, 474] on img at bounding box center [201, 477] width 8 height 9
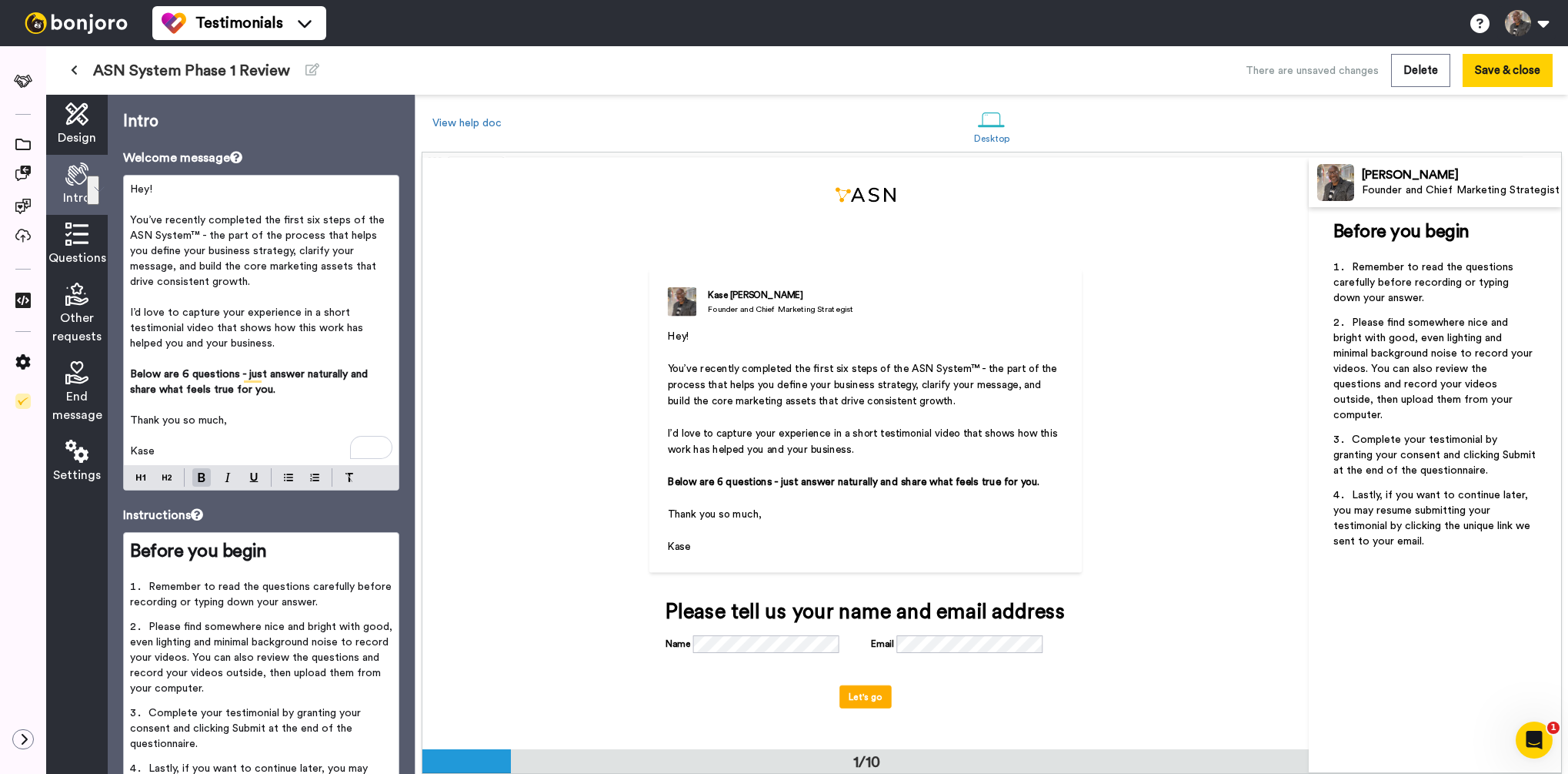
click at [314, 414] on p "Thank you so much," at bounding box center [261, 420] width 262 height 16
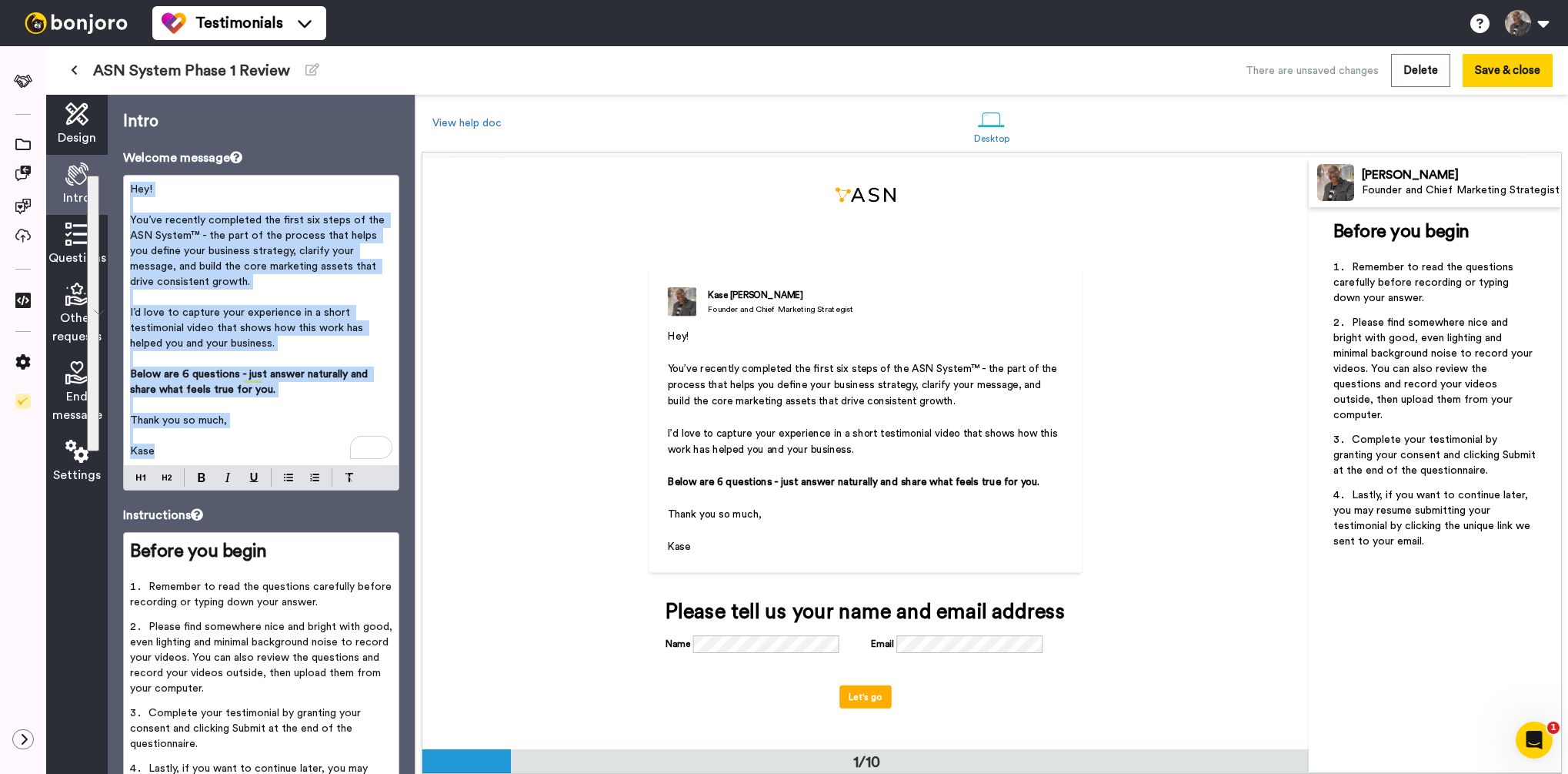
drag, startPoint x: 165, startPoint y: 452, endPoint x: 133, endPoint y: 190, distance: 263.9
click at [133, 190] on div "Hey! ﻿ You’ve recently completed the first six steps of the ASN System™ - the p…" at bounding box center [261, 319] width 274 height 289
copy div "Hey! ﻿ You’ve recently completed the first six steps of the ASN System™ - the p…"
click at [189, 375] on span "Below are 6 questions - just answer naturally and share what feels true for you." at bounding box center [250, 381] width 241 height 26
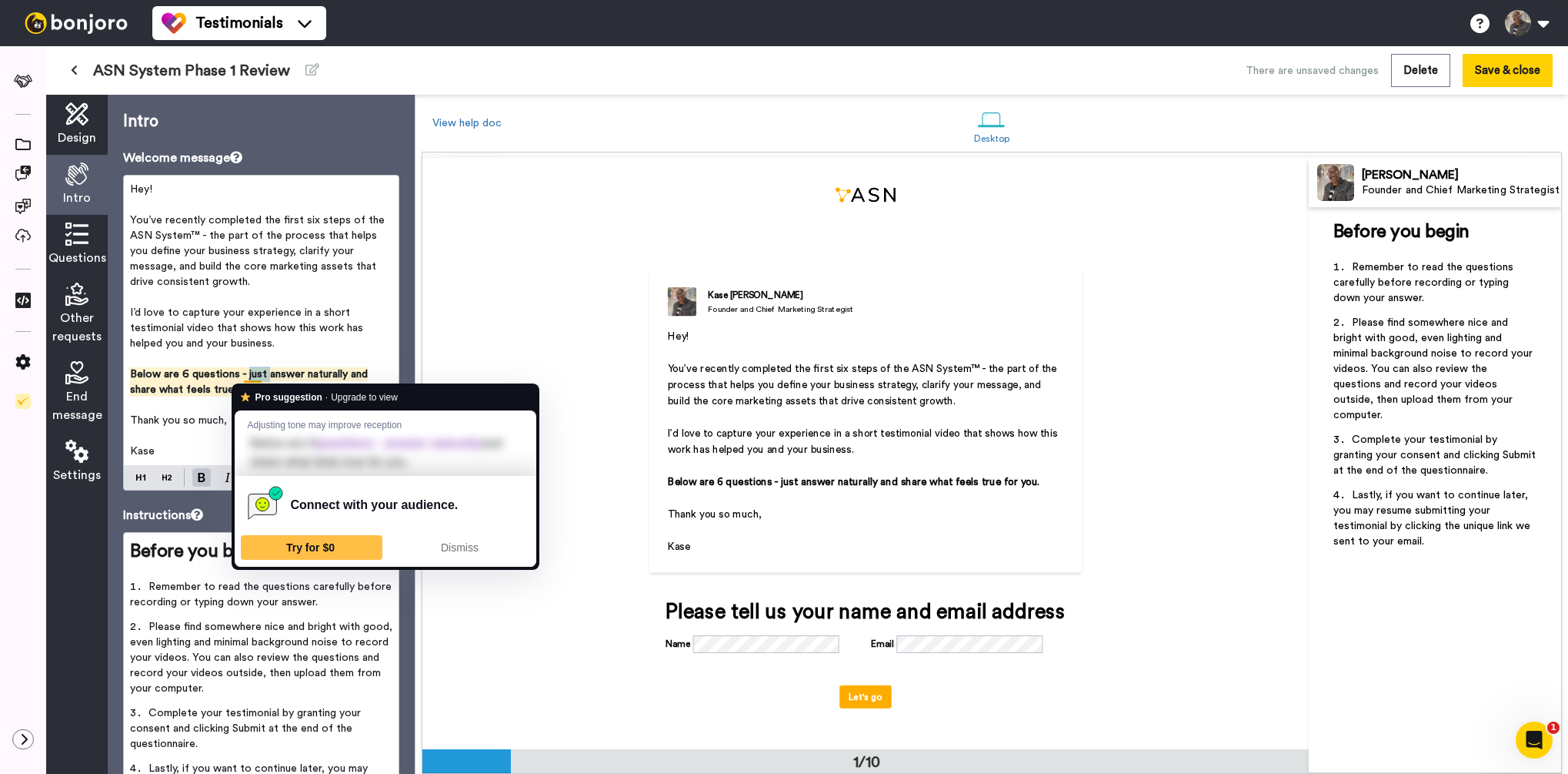
drag, startPoint x: 264, startPoint y: 375, endPoint x: 243, endPoint y: 376, distance: 21.0
click at [243, 376] on span "Below are 6 questions - just answer naturally and share what feels true for you." at bounding box center [250, 381] width 241 height 26
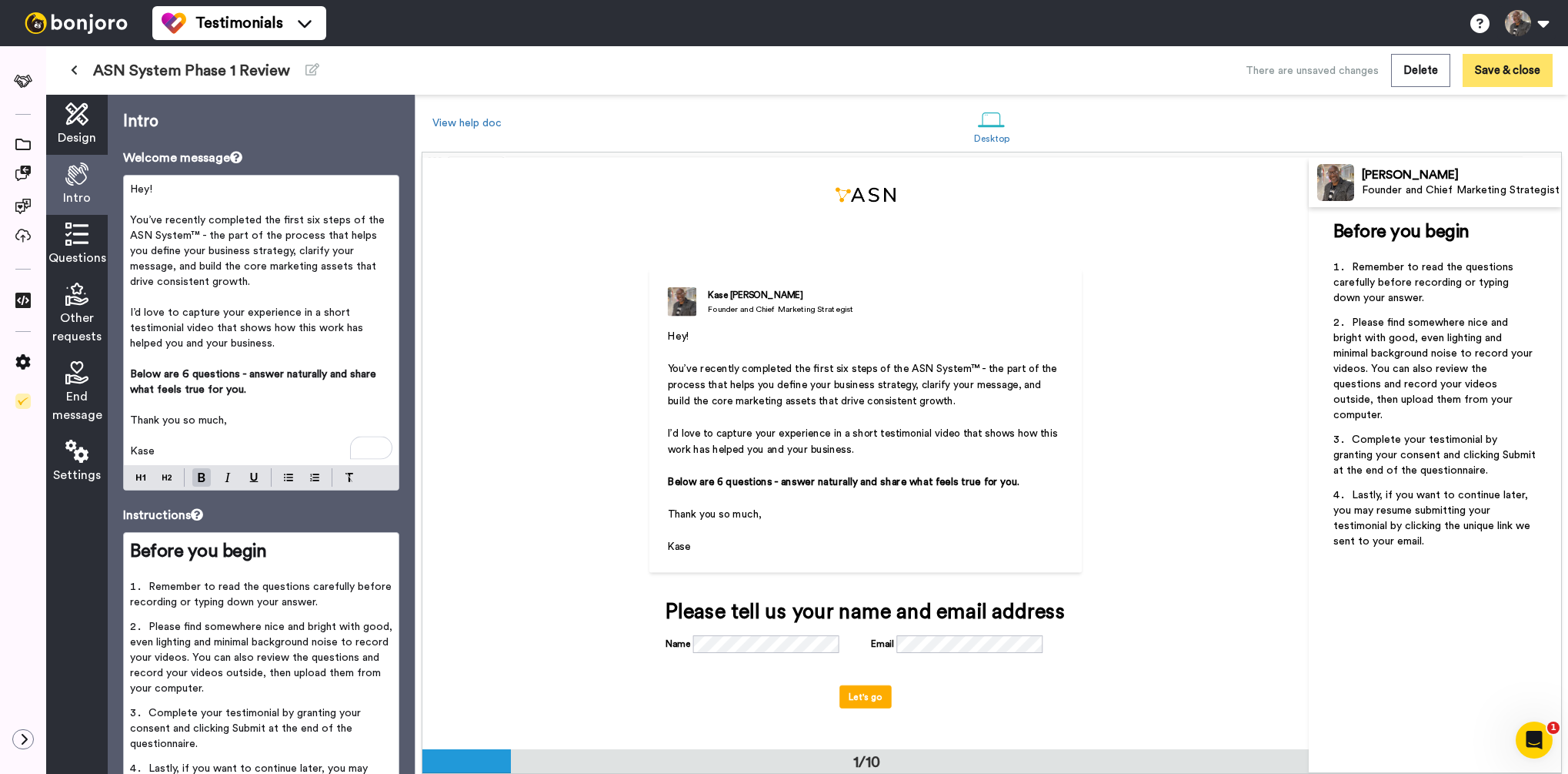
click at [1502, 82] on button "Save & close" at bounding box center [1508, 70] width 90 height 33
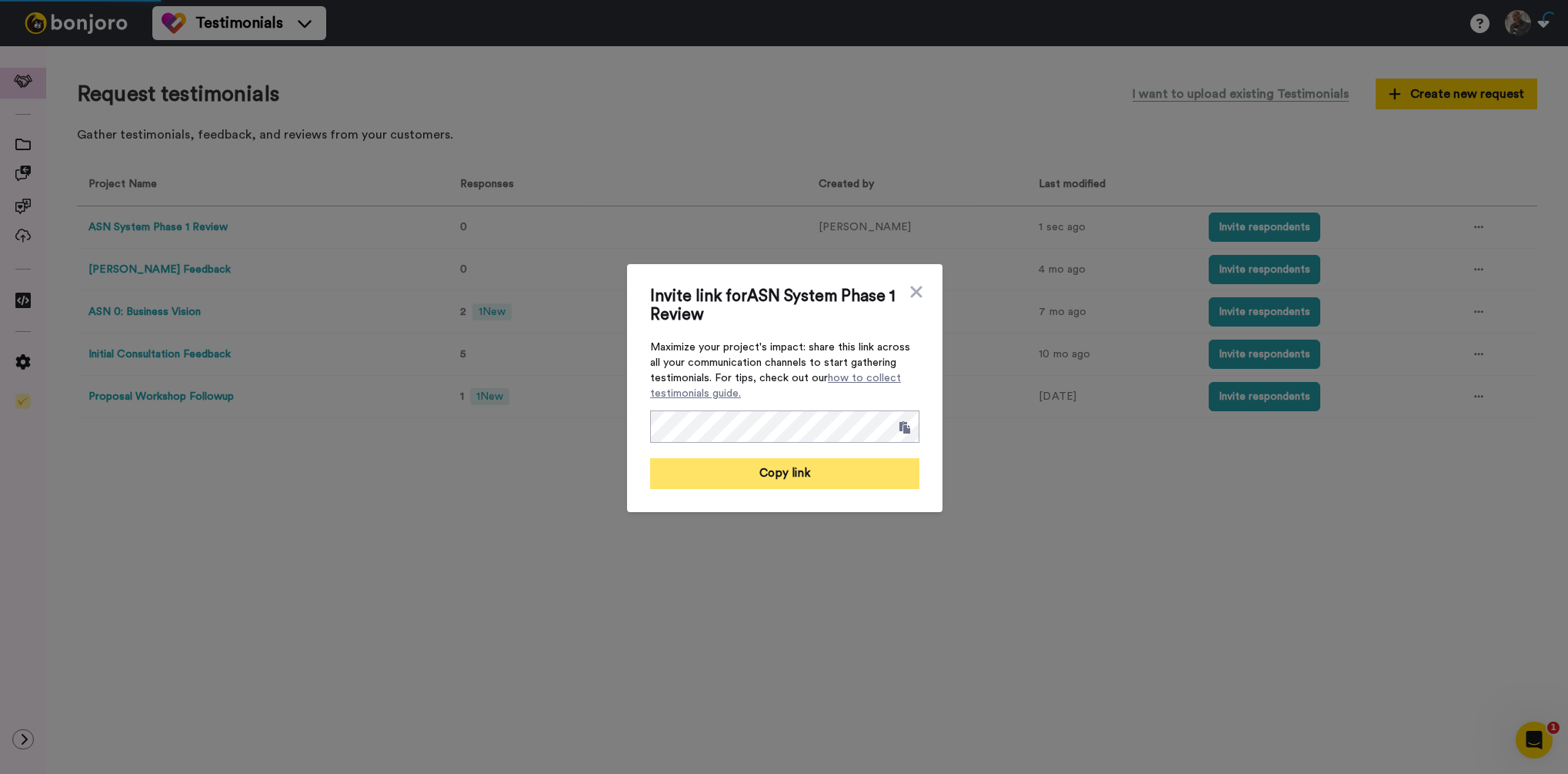
click at [770, 474] on button "Copy link" at bounding box center [785, 474] width 269 height 31
